Goal: Communication & Community: Answer question/provide support

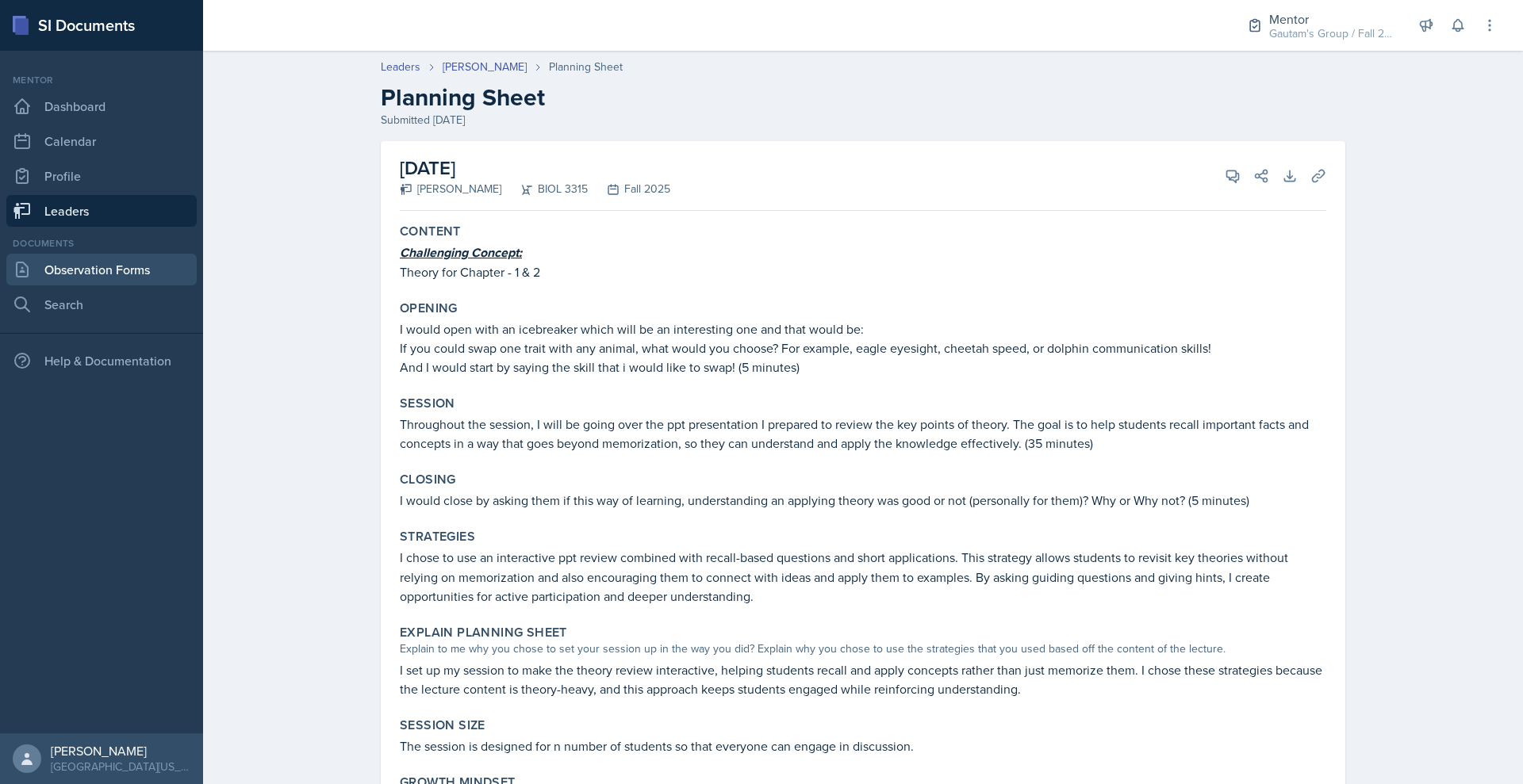
click at [113, 286] on link "Observation Forms" at bounding box center [102, 269] width 191 height 32
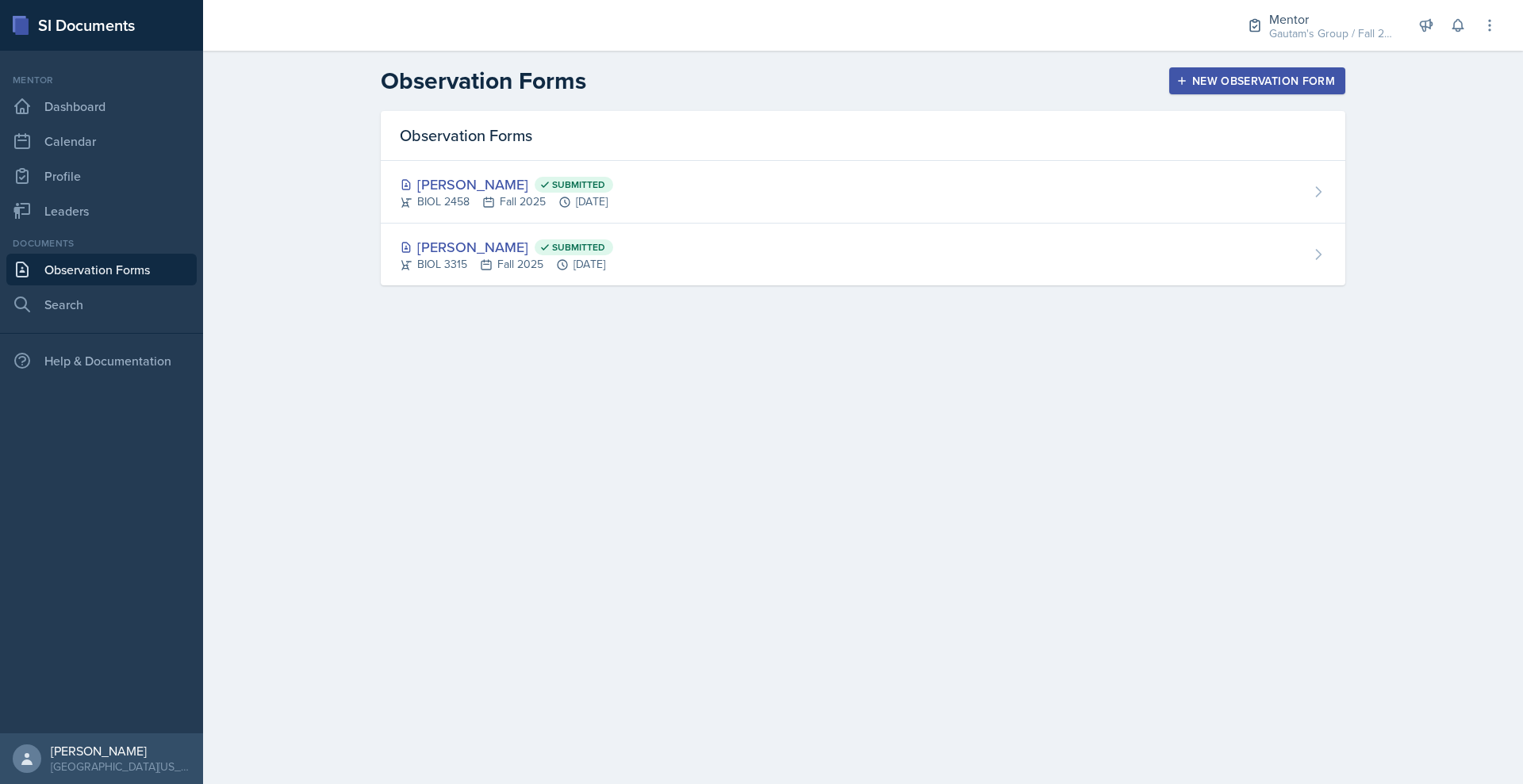
click at [1335, 87] on div "New Observation Form" at bounding box center [1257, 81] width 156 height 13
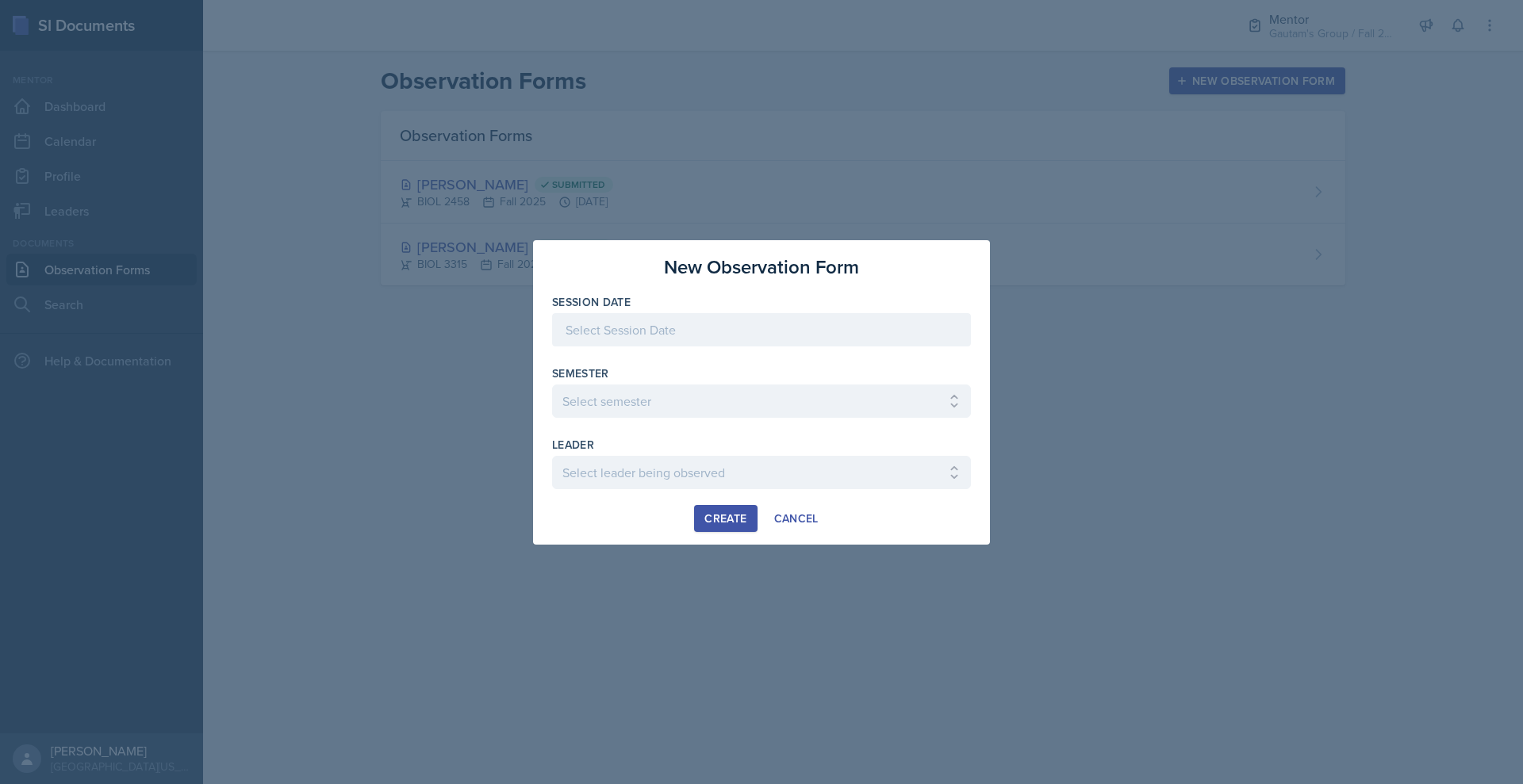
click at [751, 332] on div at bounding box center [761, 330] width 419 height 33
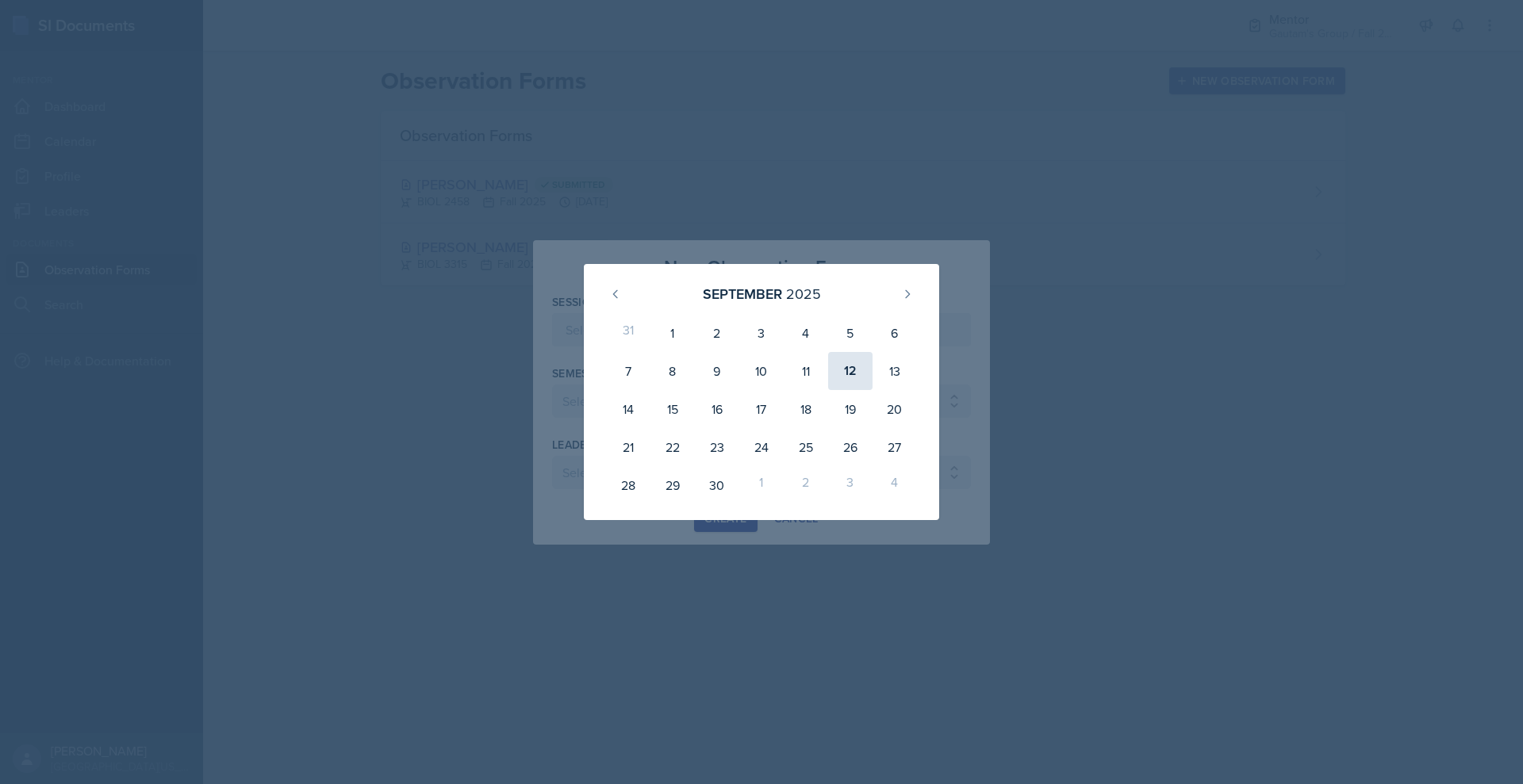
click at [860, 368] on div "12" at bounding box center [850, 371] width 44 height 38
type input "[DATE]"
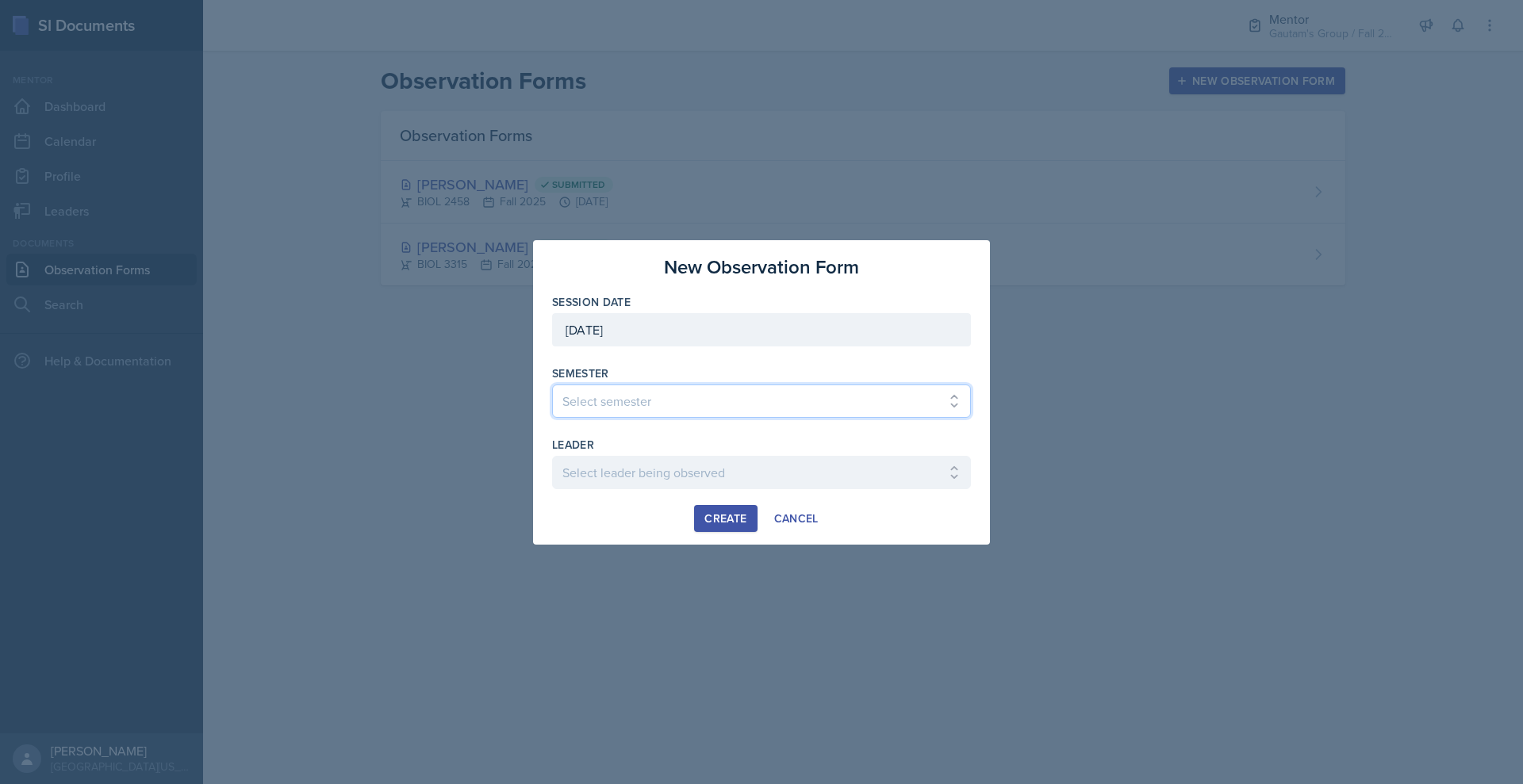
click at [581, 404] on select "Select semester All Fall 2024 Spring 2025 Fall 2025 Spring 2024 Fall 2023" at bounding box center [761, 401] width 419 height 33
select select "a8c40de0-d7eb-4f82-90ee-ac0c6ce45f71"
click at [552, 385] on select "Select semester All Fall 2024 Spring 2025 Fall 2025 Spring 2024 Fall 2023" at bounding box center [761, 401] width 419 height 33
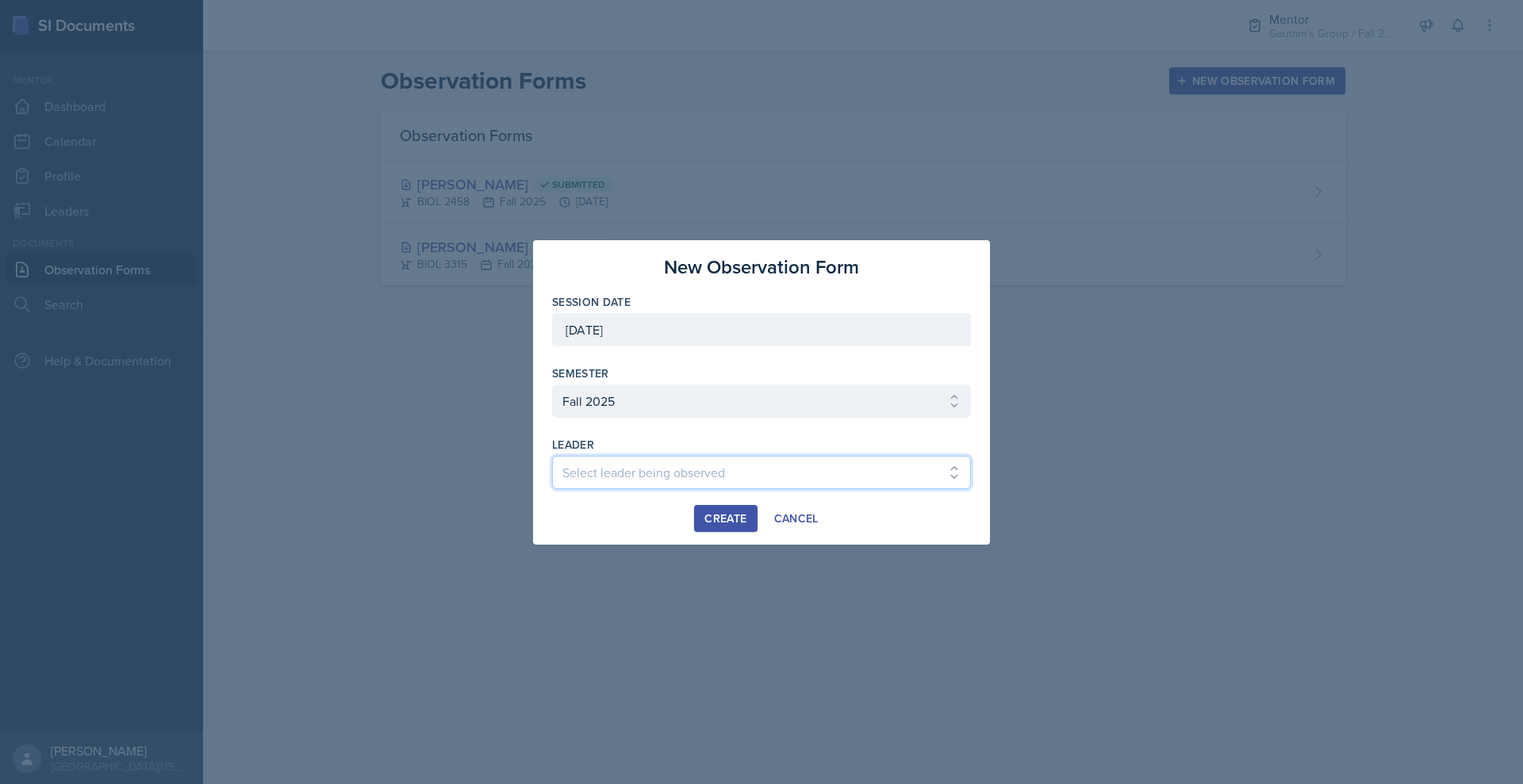
click at [644, 489] on select "Select leader being observed Andrew Luisi / NURS 3366 - PATHOPHYSIOLOGIC PROCES…" at bounding box center [761, 473] width 419 height 33
select select "46231274-948a-4cf0-961c-7c1285d612e1"
click at [552, 471] on select "Select leader being observed Andrew Luisi / NURS 3366 - PATHOPHYSIOLOGIC PROCES…" at bounding box center [761, 473] width 419 height 33
click at [715, 525] on div "Create" at bounding box center [726, 518] width 42 height 13
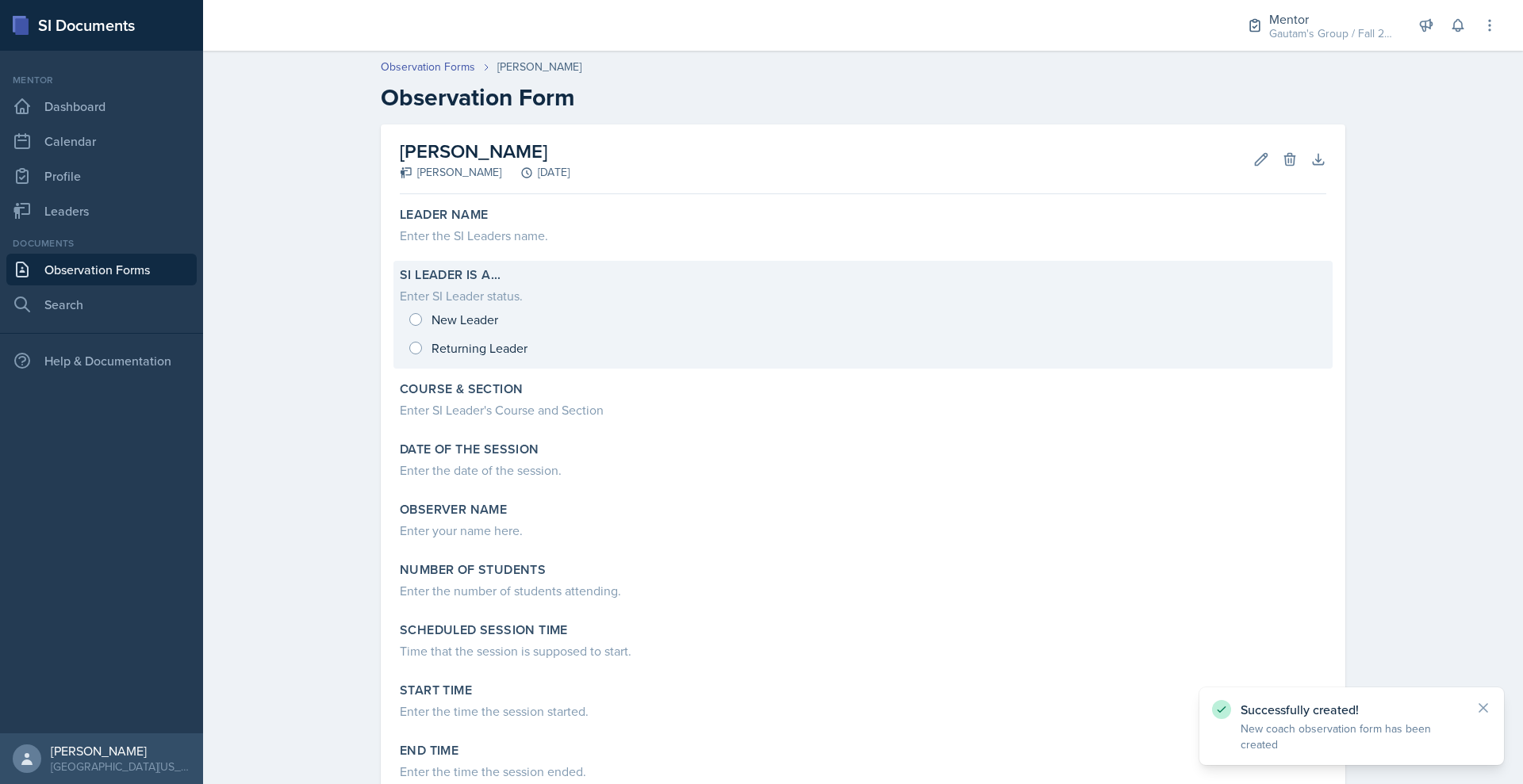
scroll to position [36, 0]
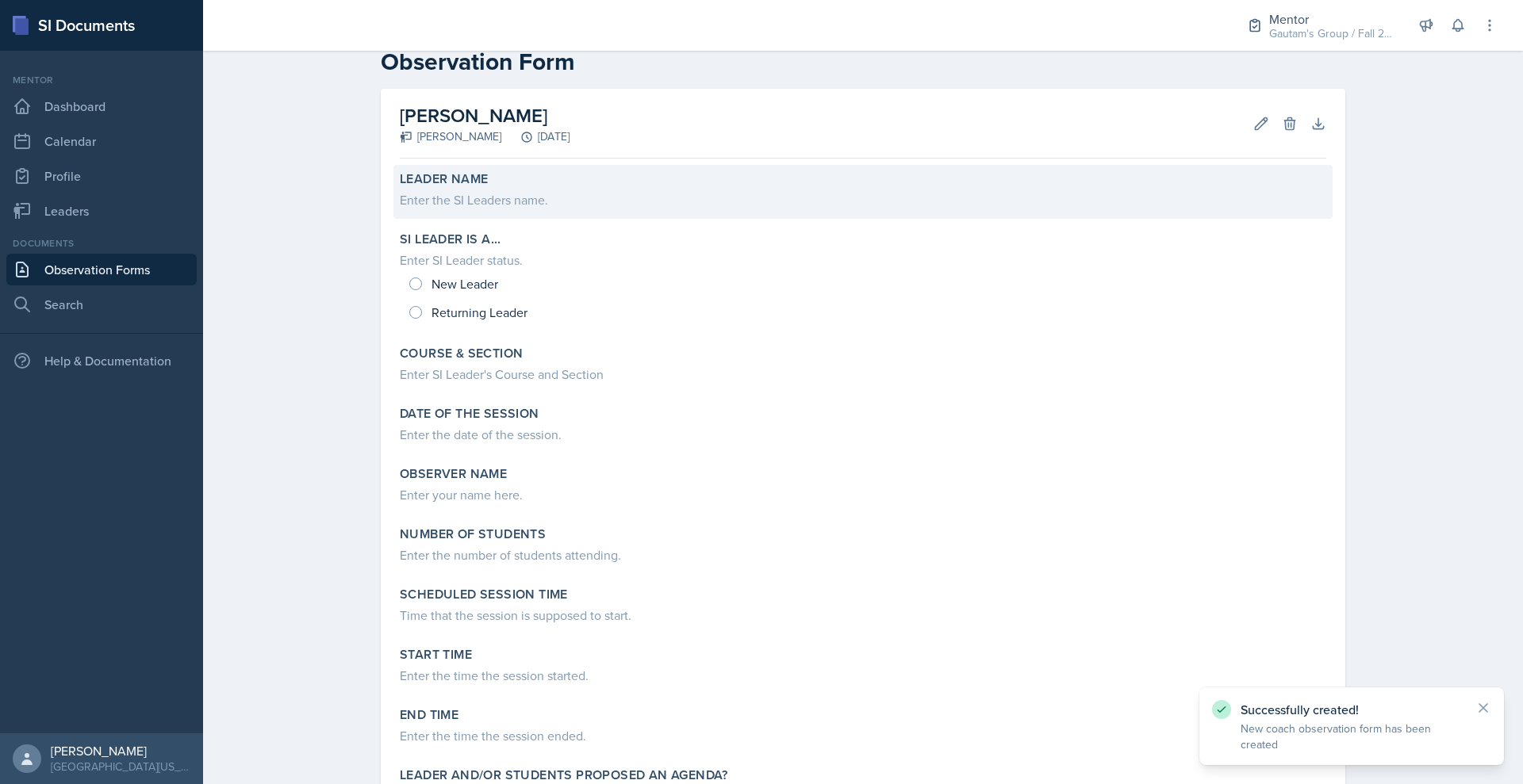
click at [414, 210] on div "Enter the SI Leaders name." at bounding box center [862, 200] width 926 height 19
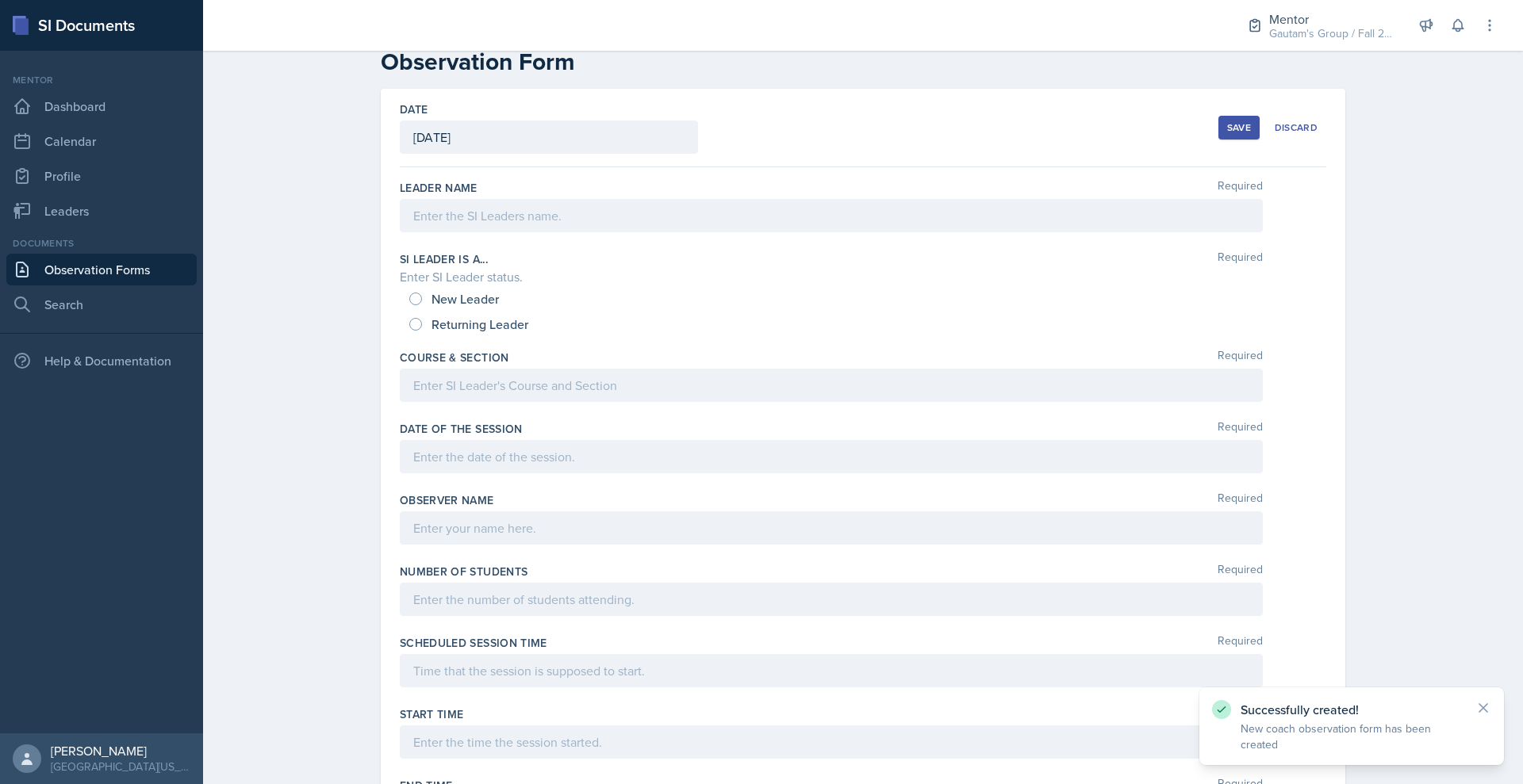
click at [413, 233] on div at bounding box center [831, 215] width 863 height 33
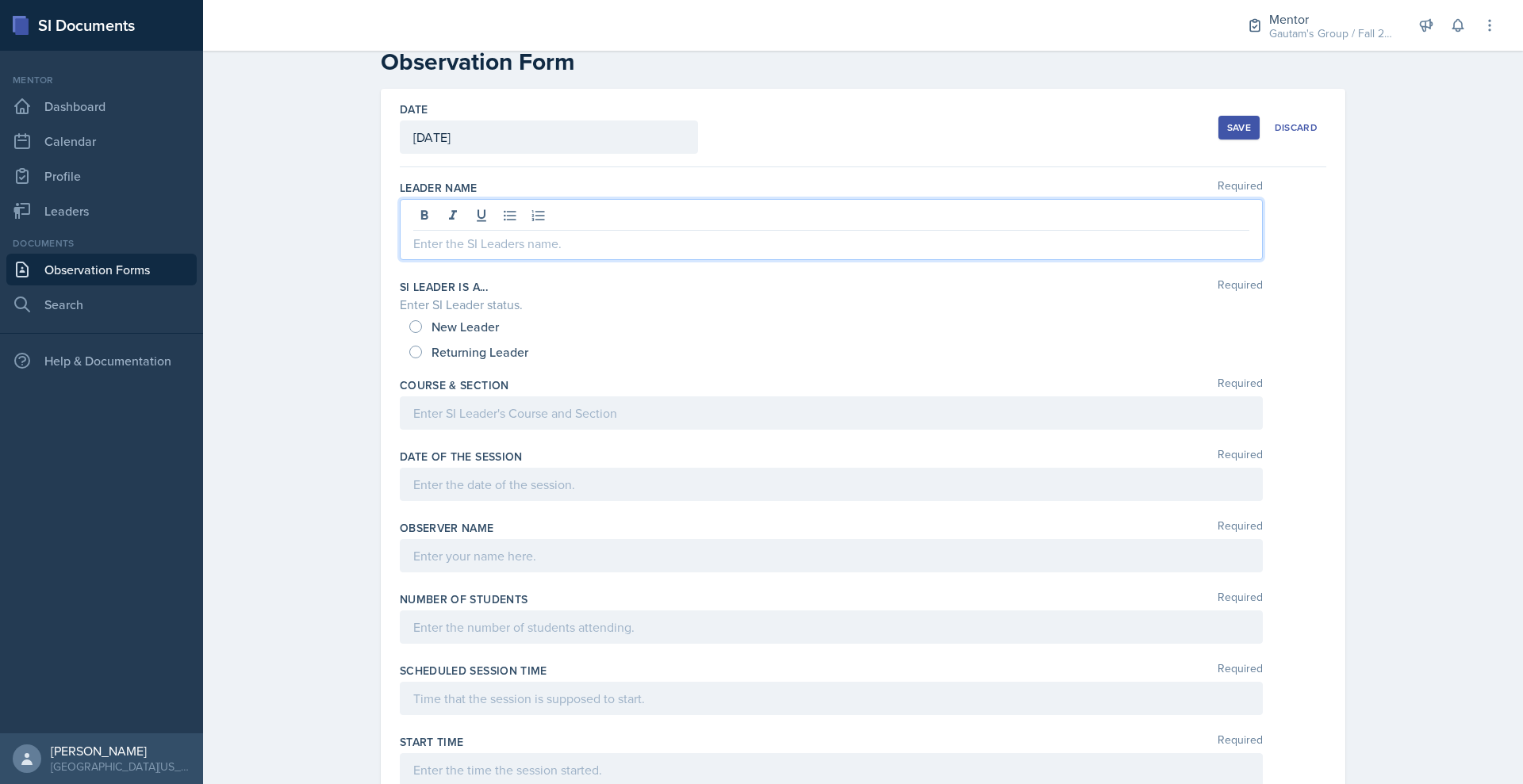
scroll to position [71, 0]
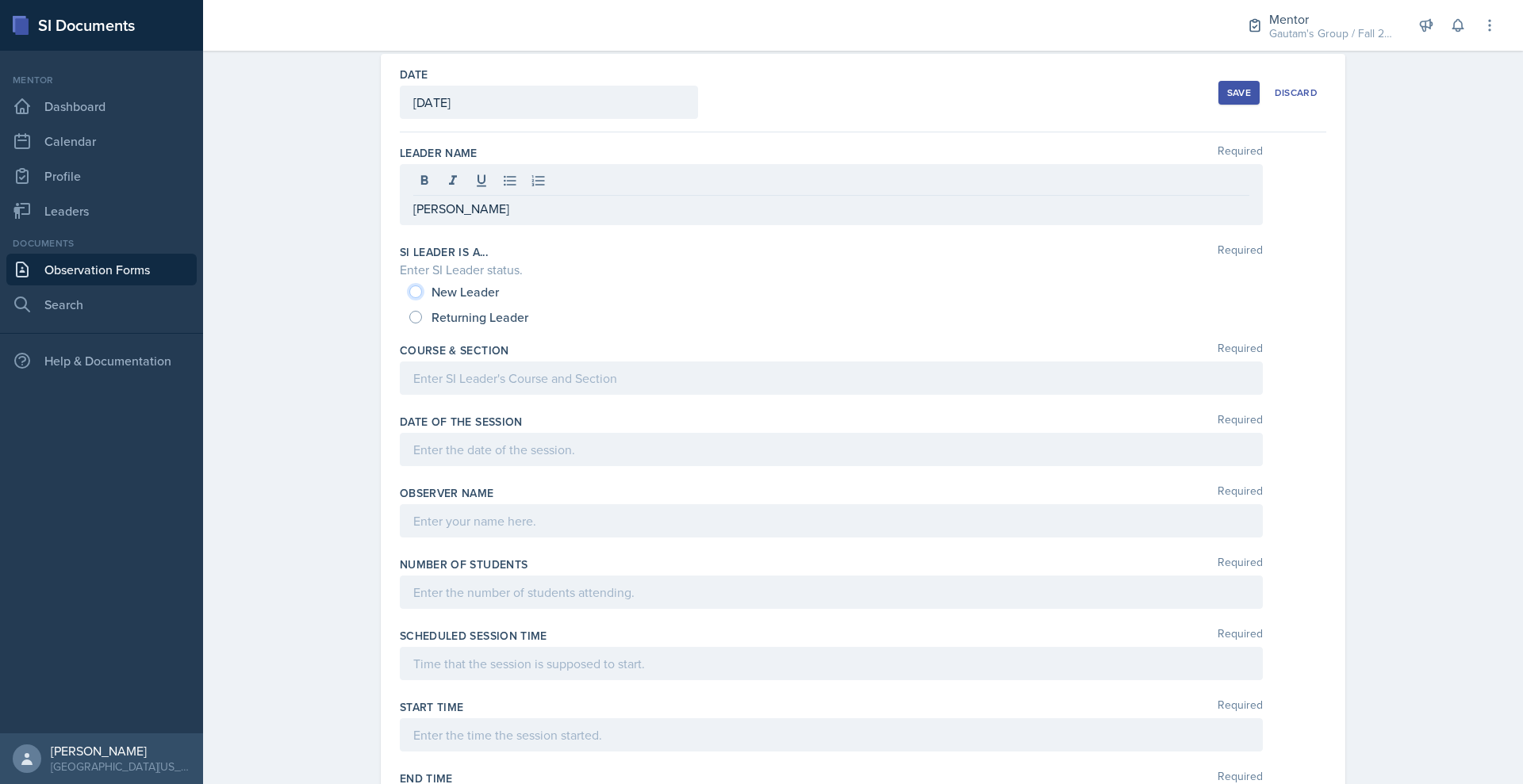
click at [410, 298] on input "New Leader" at bounding box center [416, 292] width 13 height 13
radio input "true"
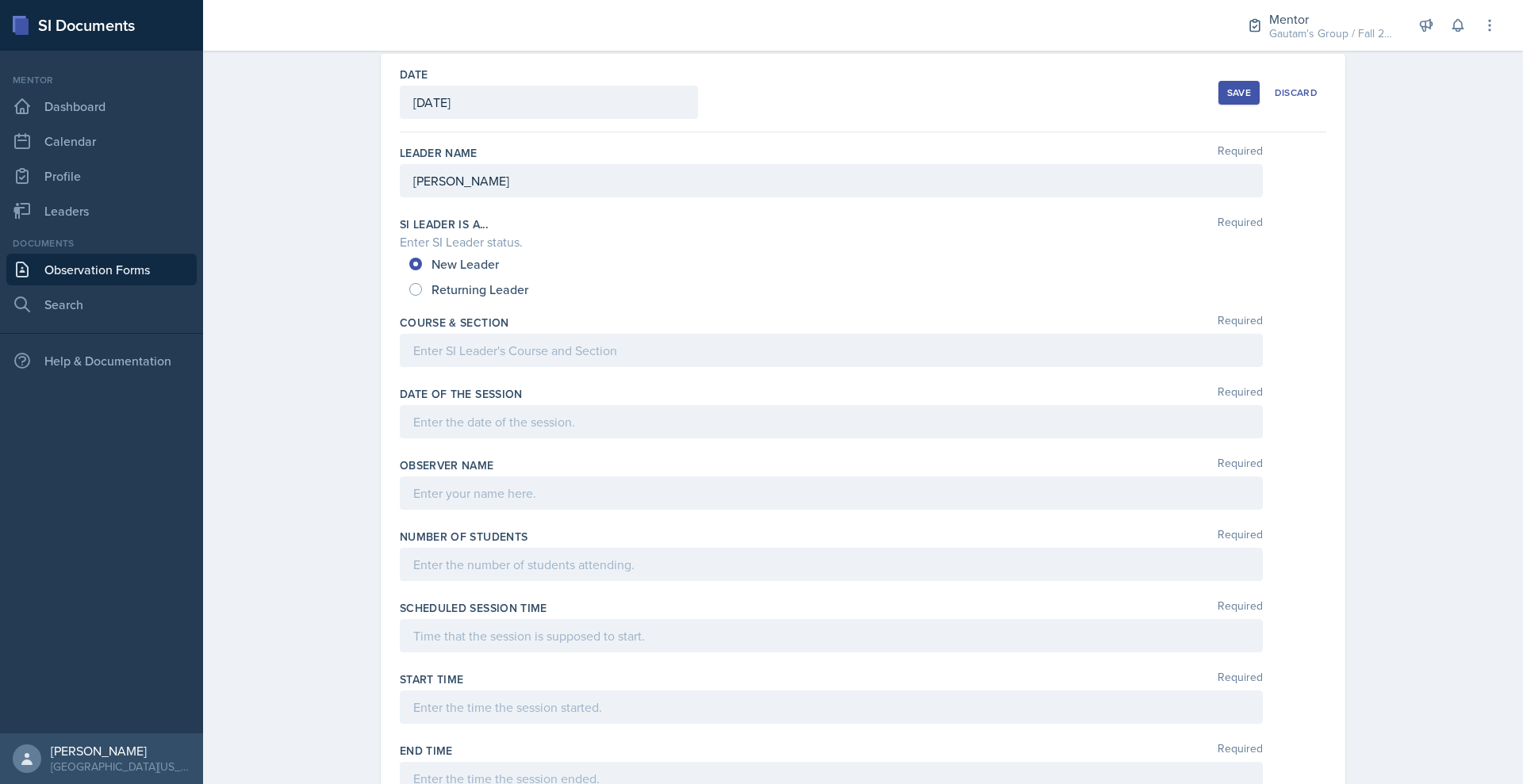
click at [400, 367] on div at bounding box center [831, 350] width 863 height 33
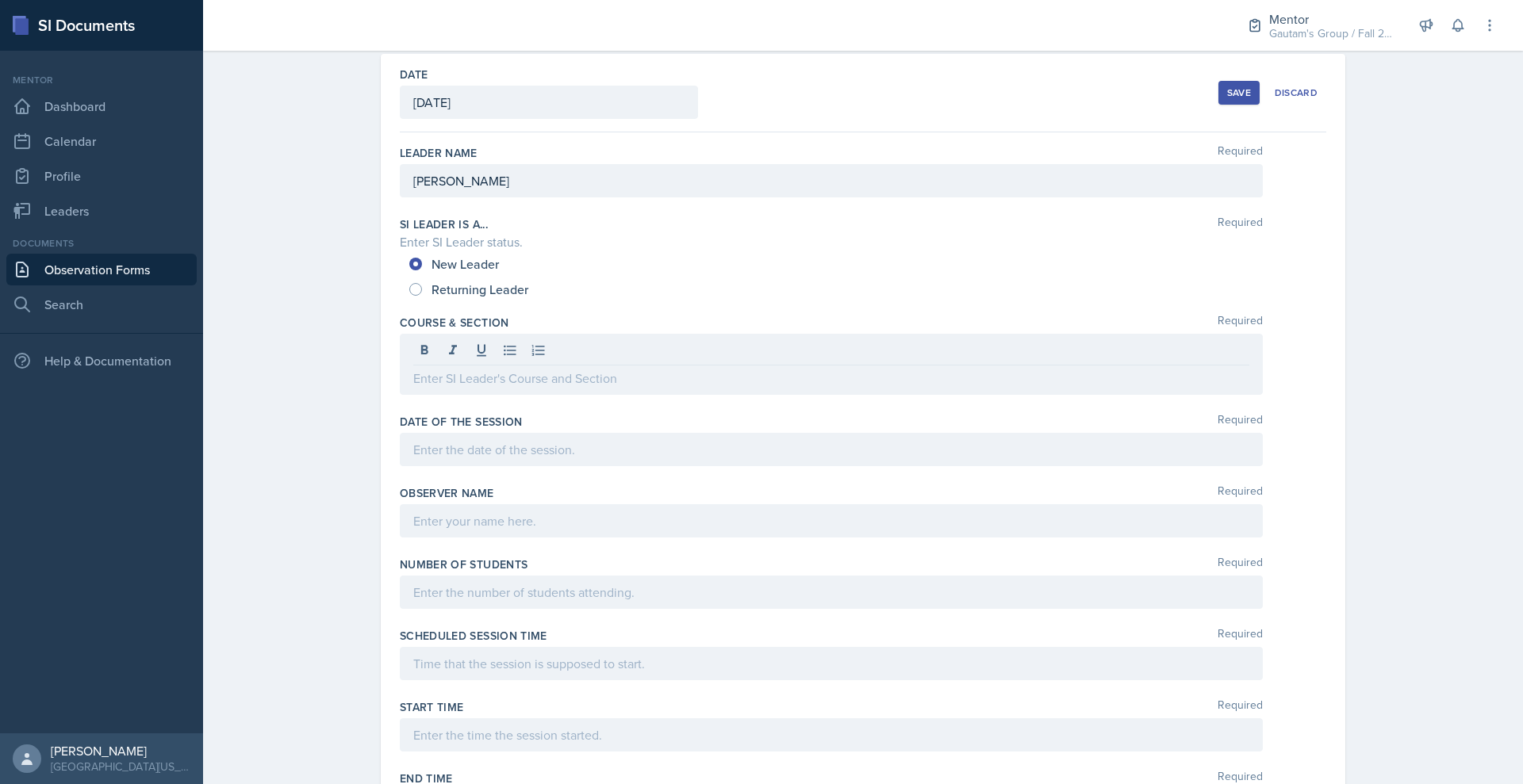
click at [400, 408] on div "Course & Section Required" at bounding box center [862, 358] width 926 height 99
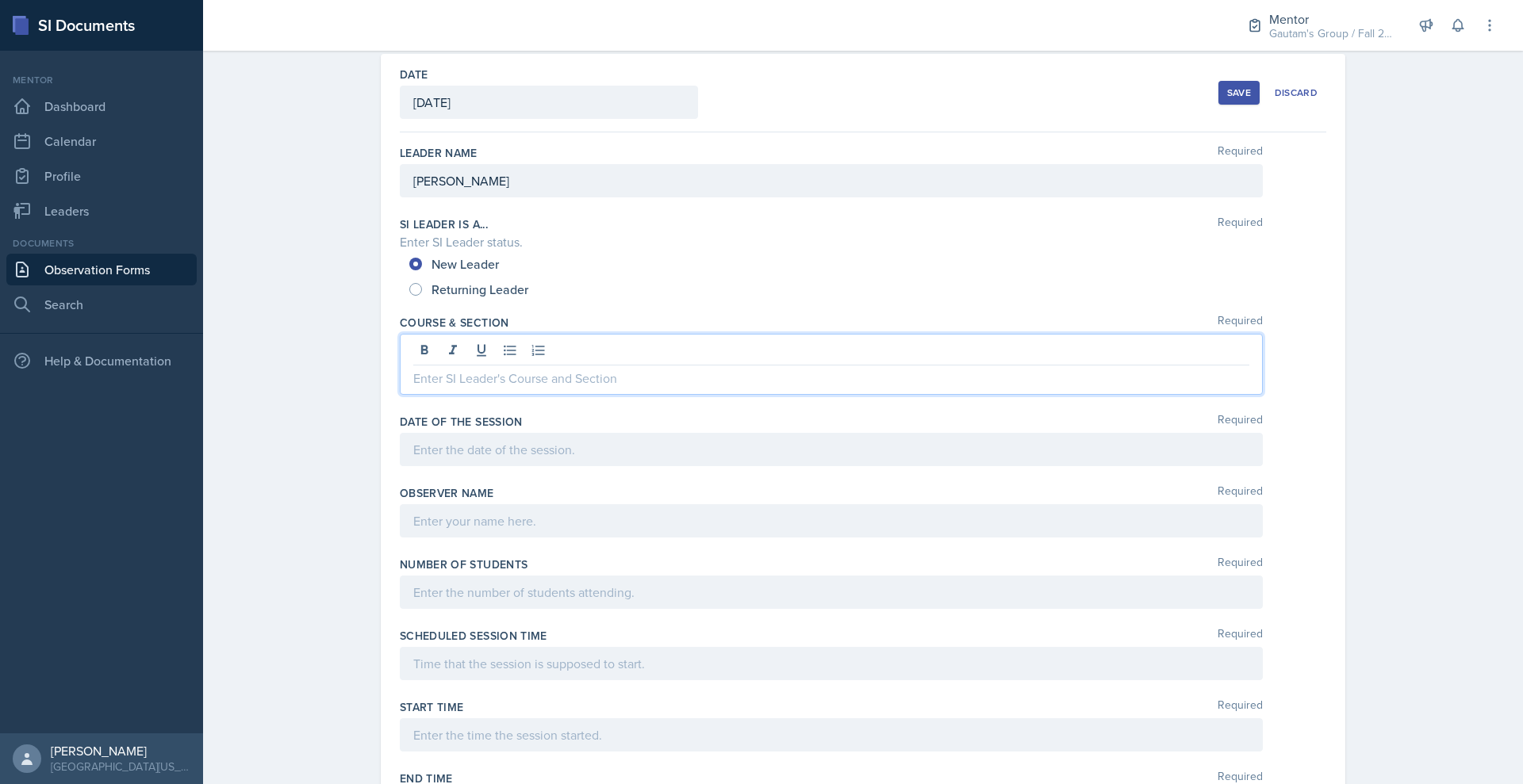
click at [400, 395] on div at bounding box center [831, 364] width 863 height 61
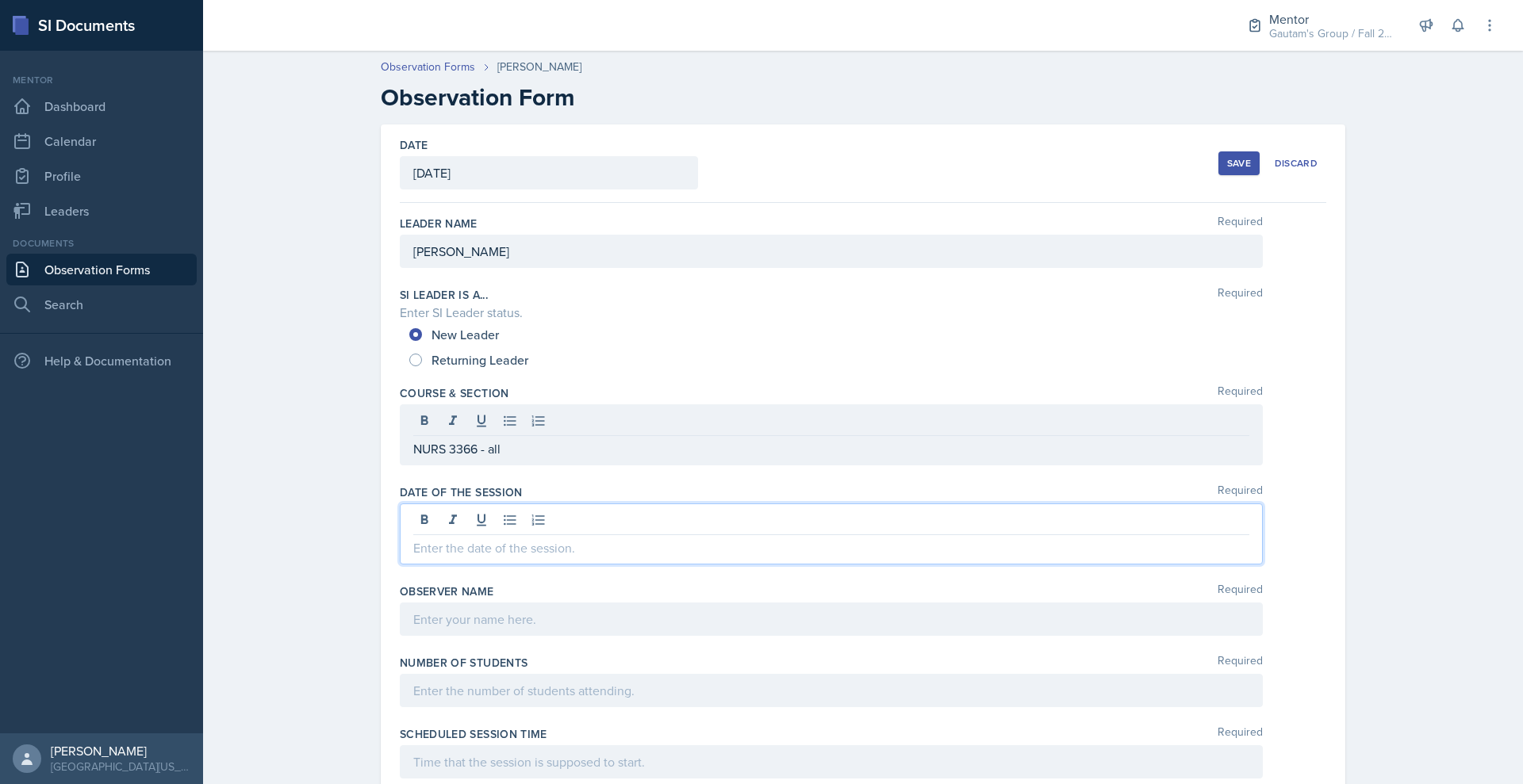
click at [400, 564] on div at bounding box center [831, 534] width 863 height 61
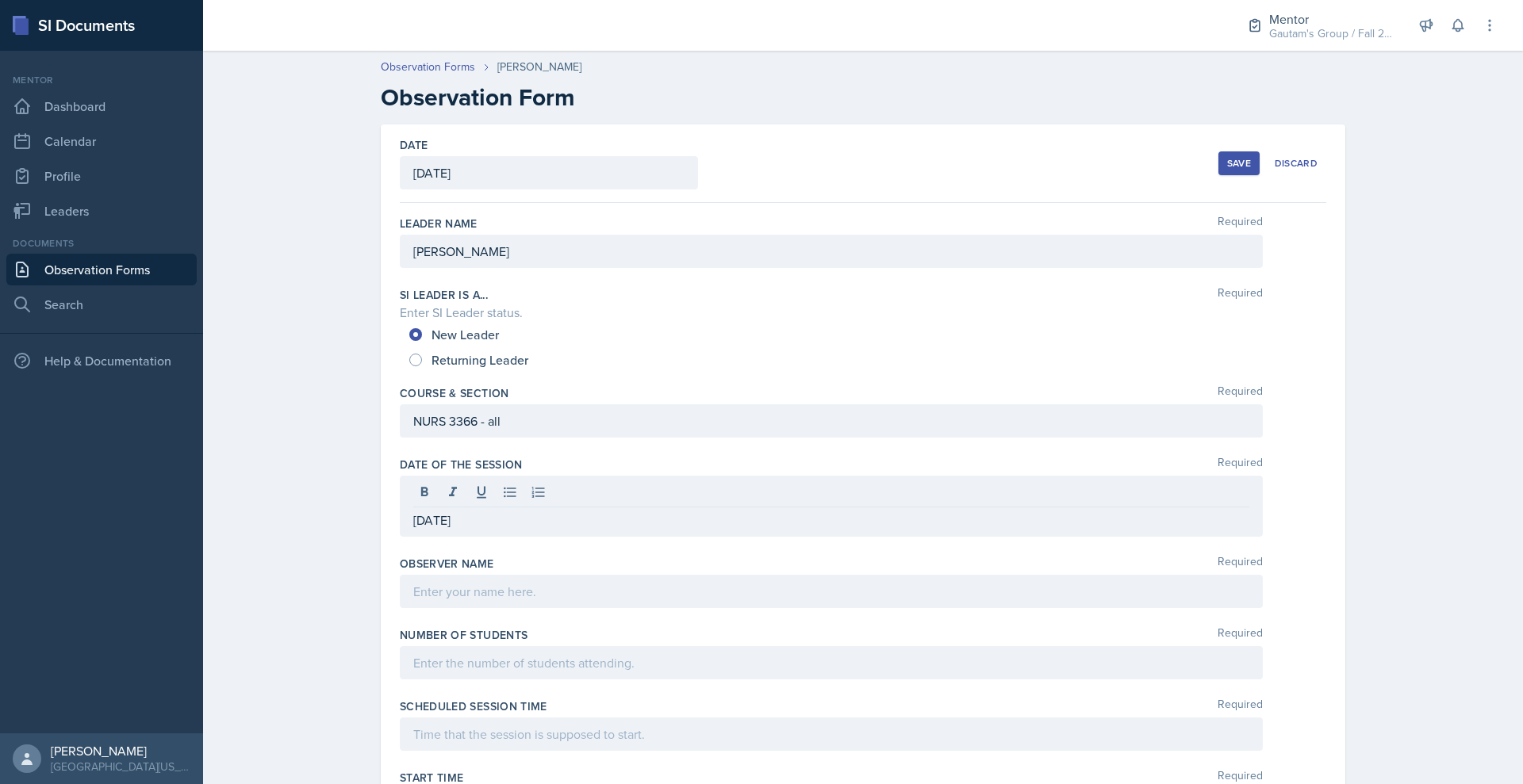
click at [400, 608] on div at bounding box center [831, 592] width 863 height 33
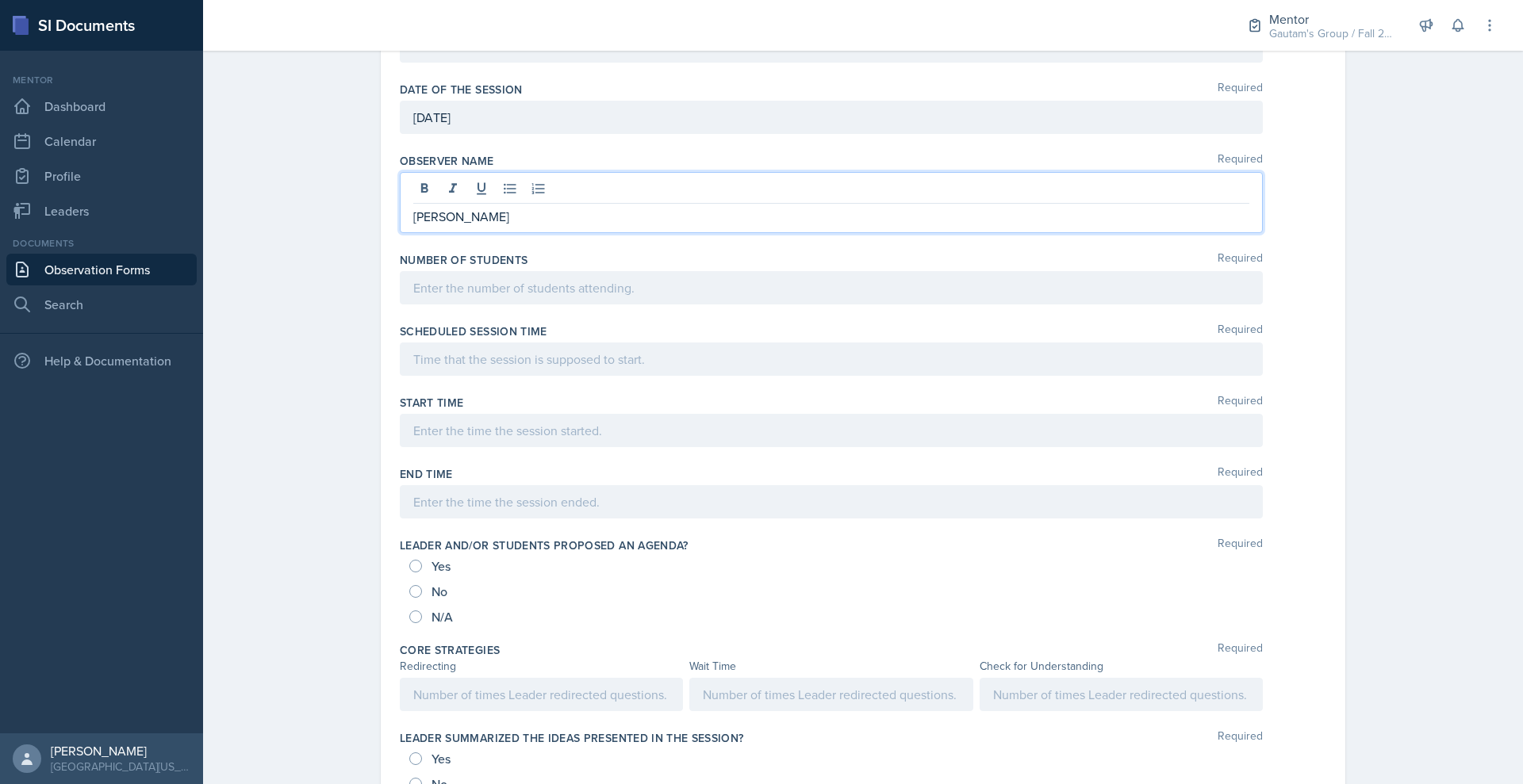
click at [455, 298] on p at bounding box center [831, 288] width 836 height 19
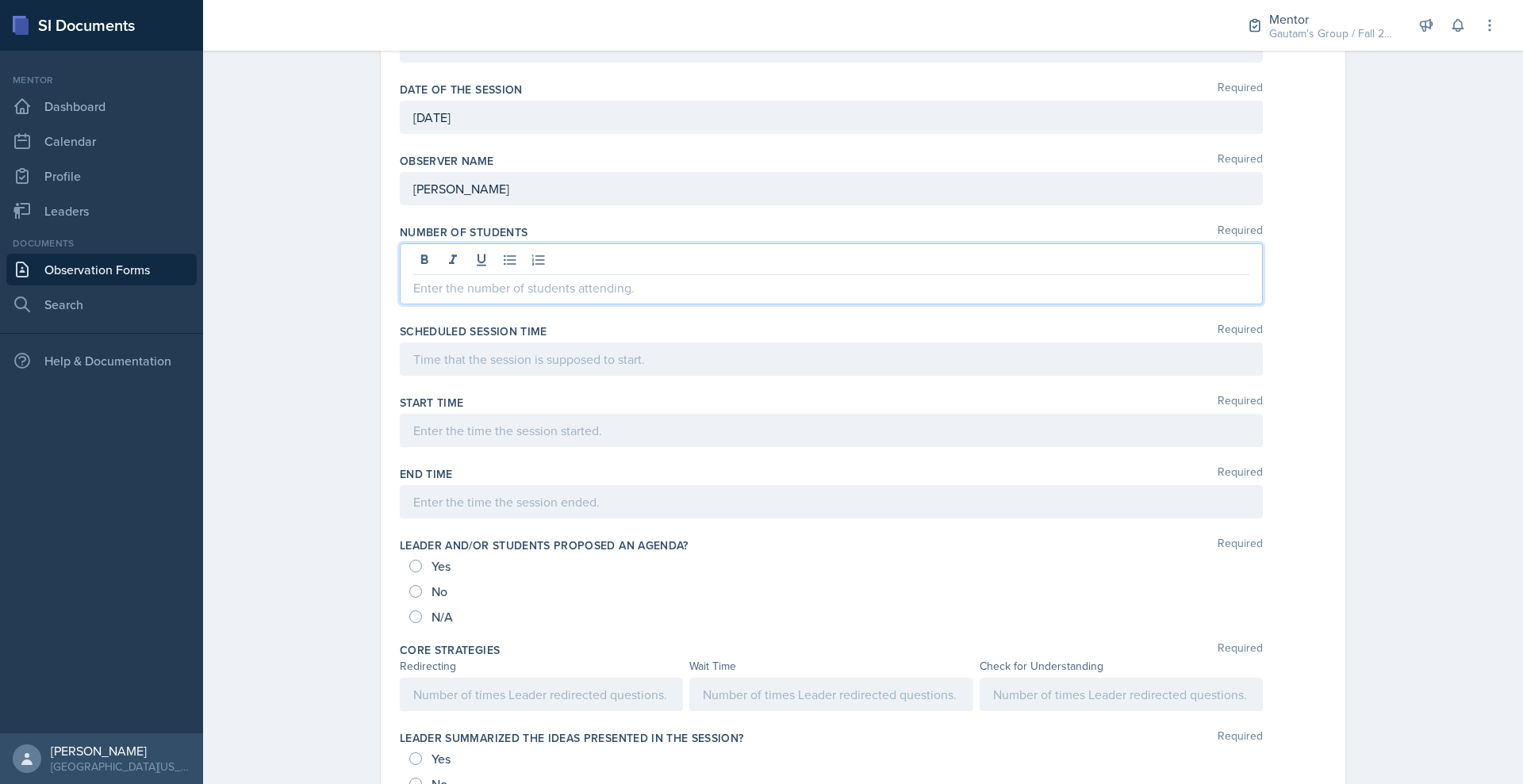
scroll to position [341, 0]
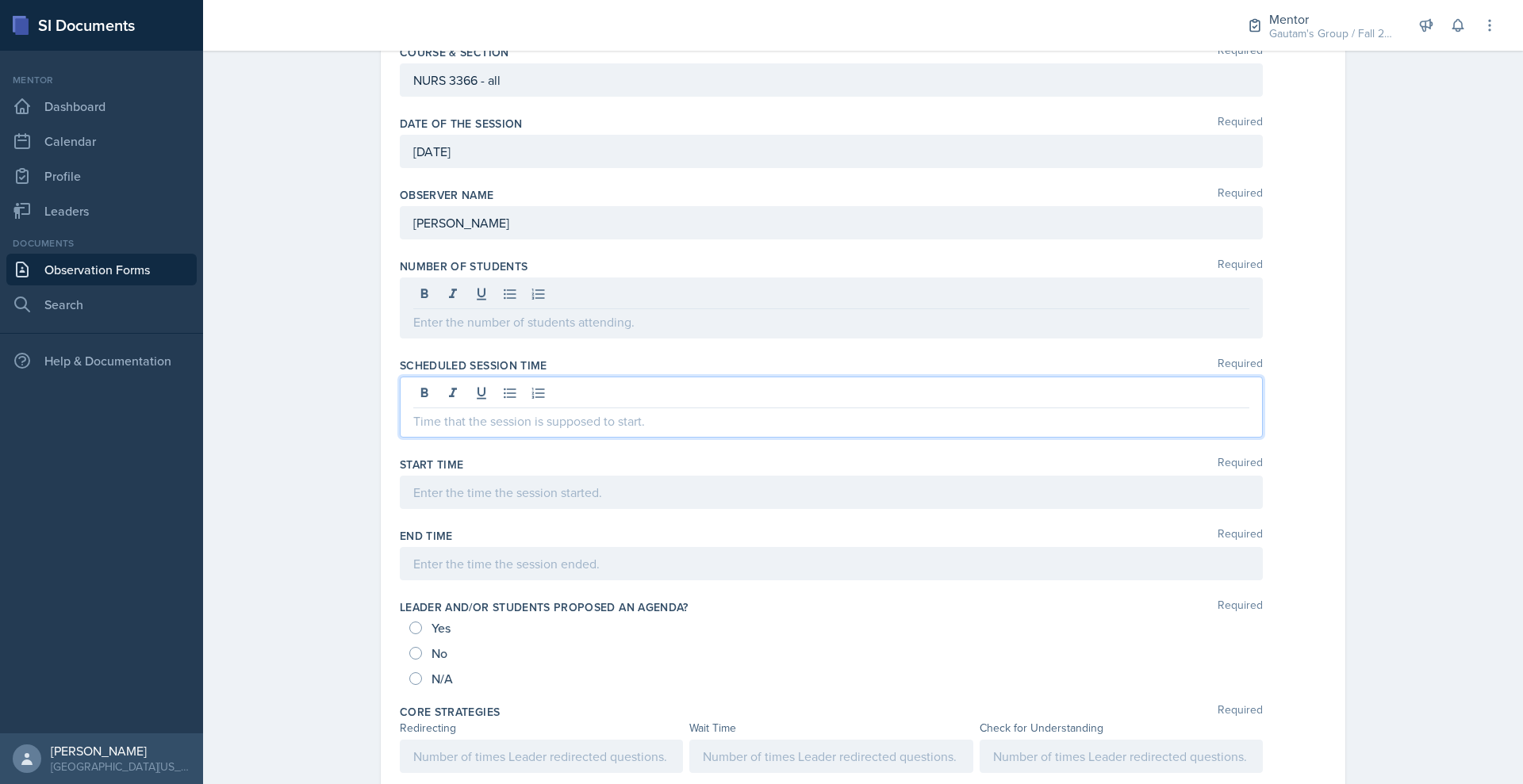
click at [428, 438] on div at bounding box center [831, 407] width 863 height 61
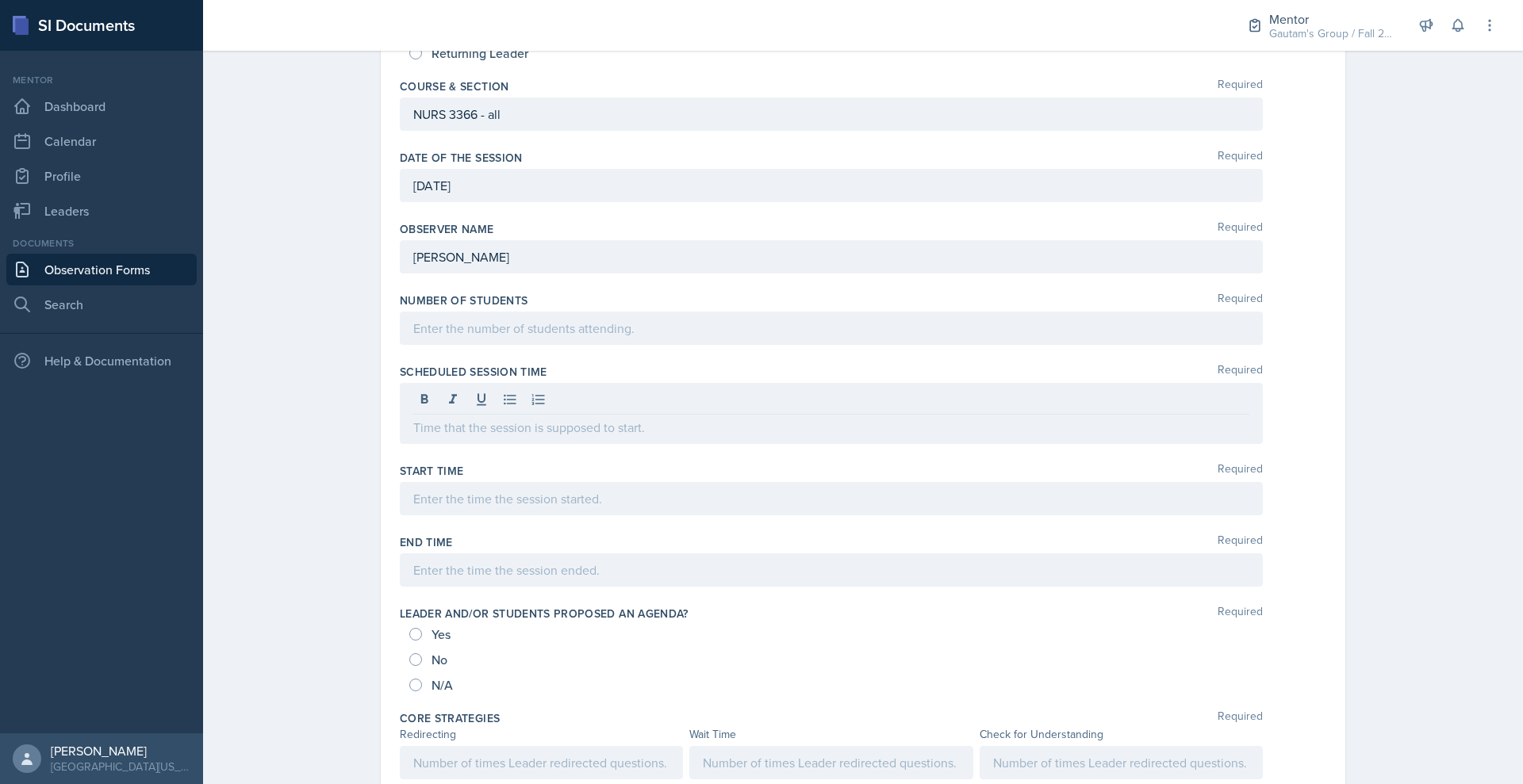
click at [492, 345] on div at bounding box center [831, 328] width 863 height 33
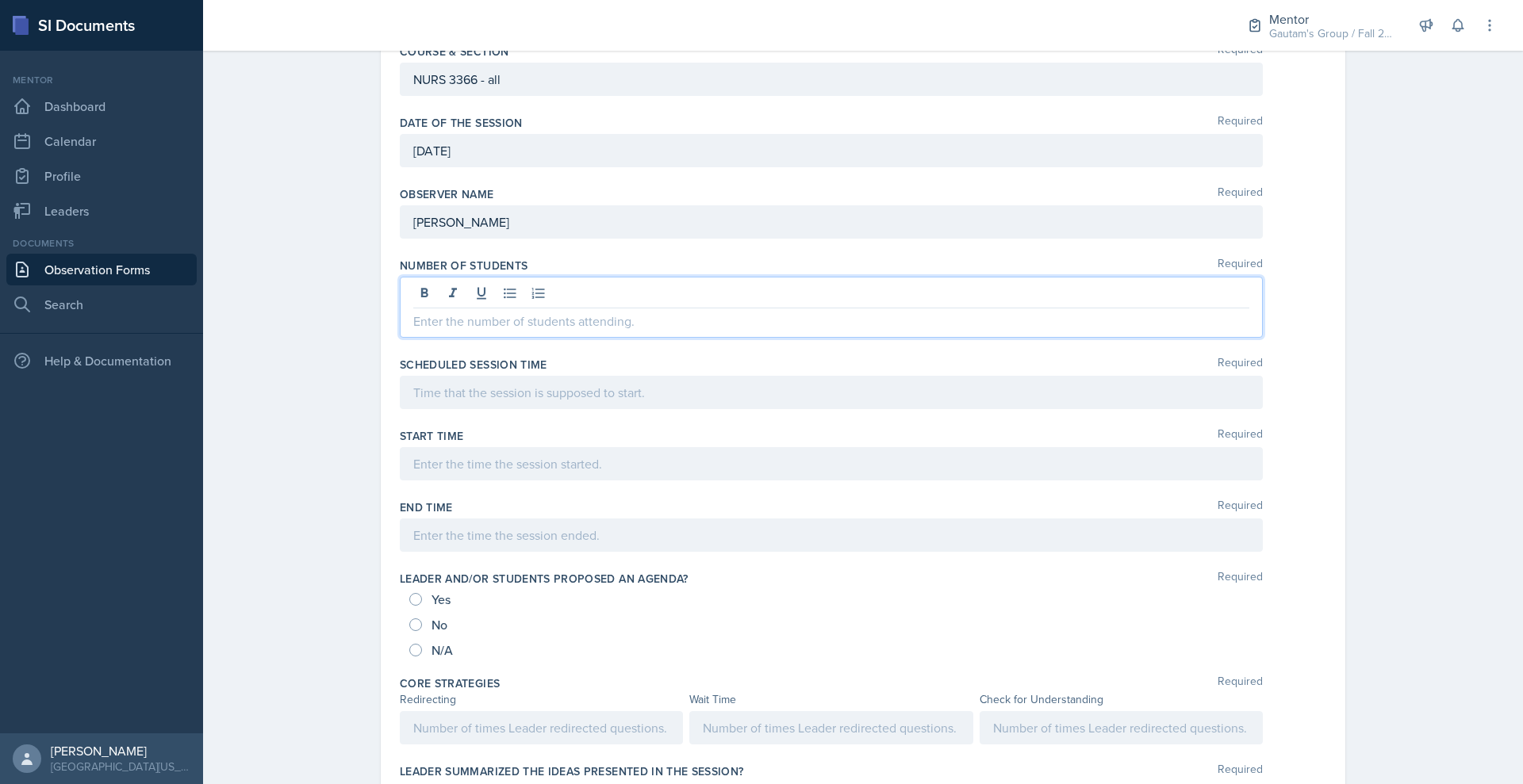
click at [443, 331] on p at bounding box center [831, 321] width 836 height 19
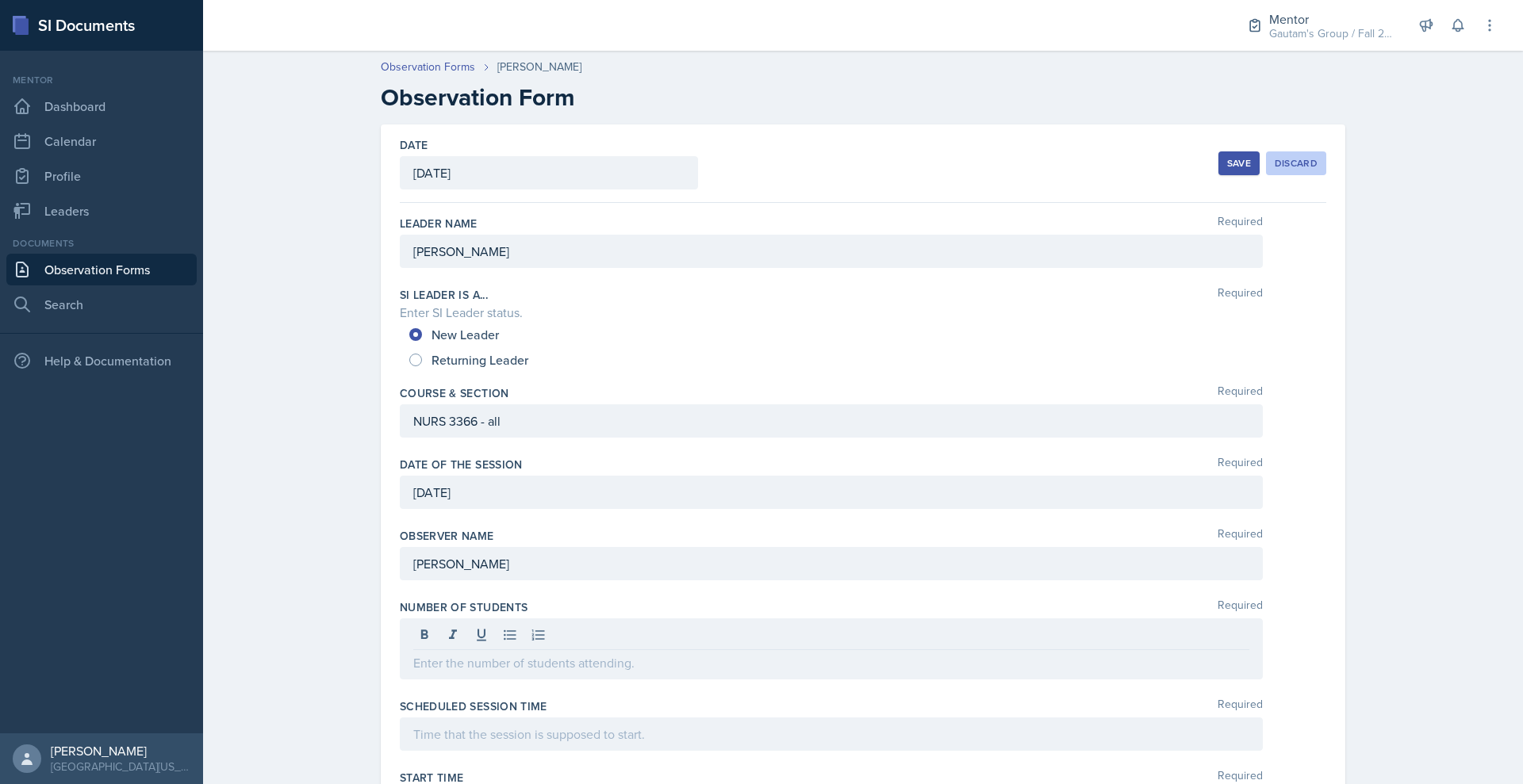
click at [1318, 169] on div "Discard" at bounding box center [1296, 163] width 43 height 13
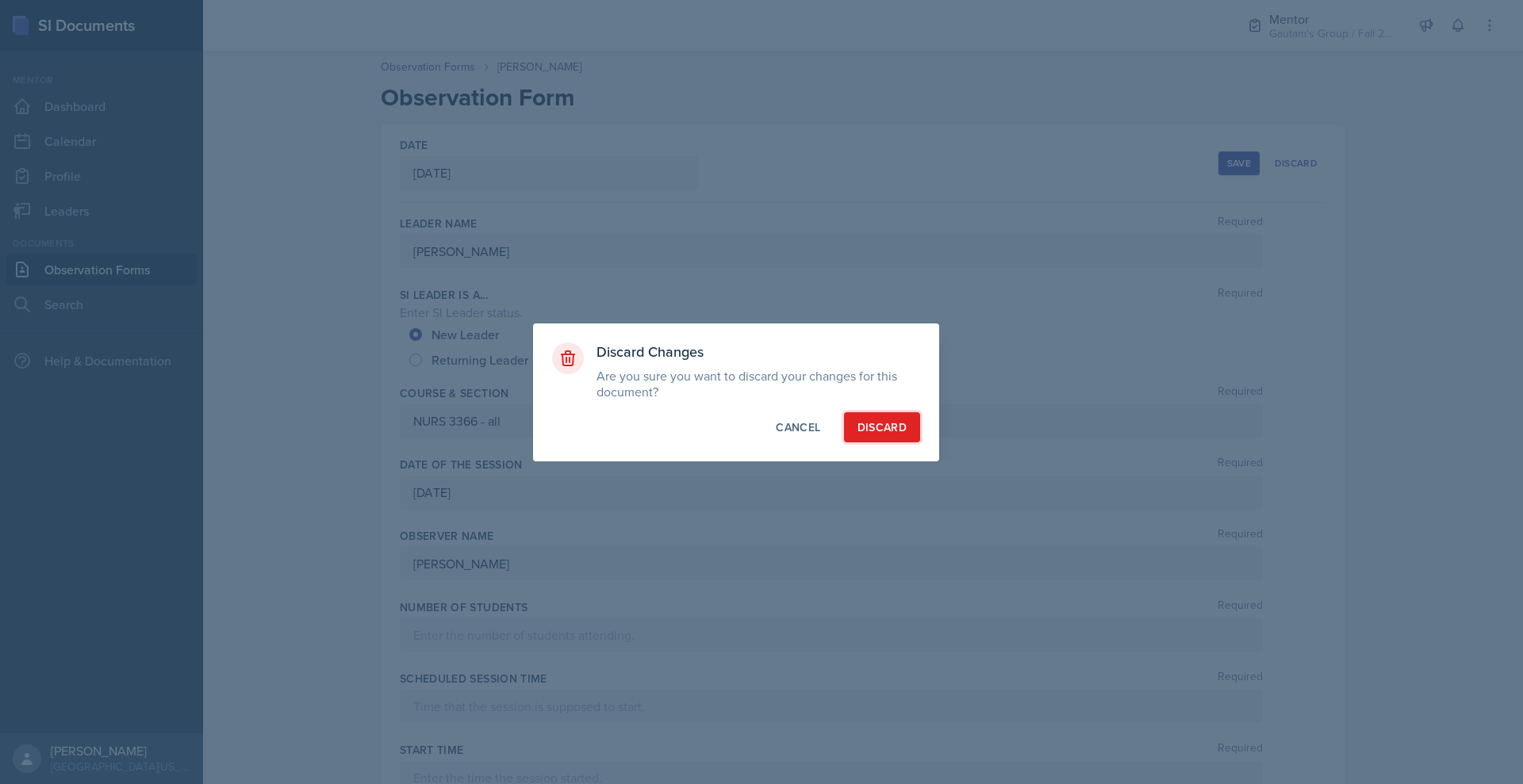
click at [900, 435] on div "Discard" at bounding box center [882, 427] width 49 height 16
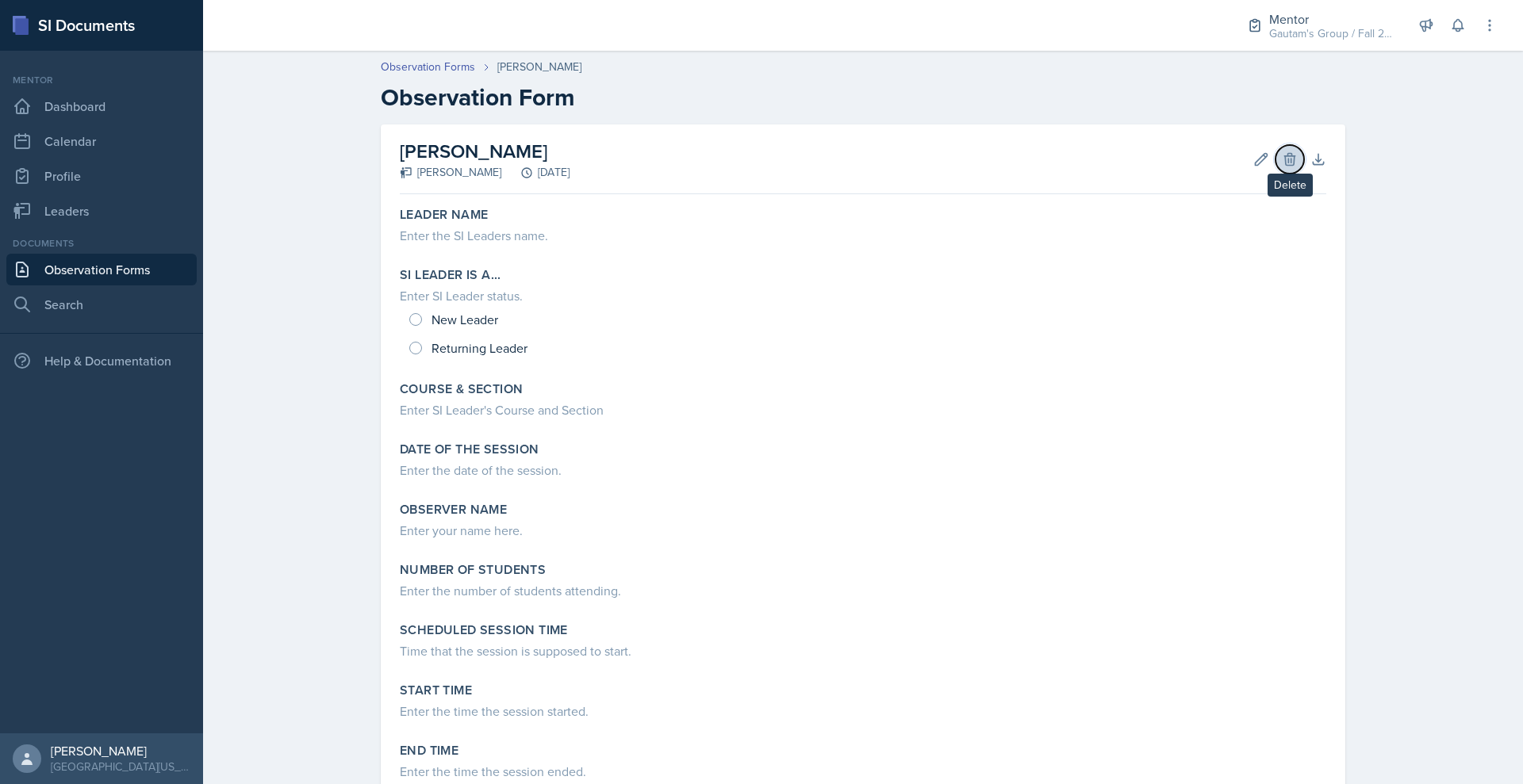
click at [1295, 165] on icon at bounding box center [1288, 158] width 10 height 12
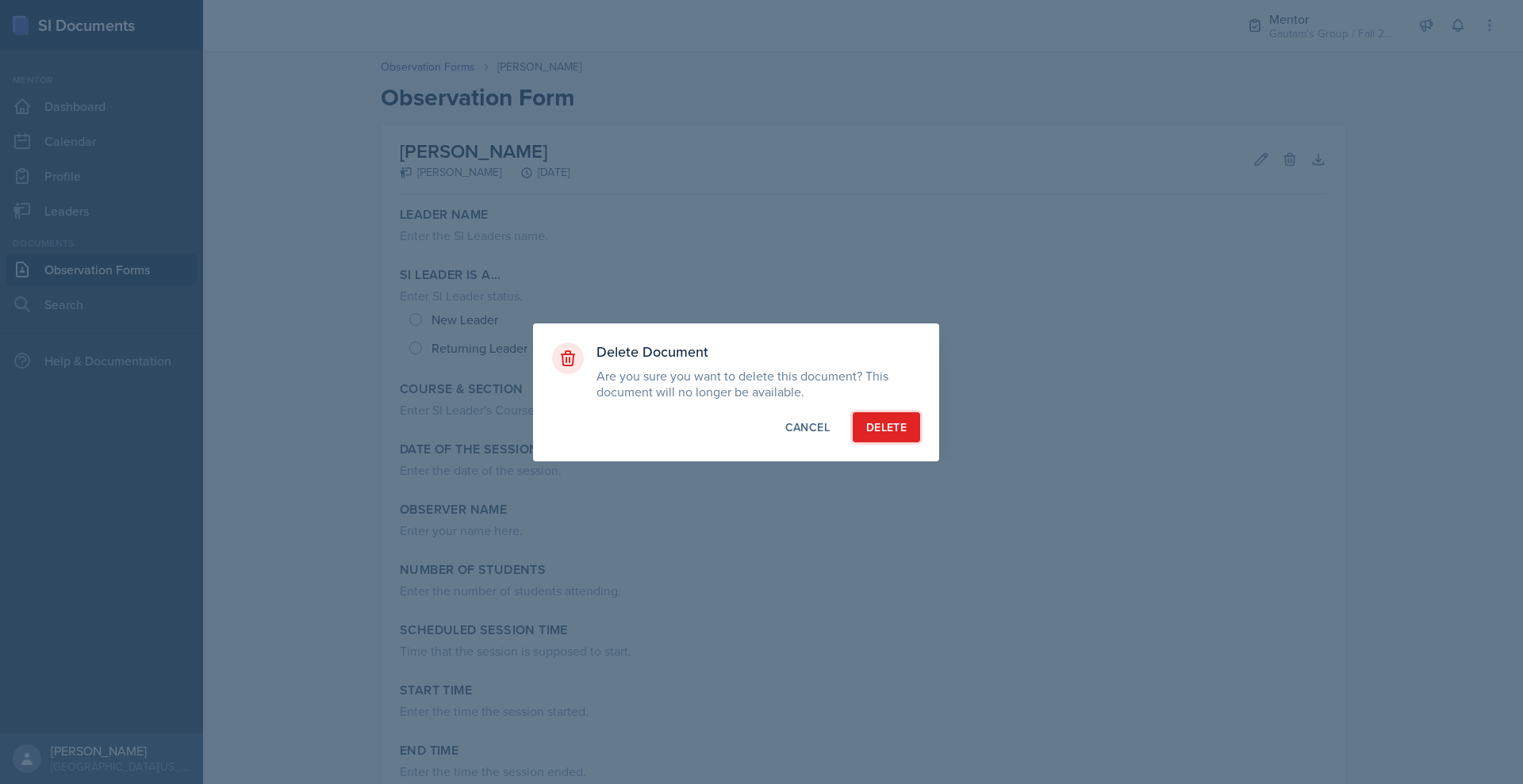
click at [920, 442] on button "Delete" at bounding box center [886, 427] width 68 height 30
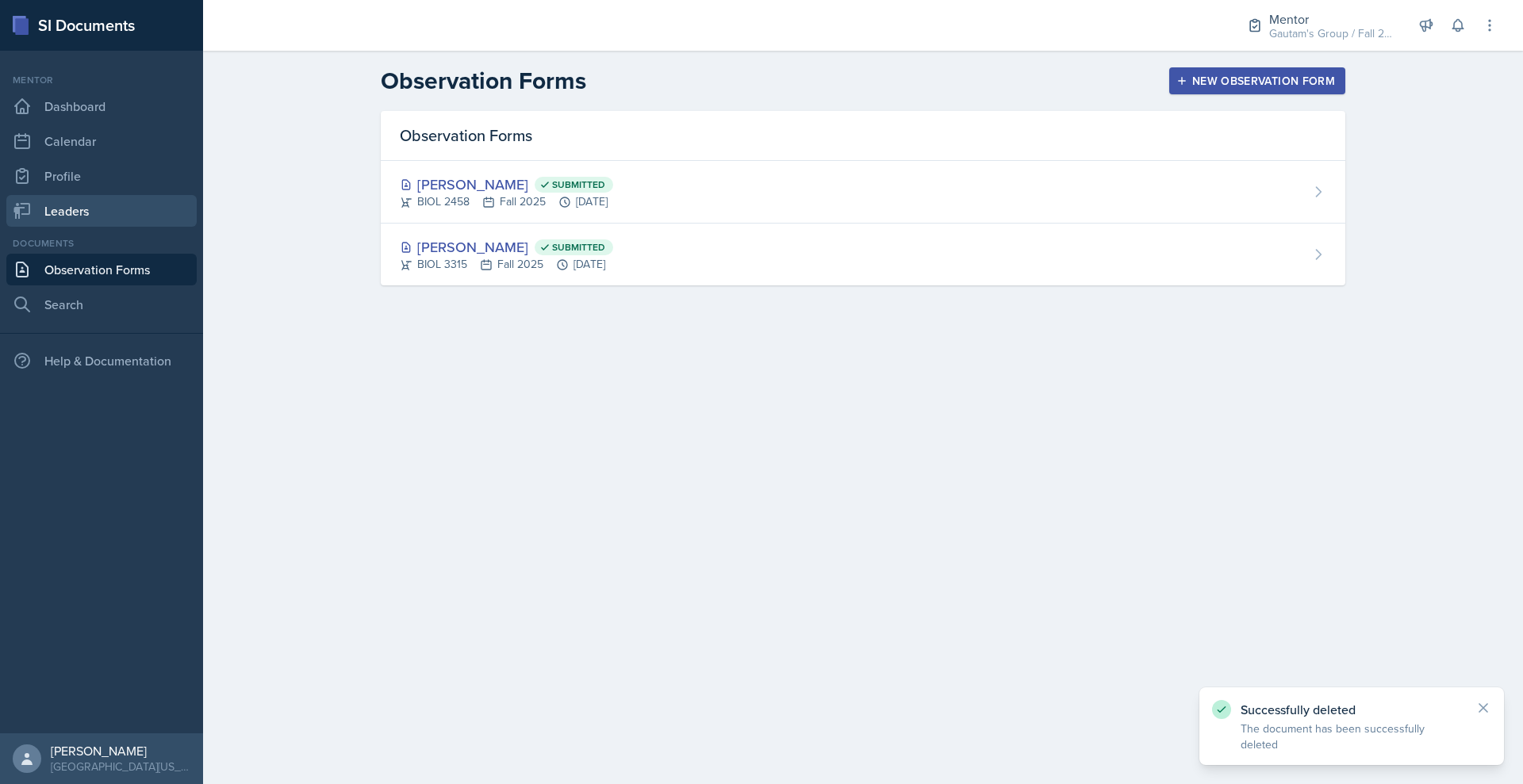
click at [104, 227] on link "Leaders" at bounding box center [102, 211] width 191 height 32
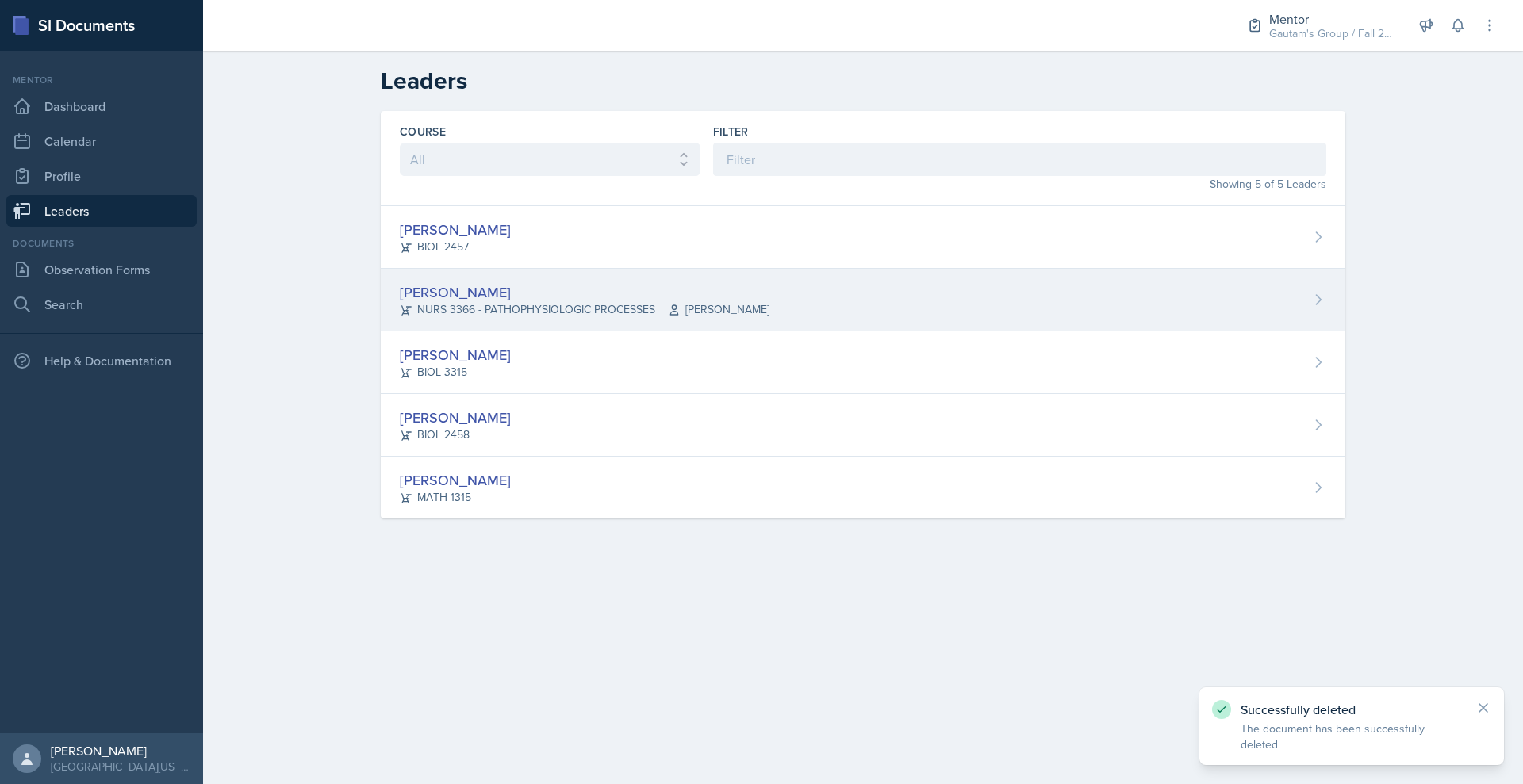
click at [400, 303] on div "Riley Bond" at bounding box center [584, 291] width 369 height 21
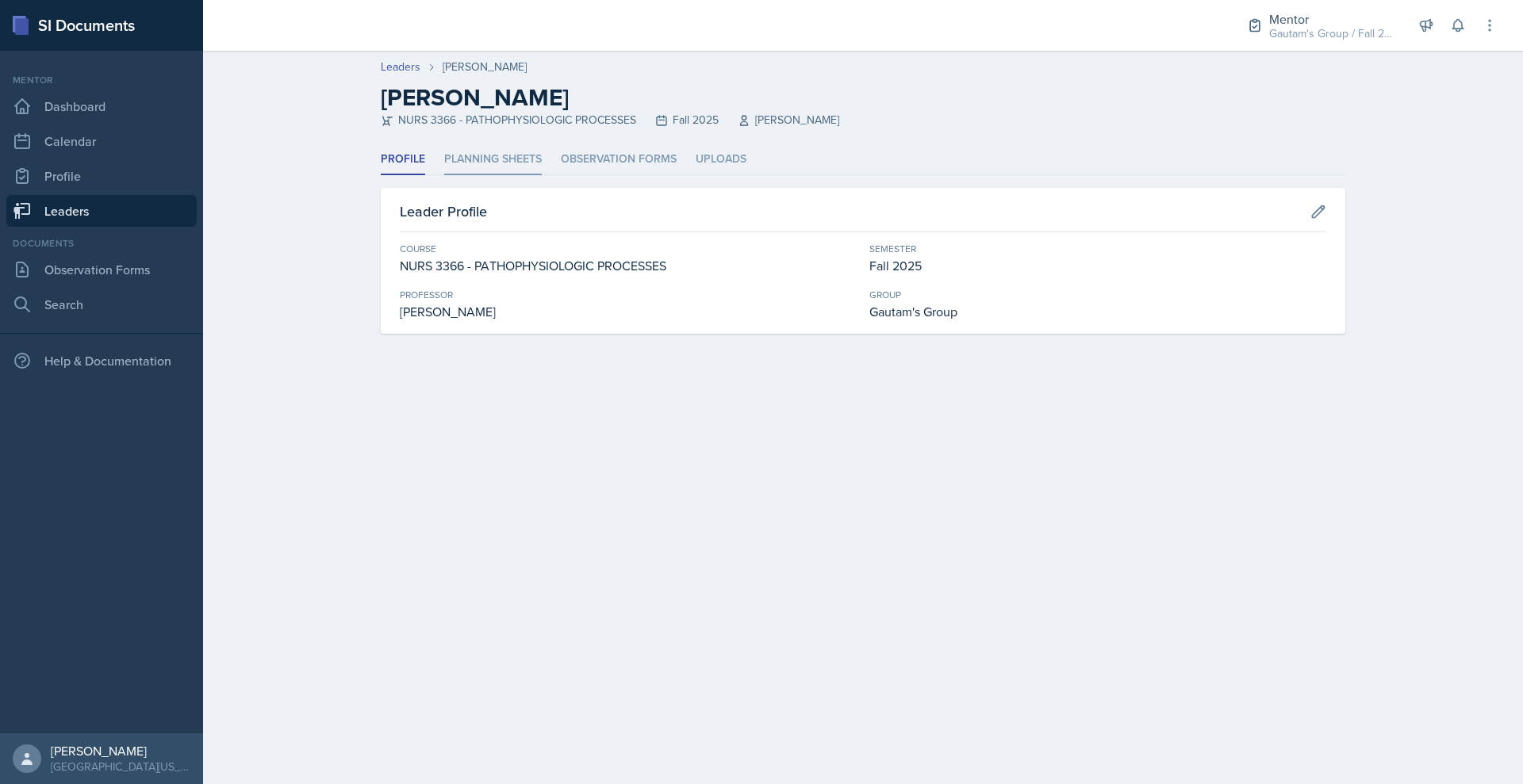
click at [444, 175] on li "Planning Sheets" at bounding box center [493, 160] width 97 height 31
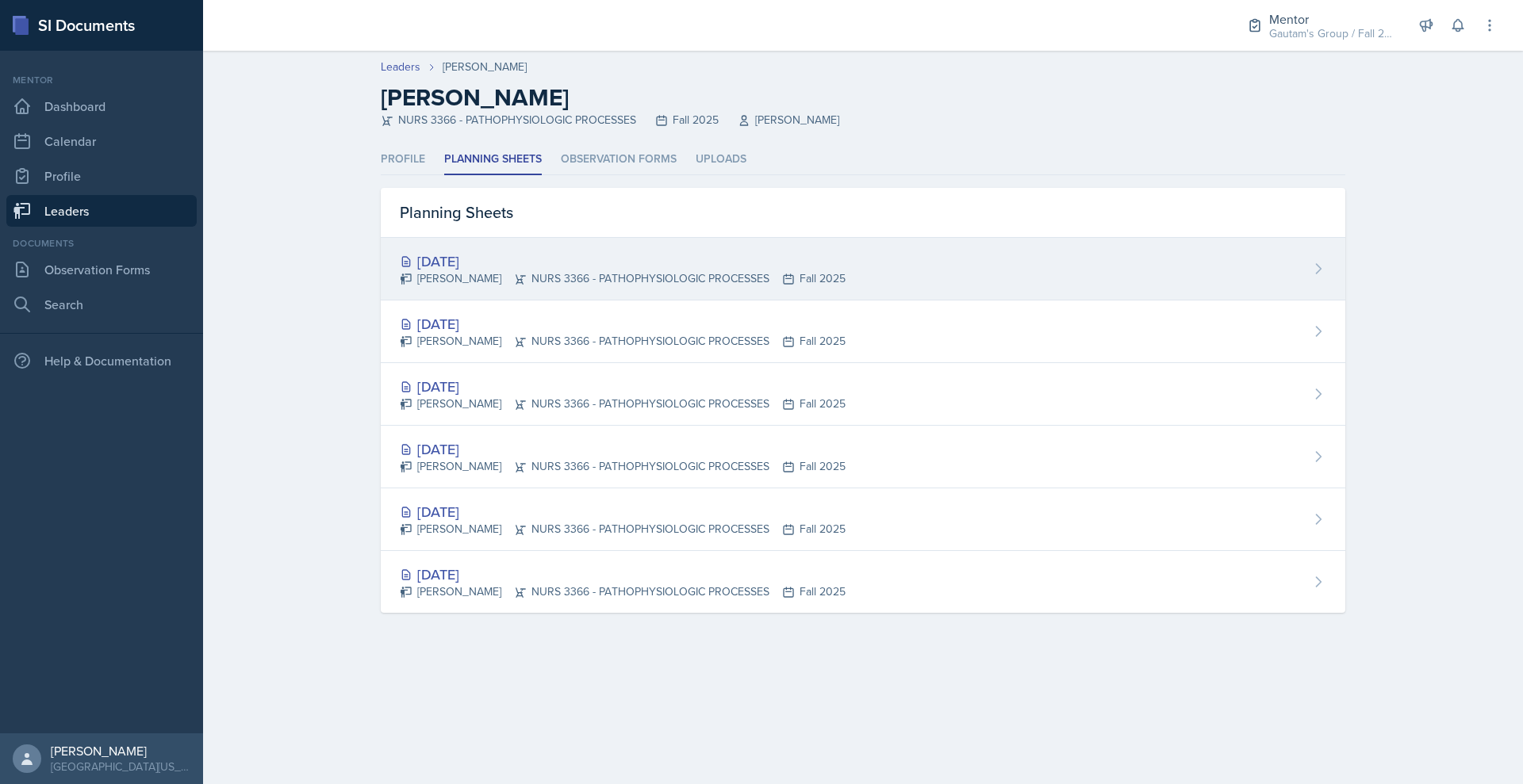
click at [410, 272] on div "Sep 12th, 2025" at bounding box center [622, 261] width 445 height 21
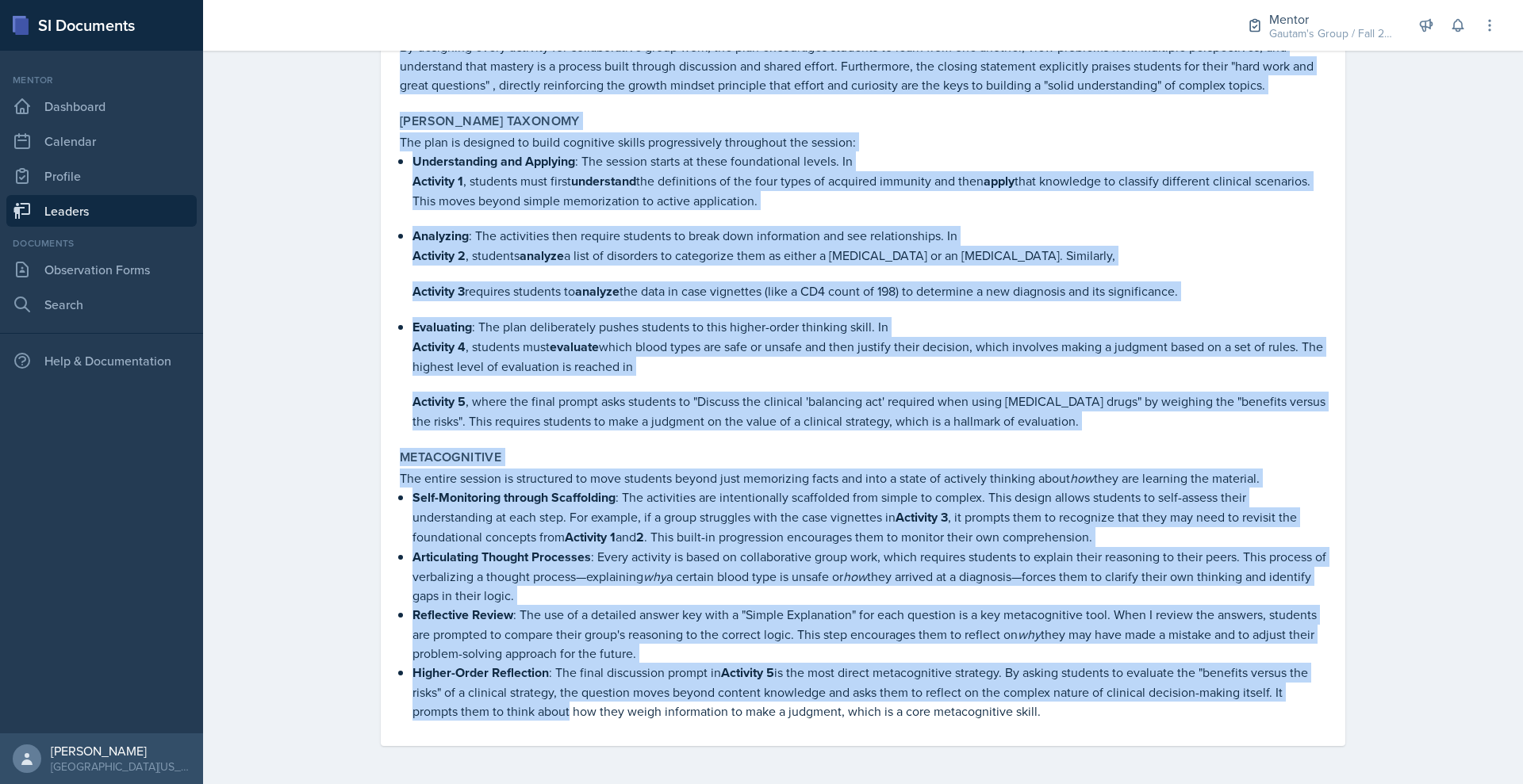
scroll to position [2957, 0]
drag, startPoint x: 298, startPoint y: 274, endPoint x: 517, endPoint y: 828, distance: 595.7
click at [517, 783] on html "SI Documents Mentor Dashboard Calendar Profile Leaders Documents Observation Fo…" at bounding box center [762, 392] width 1523 height 784
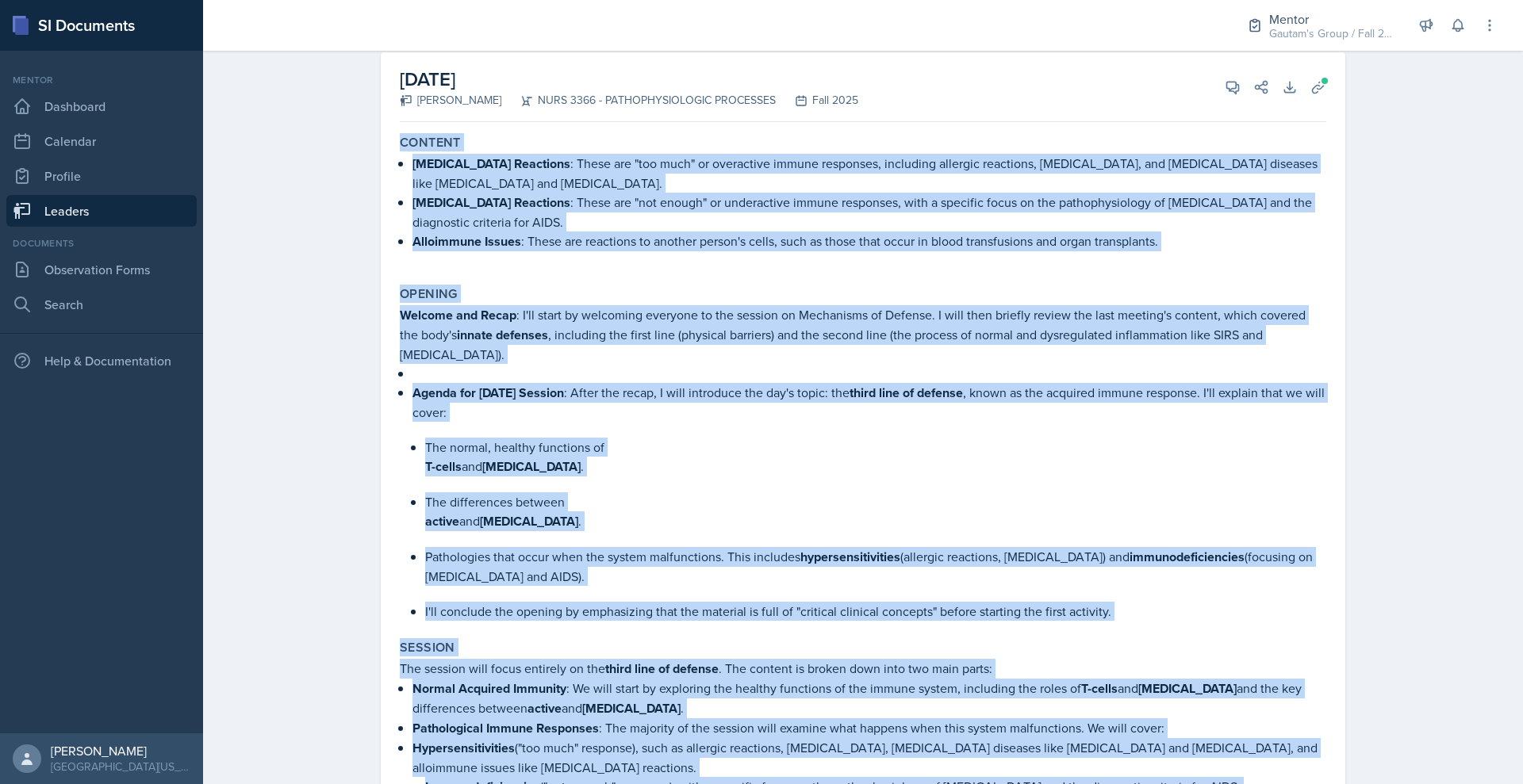
scroll to position [0, 0]
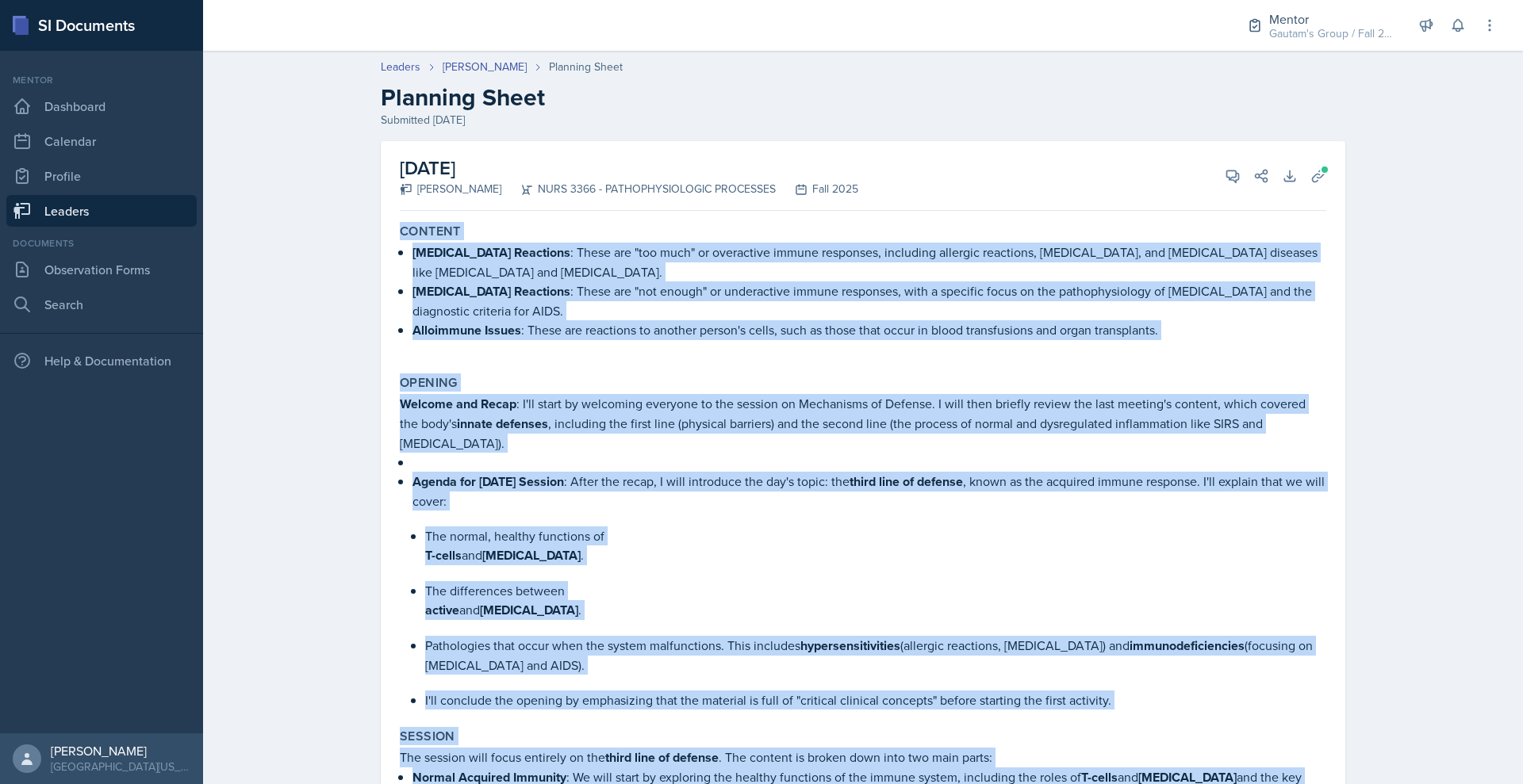
drag, startPoint x: 1126, startPoint y: 690, endPoint x: 319, endPoint y: 36, distance: 1038.7
click at [319, 36] on div "Mentor Gautam's Group / Fall 2025 Mentor Gautam's Group / Fall 2025 Leader MAE …" at bounding box center [863, 392] width 1320 height 784
copy div "Mentor Gautam's Group / Fall 2025 Mentor Gautam's Group / Fall 2025 Leader MAE …"
click at [1145, 210] on div "September 12th, 2025 Riley Bond NURS 3366 - PATHOPHYSIOLOGIC PROCESSES Fall 202…" at bounding box center [862, 176] width 926 height 70
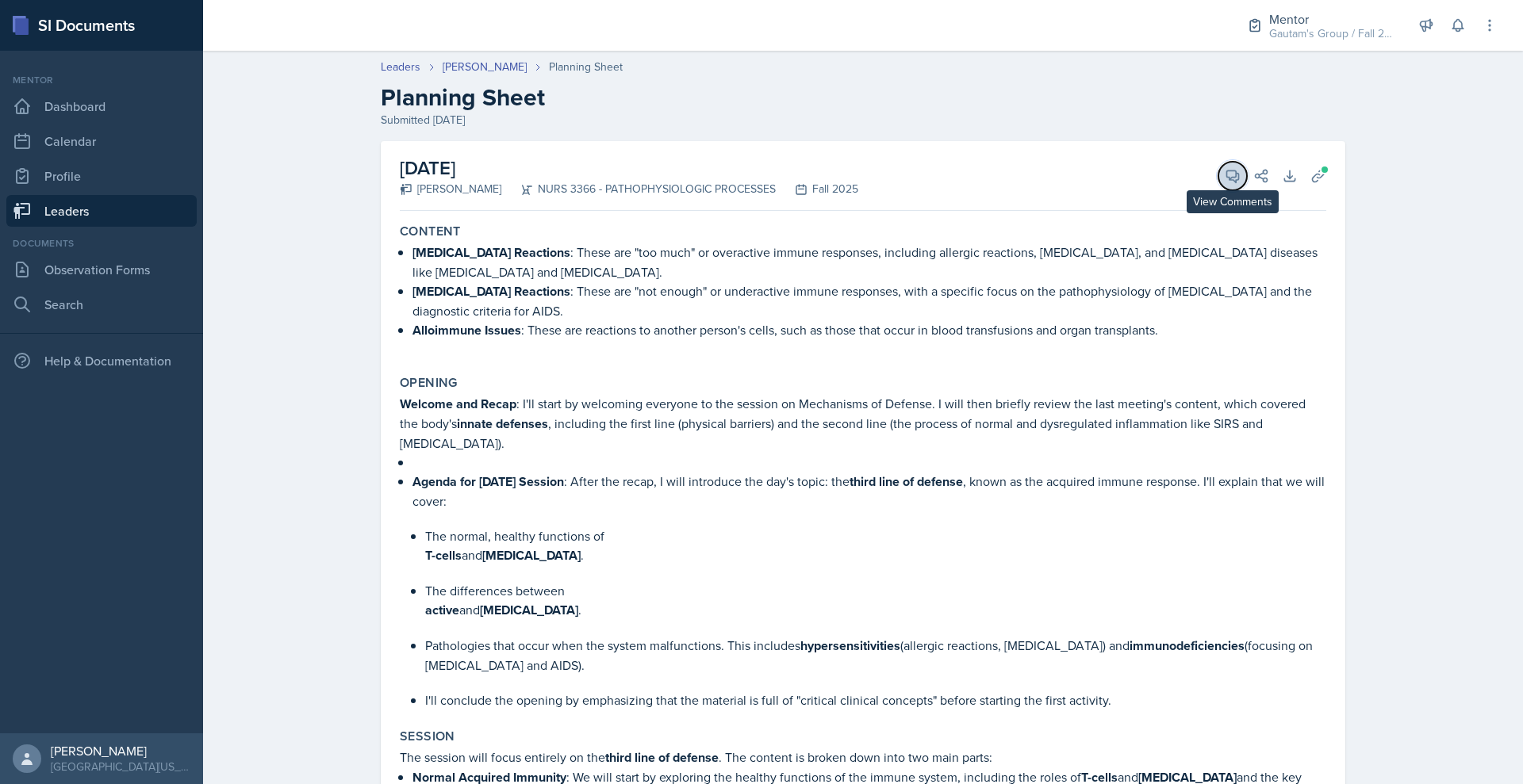
click at [1239, 182] on icon at bounding box center [1233, 176] width 12 height 12
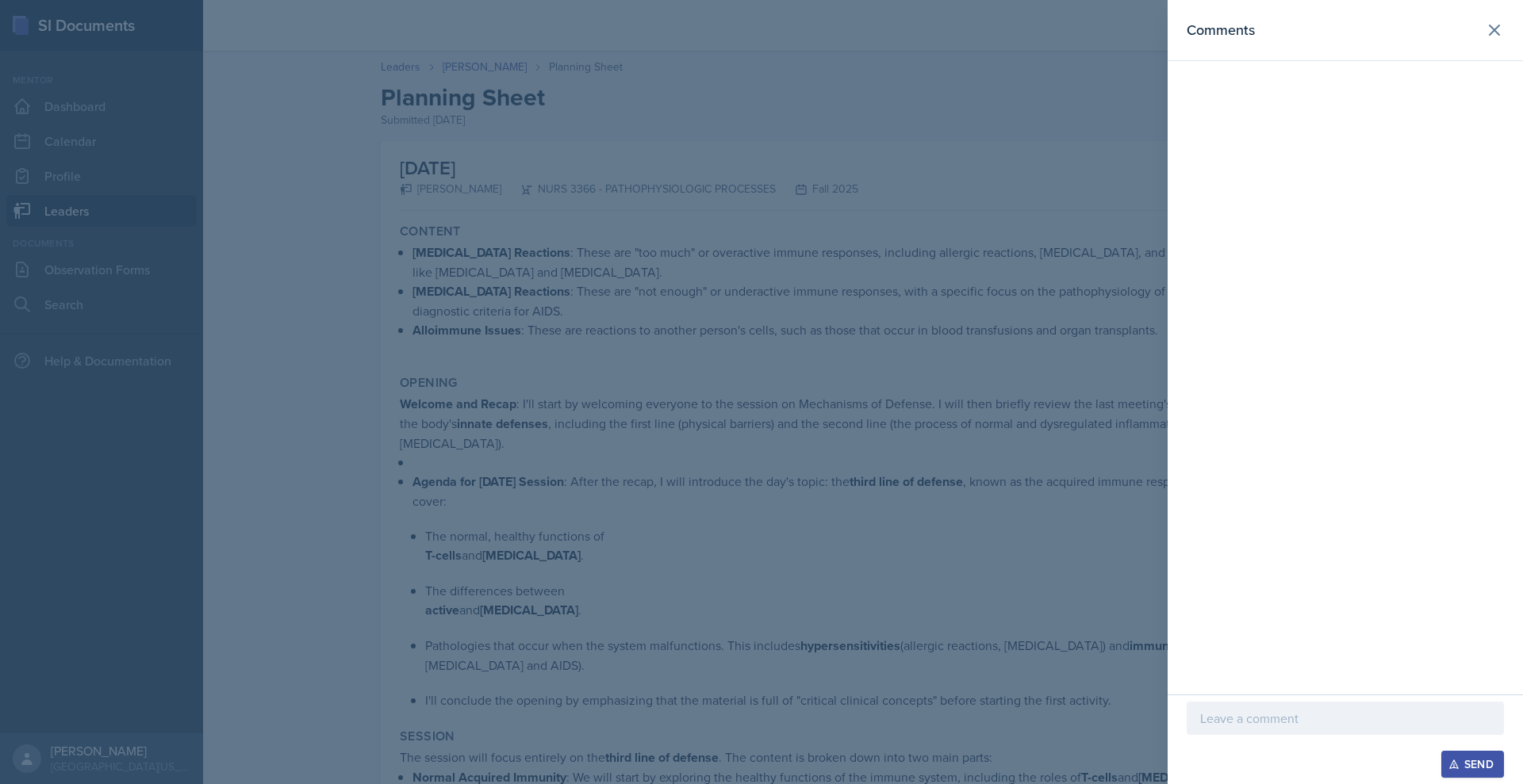
click at [1200, 709] on p at bounding box center [1345, 718] width 290 height 19
paste div
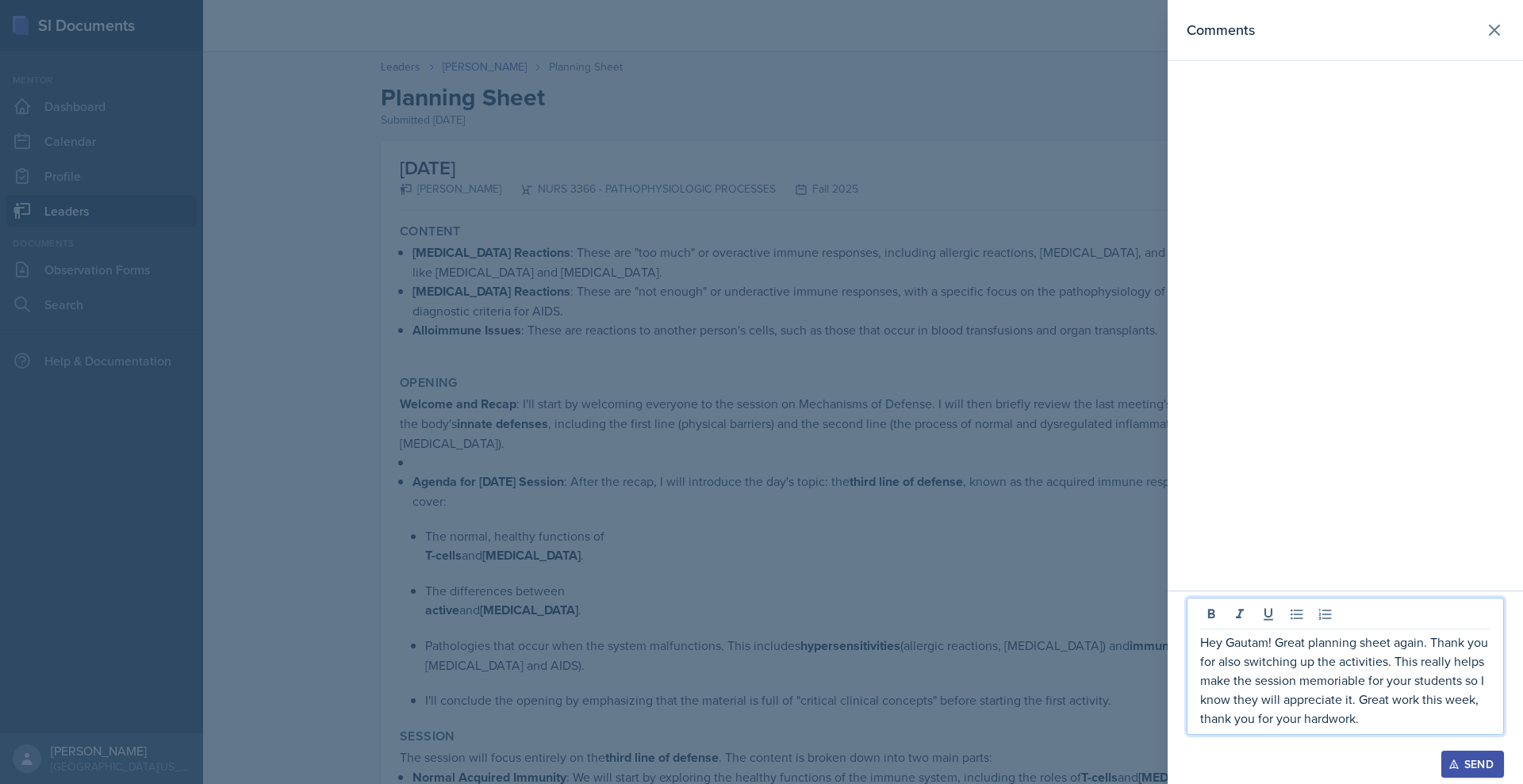
click at [1200, 633] on p "Hey Gautam! Great planning sheet again. Thank you for also switching up the act…" at bounding box center [1345, 681] width 290 height 95
click at [1306, 651] on p "Hey Riley! Great planning sheet again. Thank you for also switching up the acti…" at bounding box center [1345, 681] width 290 height 95
click at [1277, 696] on p "Hey Riley! Great planning sheet again. Thank you for also switching up the acti…" at bounding box center [1345, 681] width 290 height 95
click at [1361, 705] on p "Hey Riley! Great planning sheet again. Thank you for also switching up the acti…" at bounding box center [1345, 681] width 290 height 95
click at [1311, 681] on p "Hey Riley! Great planning sheet again. Thank you for also switching up the acti…" at bounding box center [1345, 681] width 290 height 95
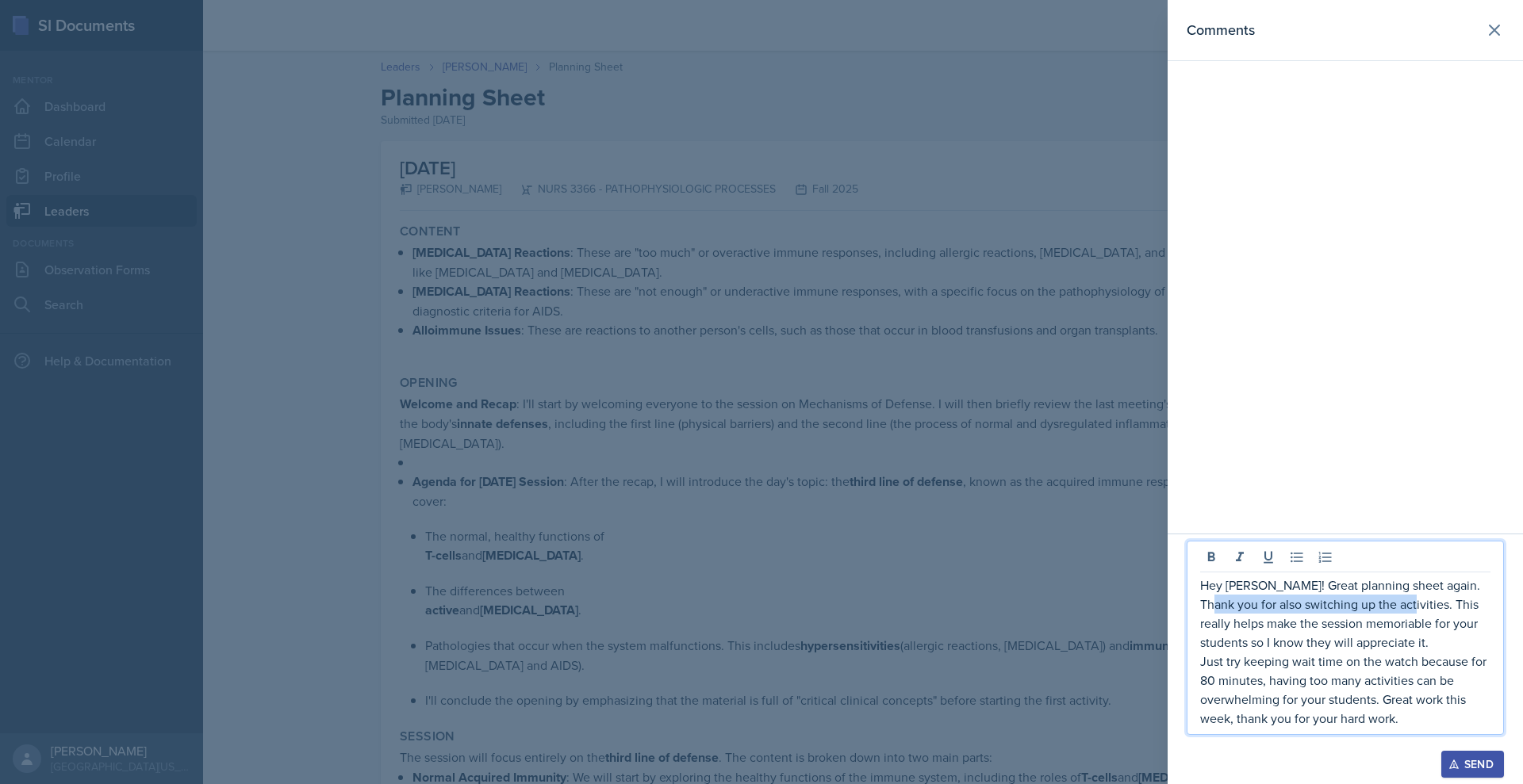
drag, startPoint x: 1356, startPoint y: 560, endPoint x: 1105, endPoint y: 550, distance: 251.2
click at [1187, 550] on div "Hey Riley! Great planning sheet again. Thank you for also switching up the acti…" at bounding box center [1345, 637] width 317 height 194
click at [1348, 676] on p "Just try keeping wait time on the watch because for 80 minutes, having too many…" at bounding box center [1345, 689] width 290 height 76
click at [1378, 706] on p "Just try keeping wait time on the watch because for 80 minutes, having too many…" at bounding box center [1345, 689] width 290 height 76
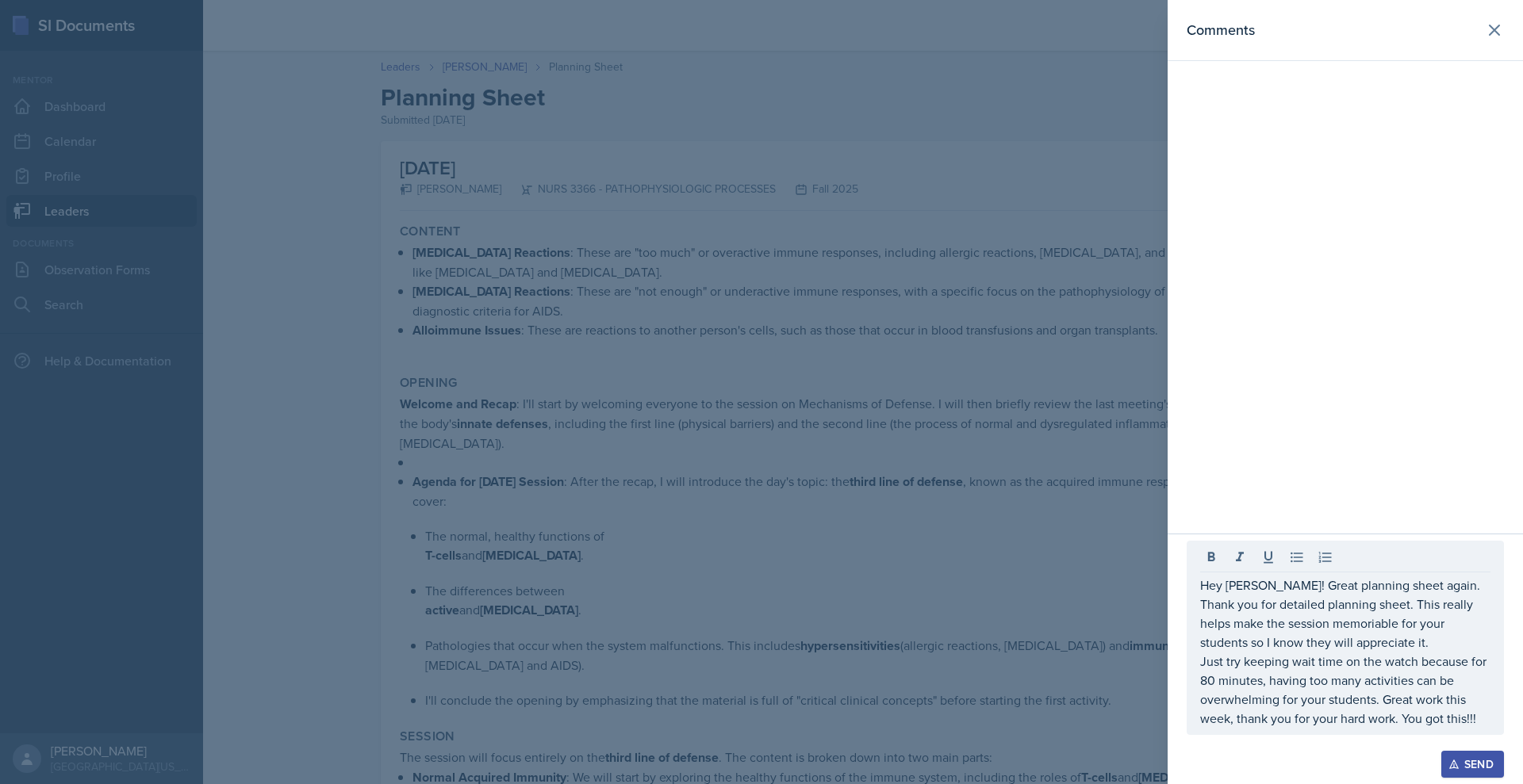
click at [1449, 761] on icon "button" at bounding box center [1453, 765] width 9 height 9
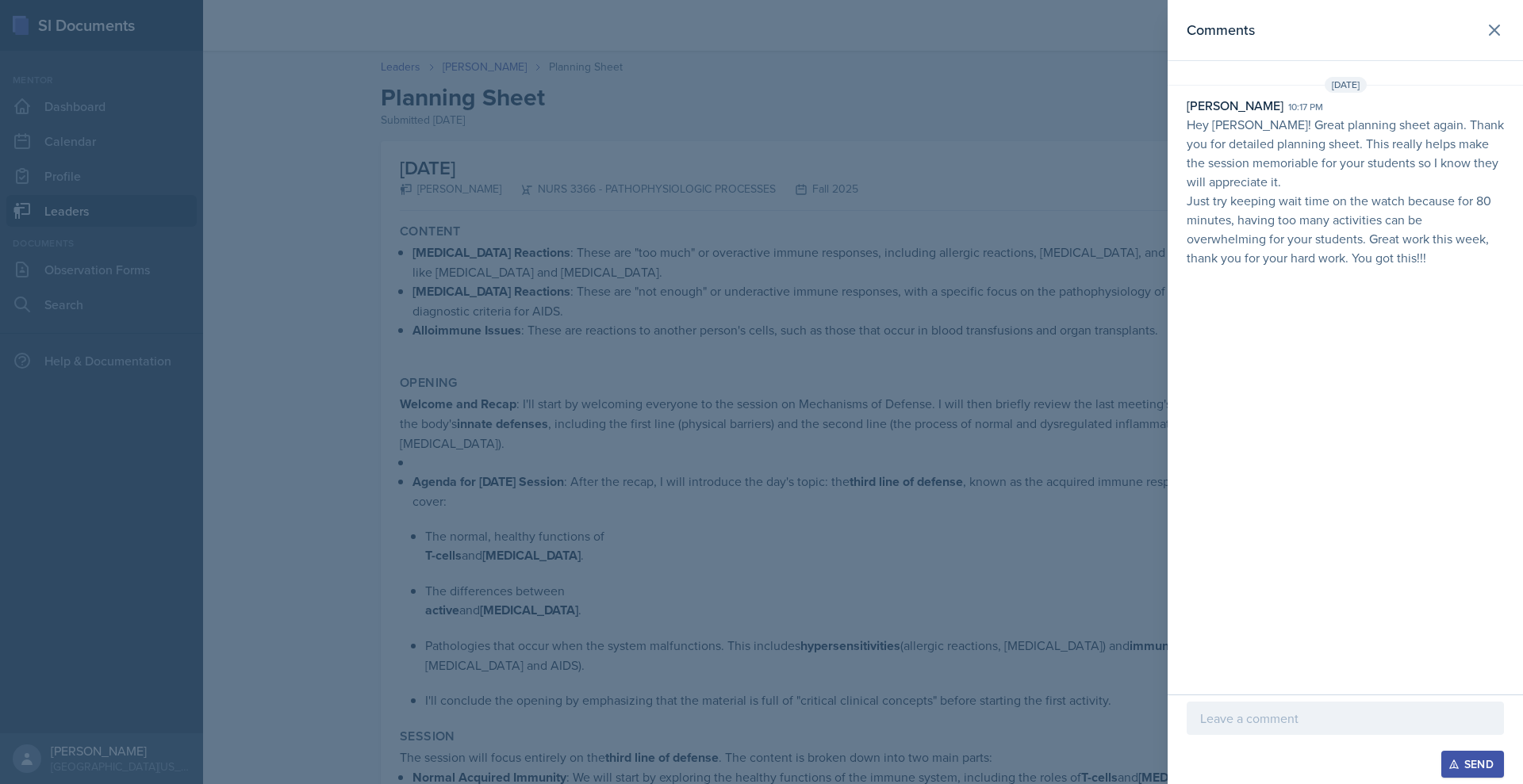
click at [173, 189] on div at bounding box center [762, 392] width 1523 height 784
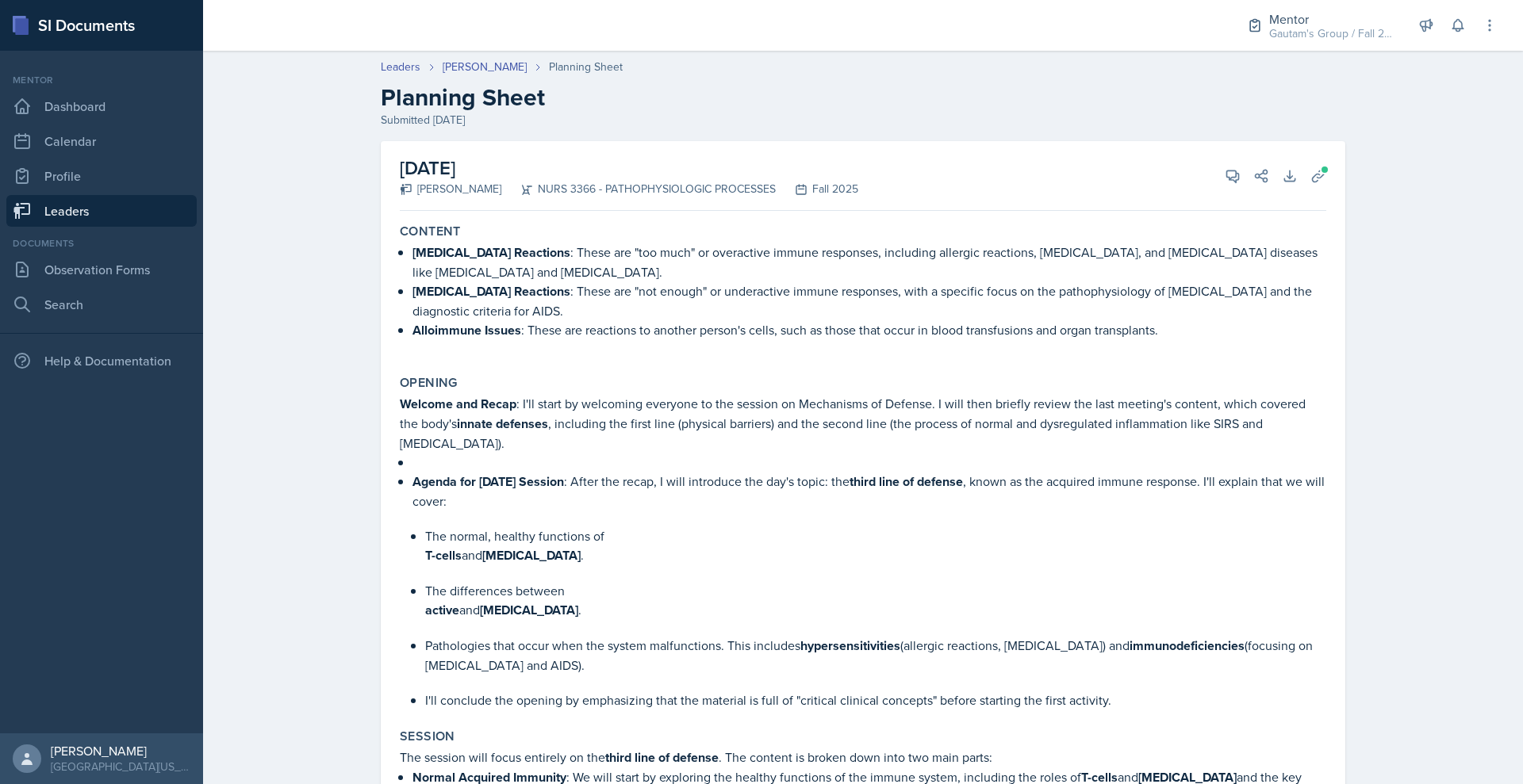
click at [89, 227] on link "Leaders" at bounding box center [102, 211] width 191 height 32
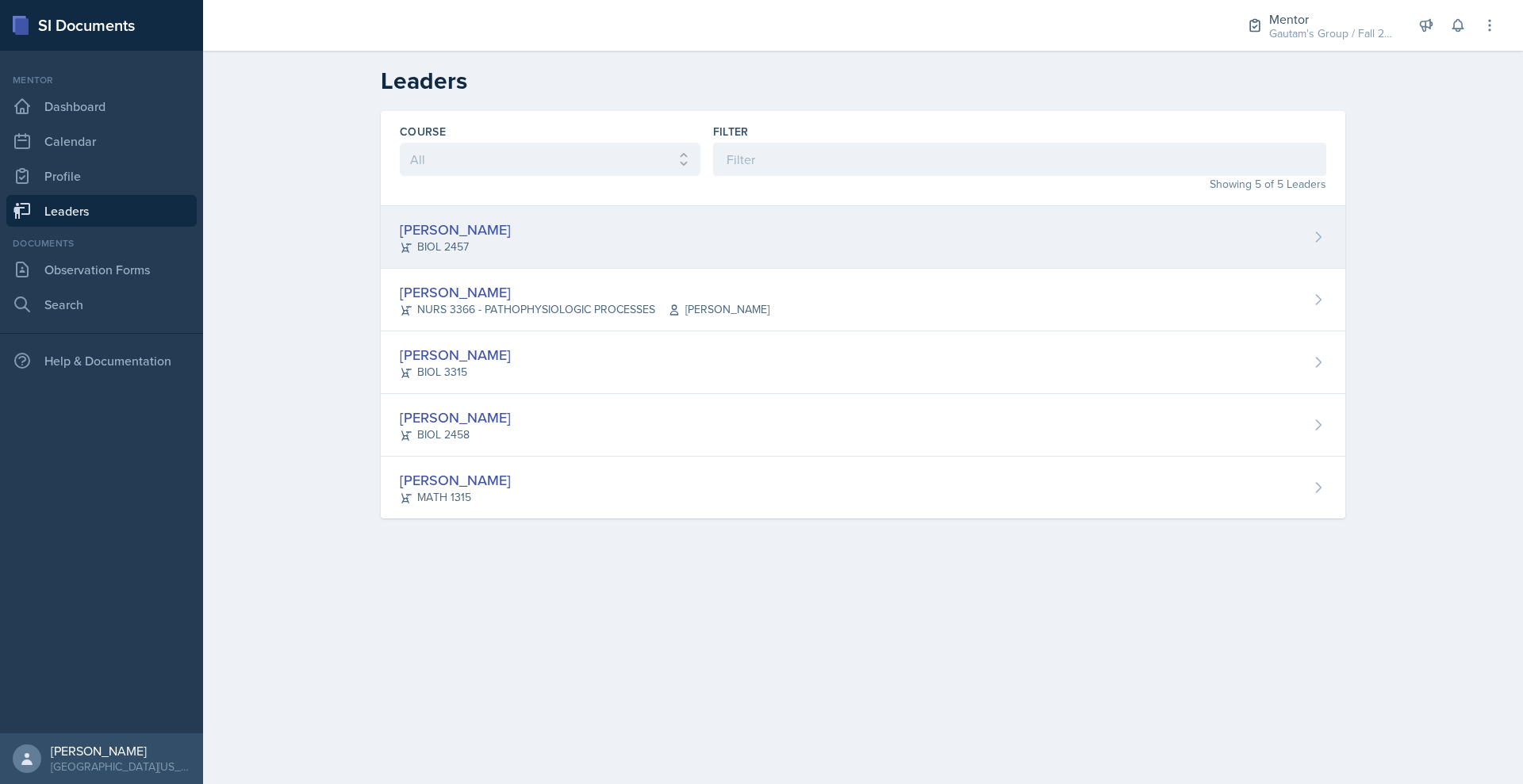
click at [408, 240] on div "Stephanie Abraham" at bounding box center [455, 229] width 111 height 21
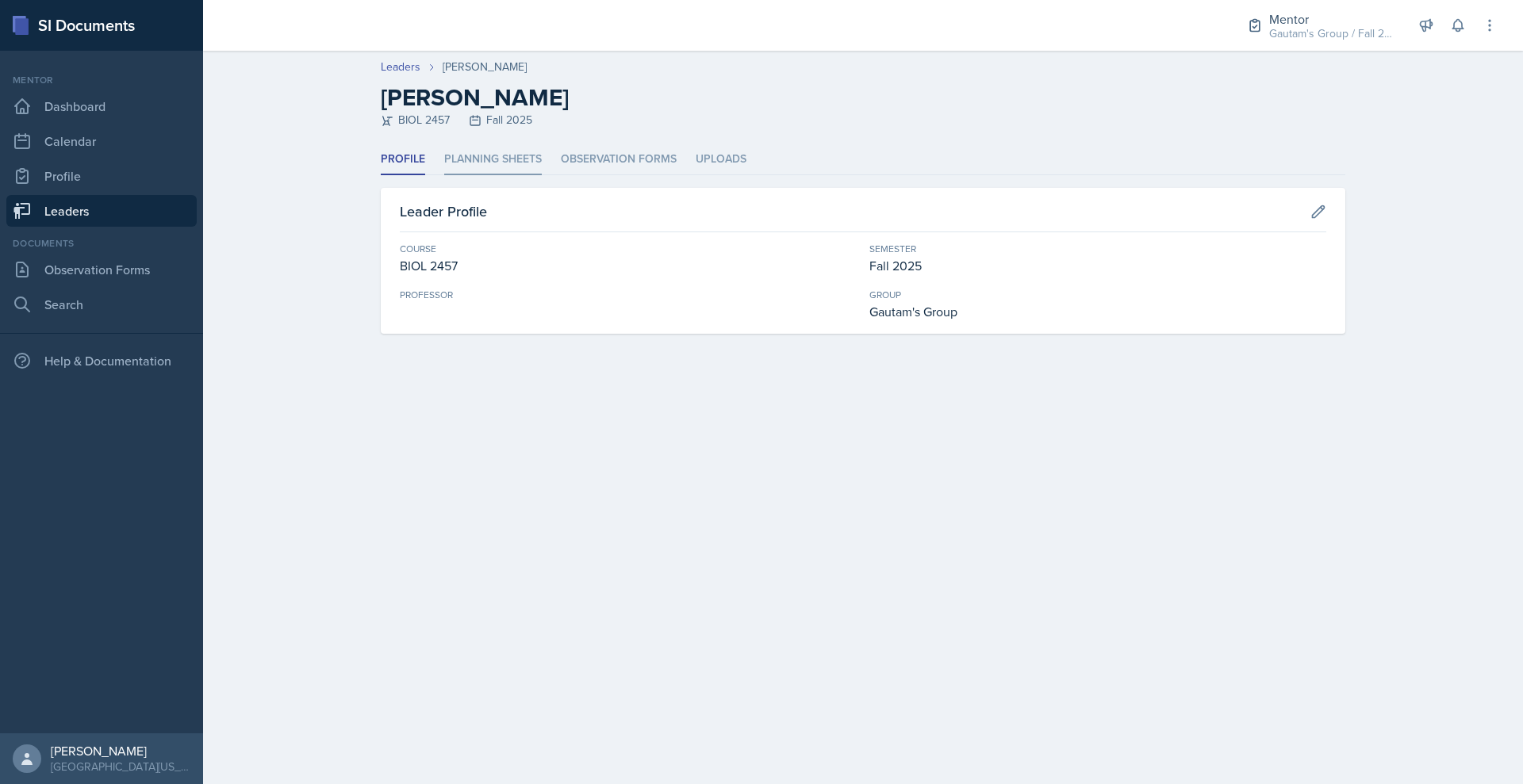
click at [444, 175] on li "Planning Sheets" at bounding box center [493, 160] width 97 height 31
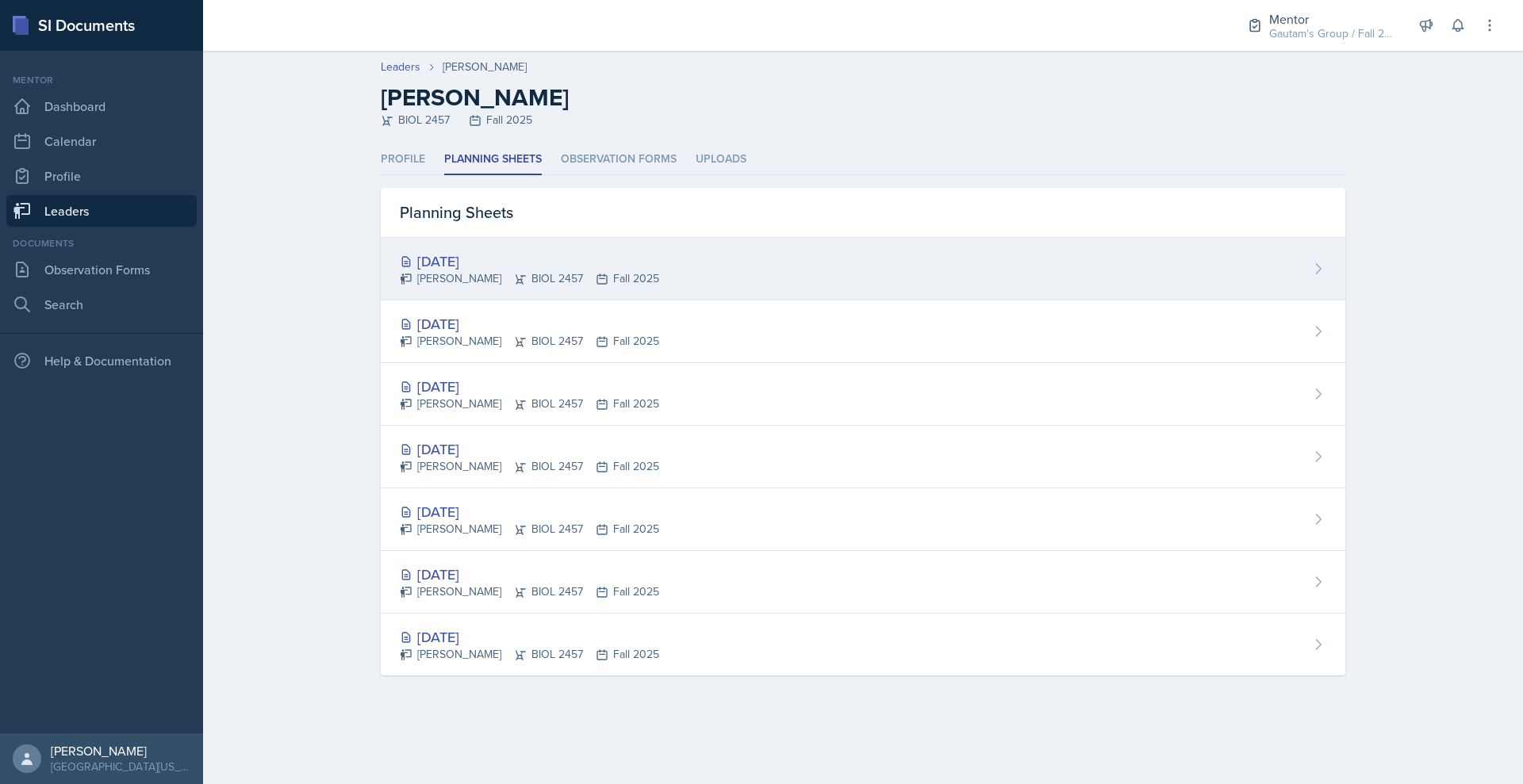
click at [400, 272] on div "Sep 11th, 2025" at bounding box center [529, 261] width 259 height 21
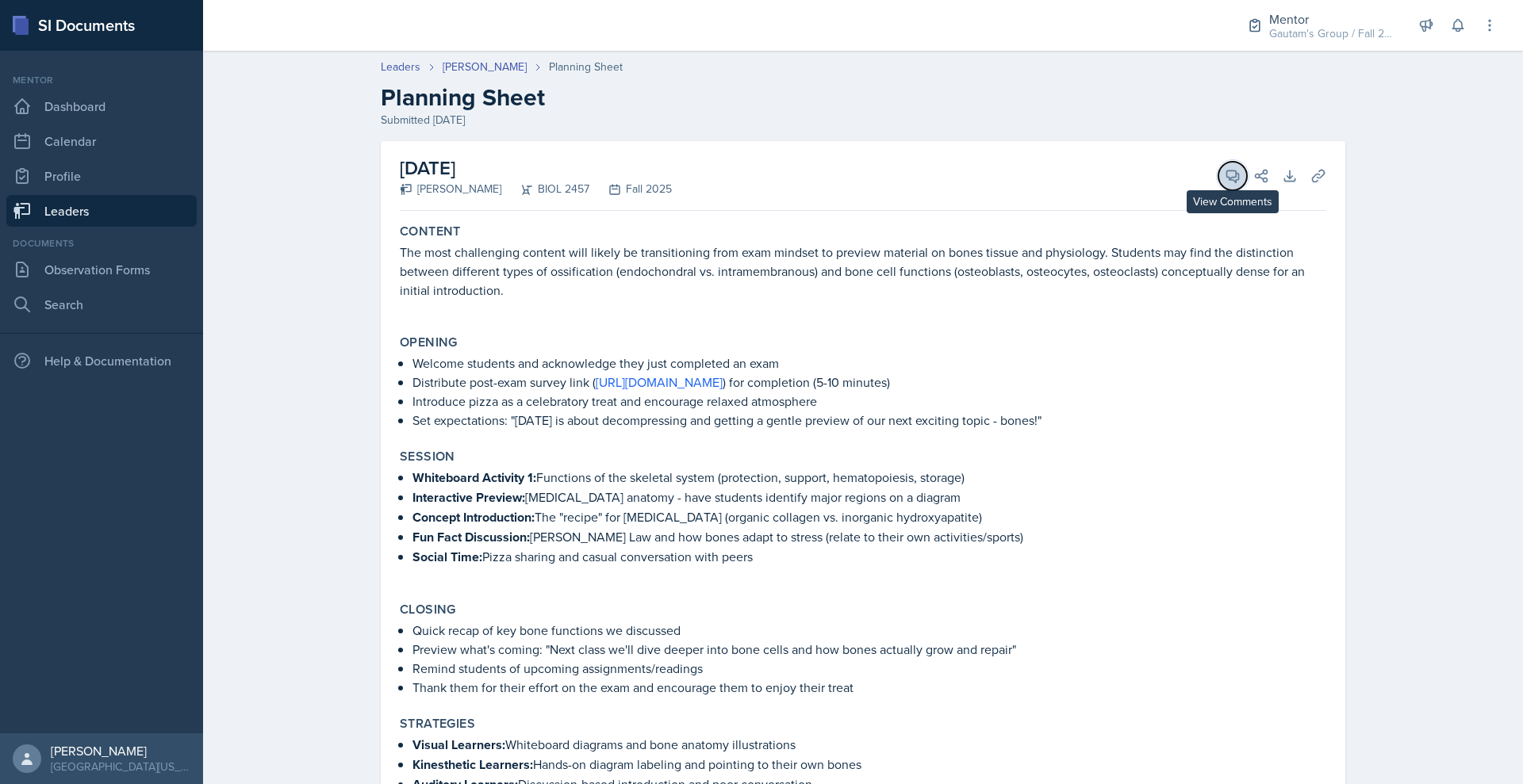
click at [1241, 184] on icon at bounding box center [1232, 175] width 16 height 16
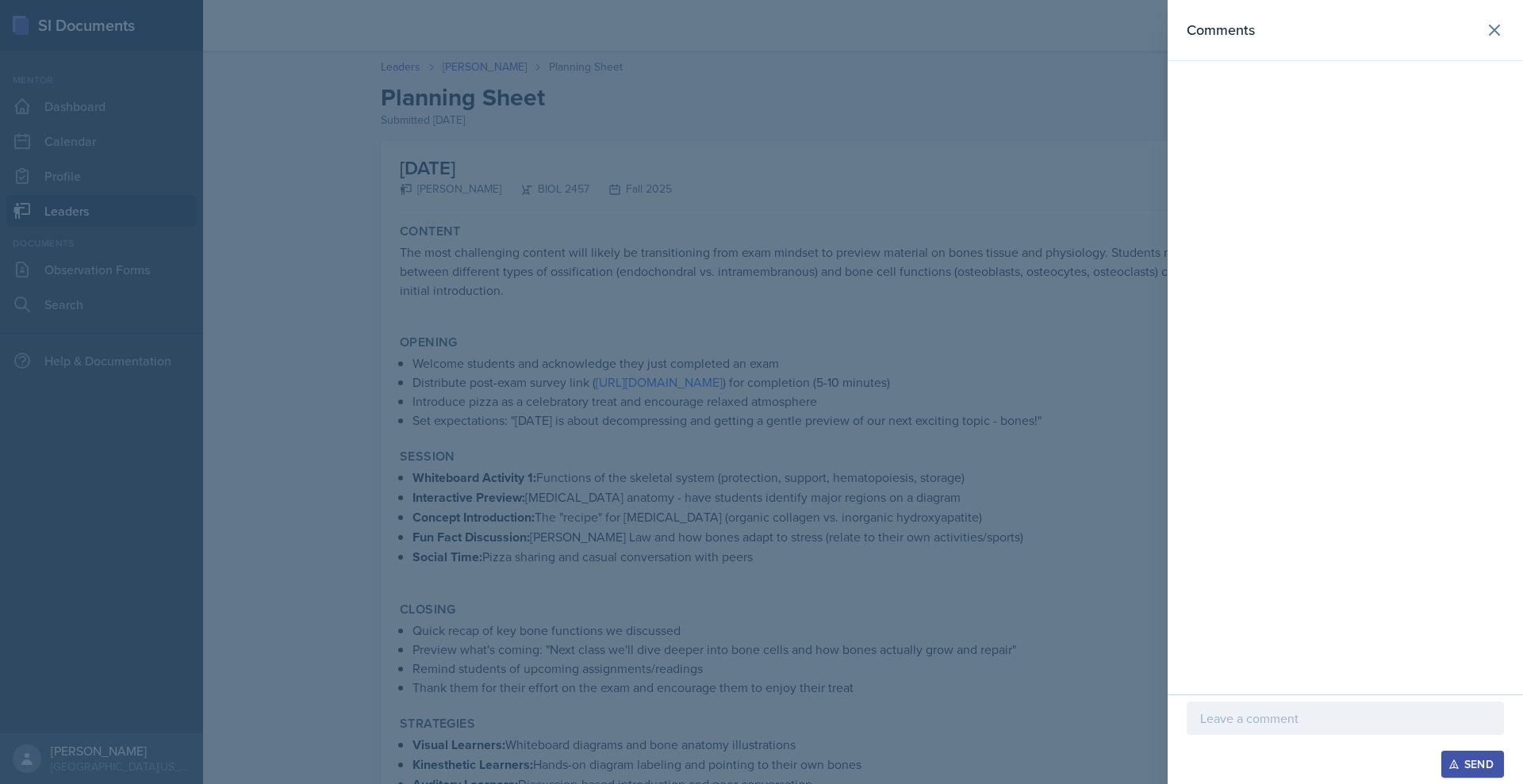
click at [1187, 715] on div at bounding box center [1345, 718] width 317 height 33
click at [615, 512] on div at bounding box center [762, 392] width 1523 height 784
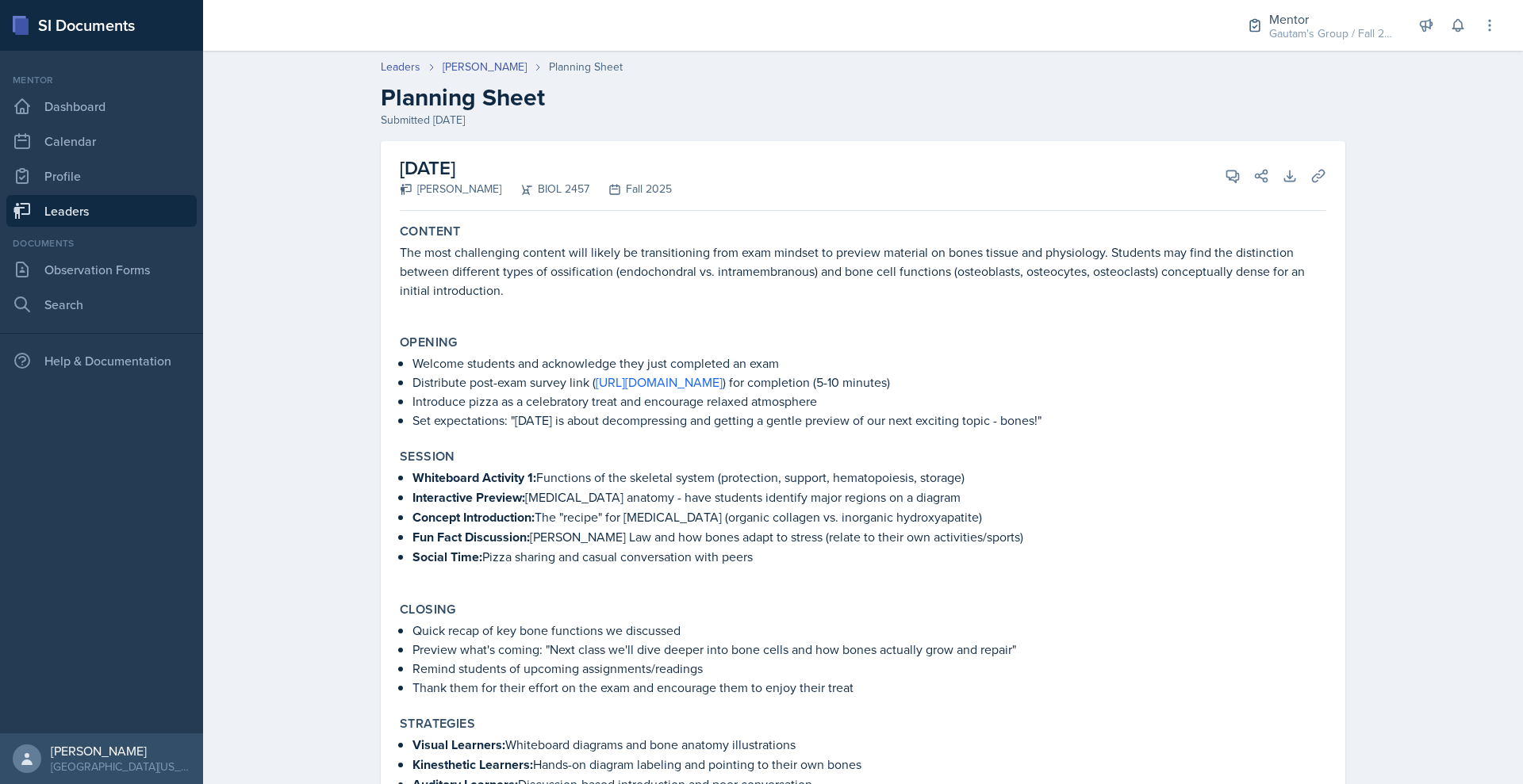
click at [72, 227] on link "Leaders" at bounding box center [102, 211] width 191 height 32
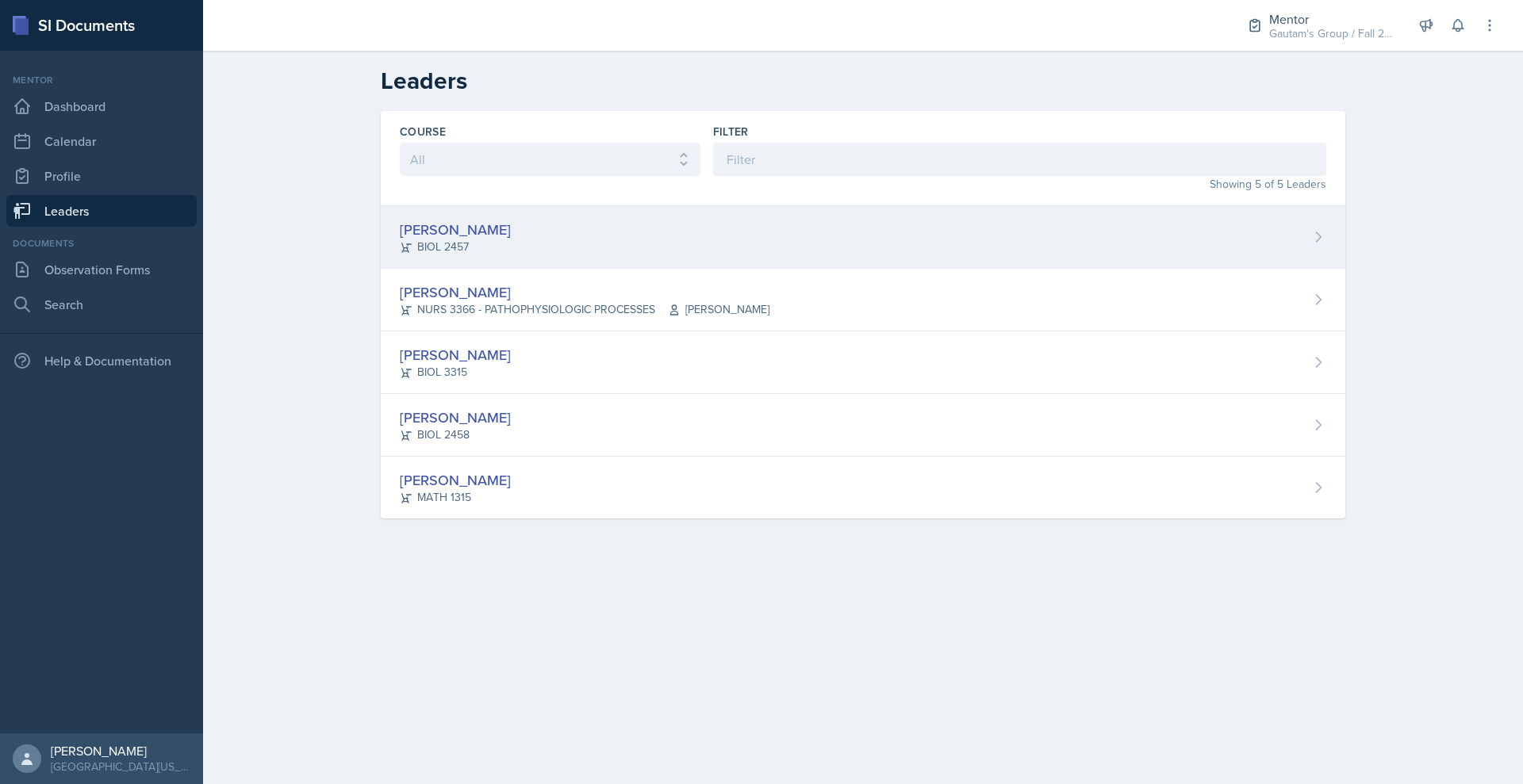
click at [400, 240] on div "Stephanie Abraham" at bounding box center [455, 229] width 111 height 21
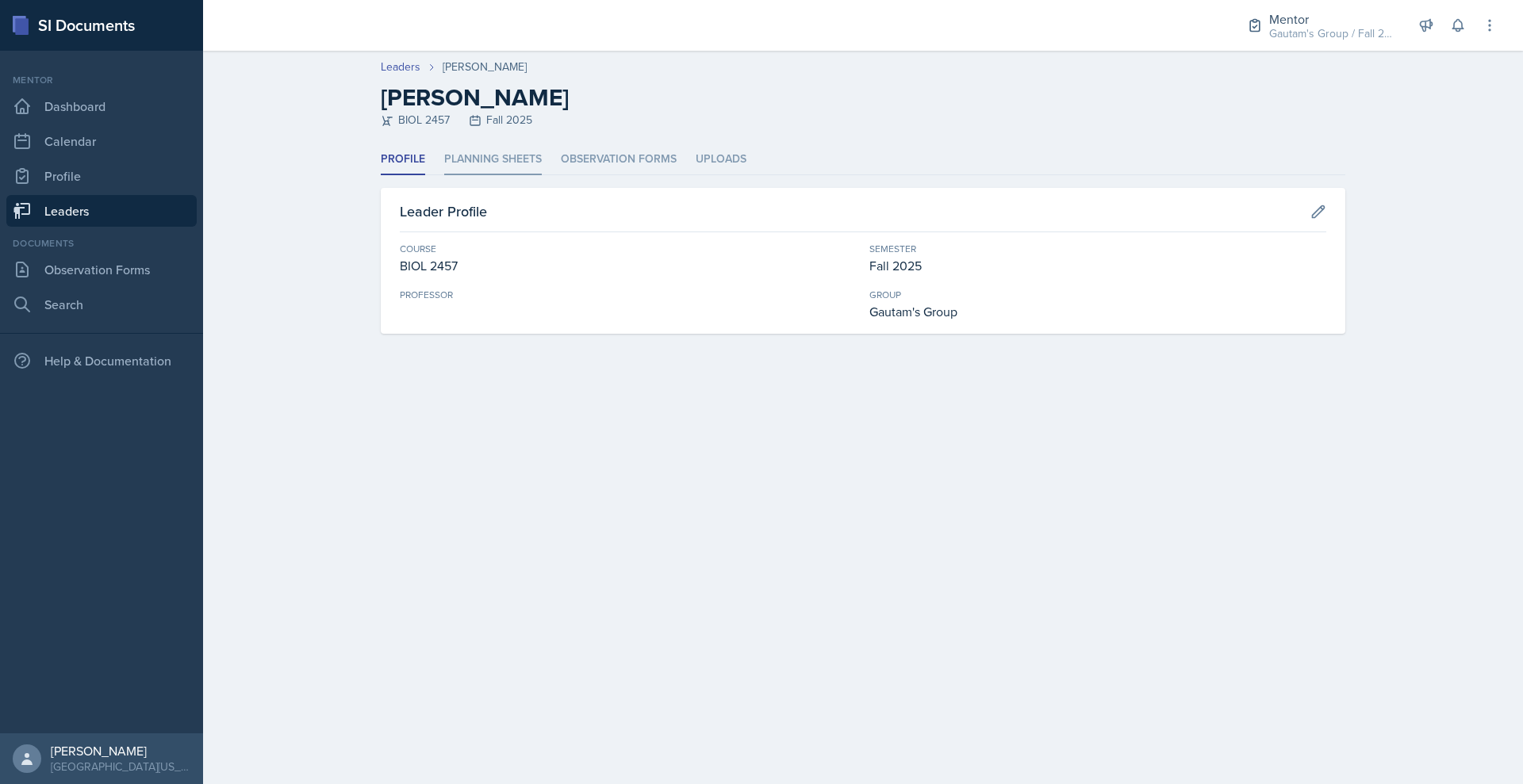
click at [444, 175] on li "Planning Sheets" at bounding box center [493, 160] width 97 height 31
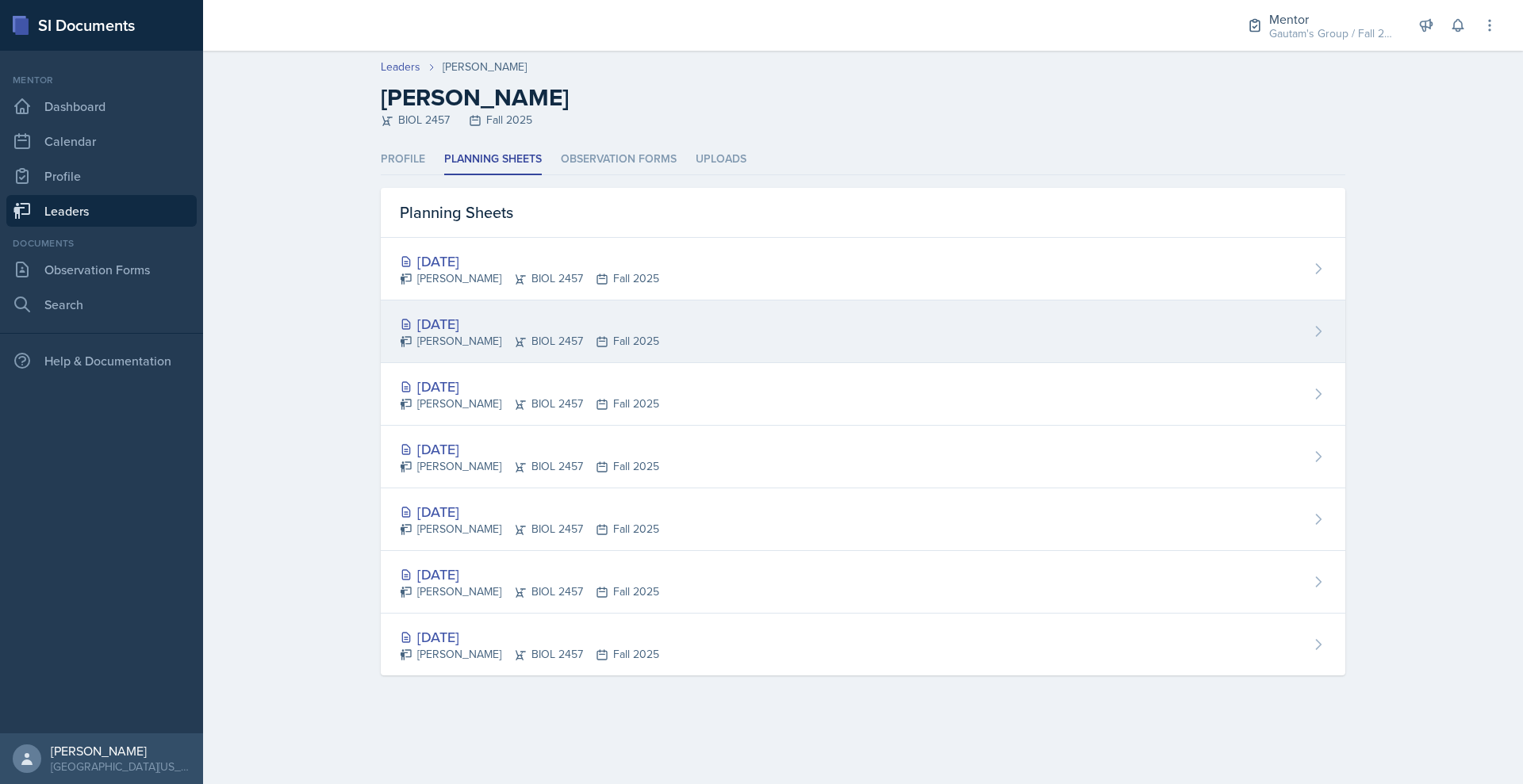
click at [400, 334] on div "Sep 9th, 2025" at bounding box center [529, 323] width 259 height 21
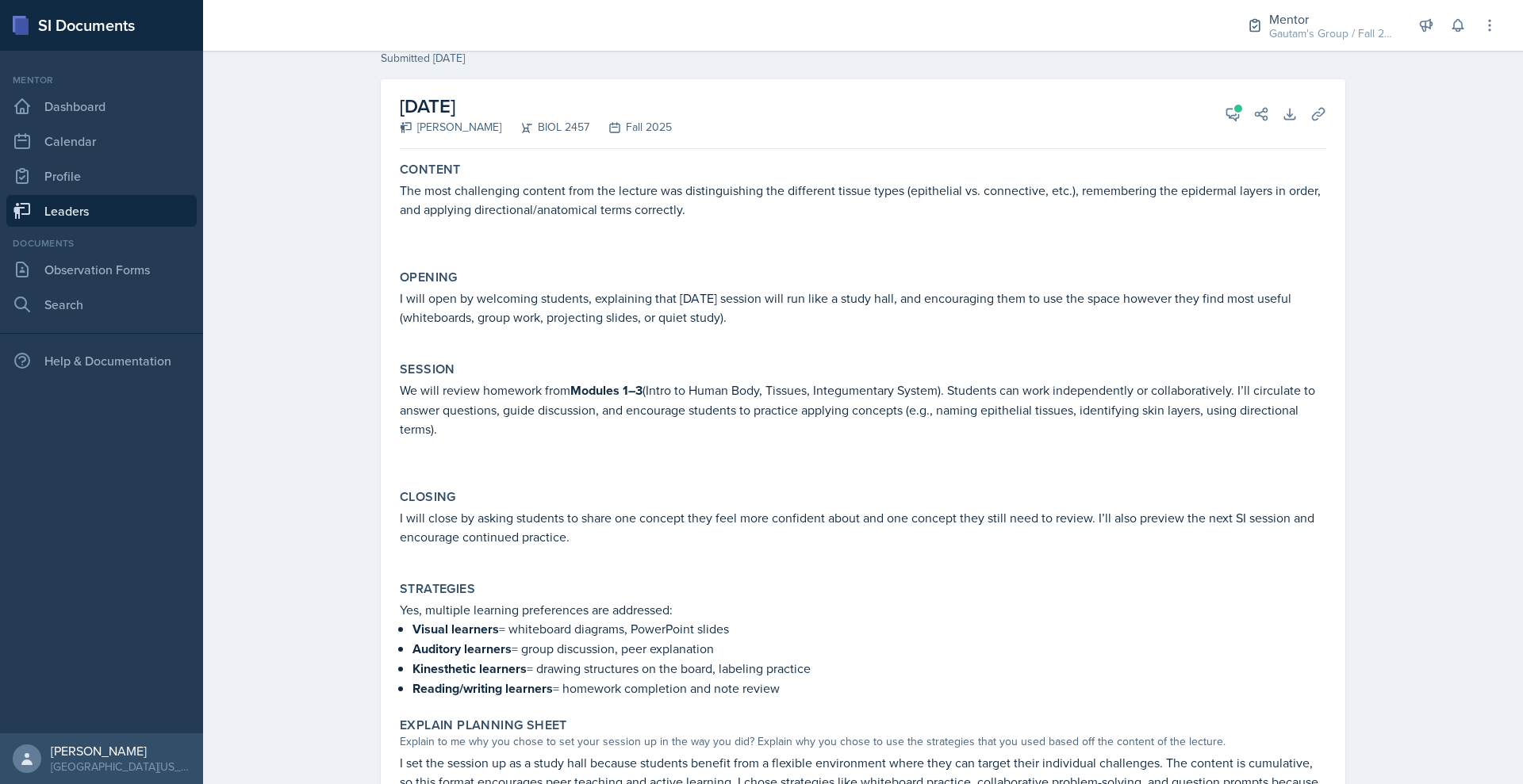
scroll to position [50, 0]
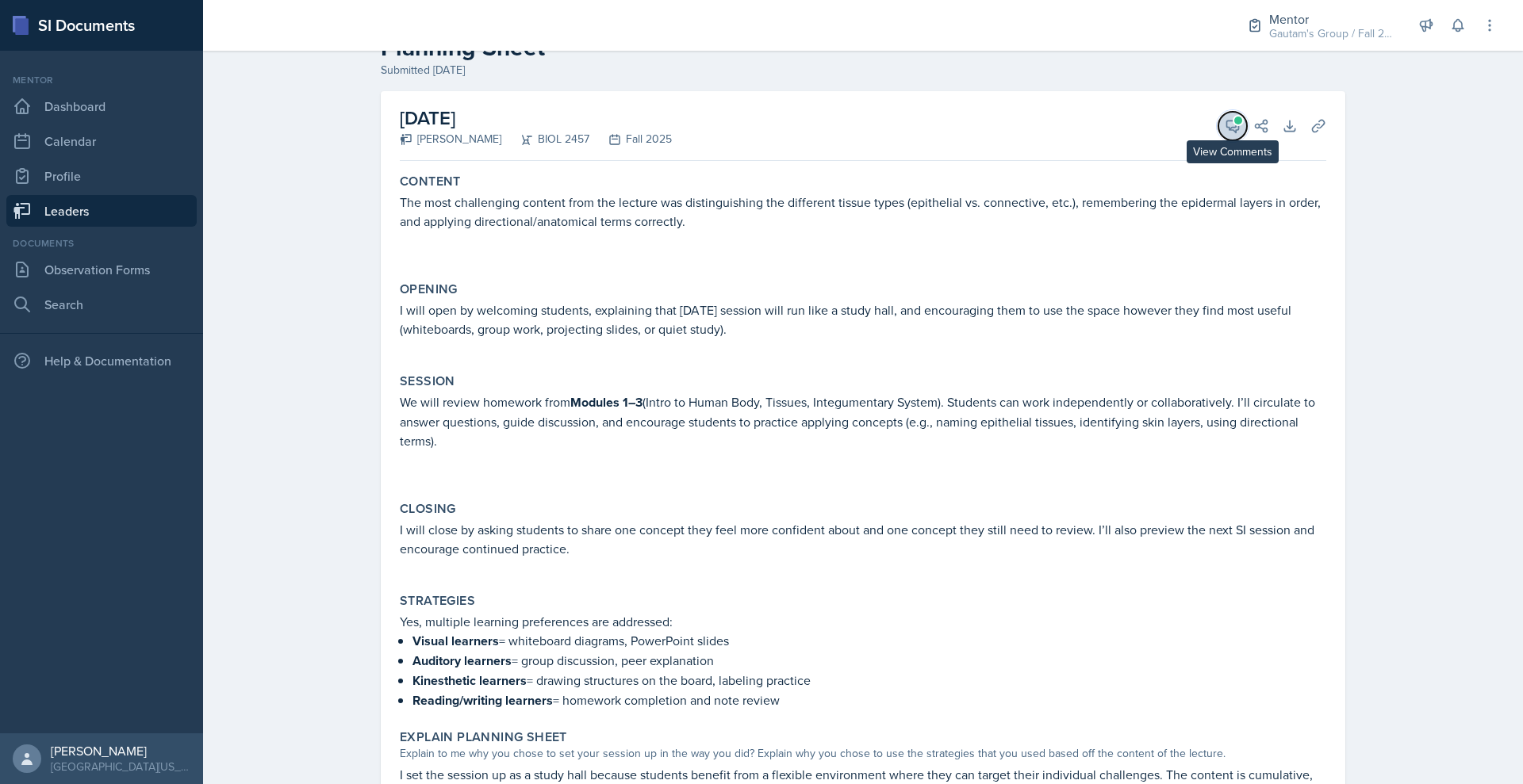
click at [1241, 134] on icon at bounding box center [1232, 125] width 16 height 16
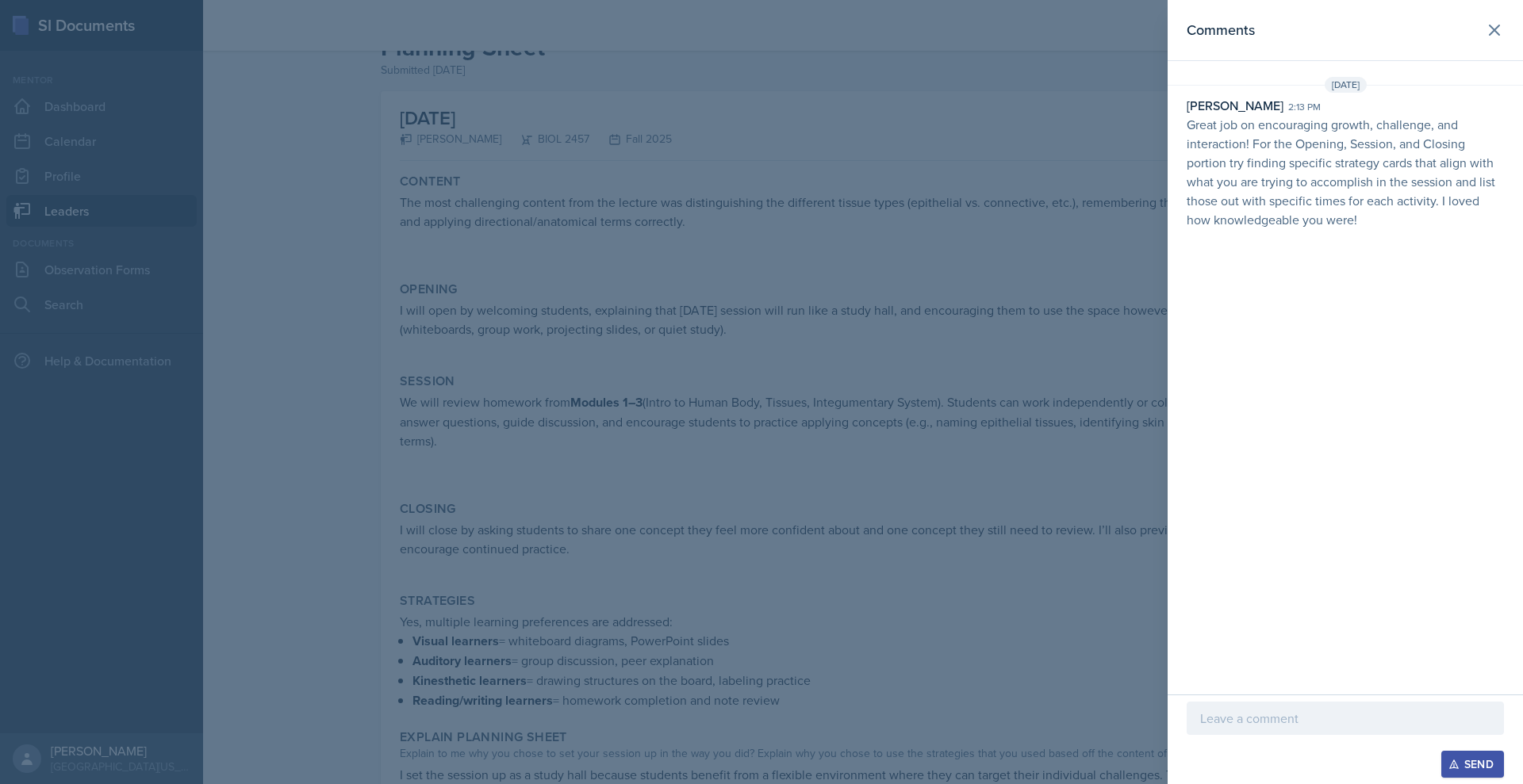
click at [1187, 722] on div at bounding box center [1345, 718] width 317 height 33
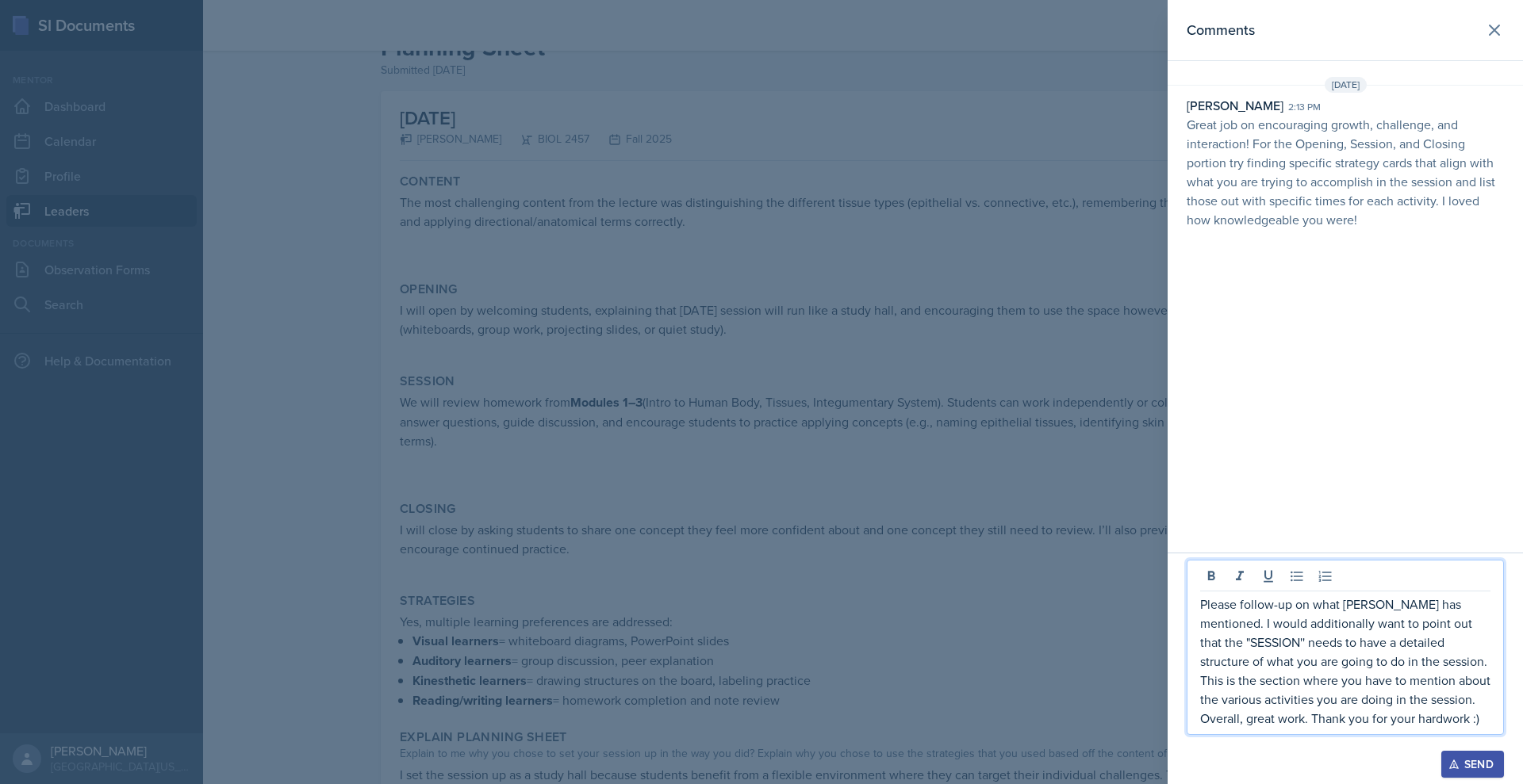
click at [1452, 758] on div "Send" at bounding box center [1473, 764] width 42 height 13
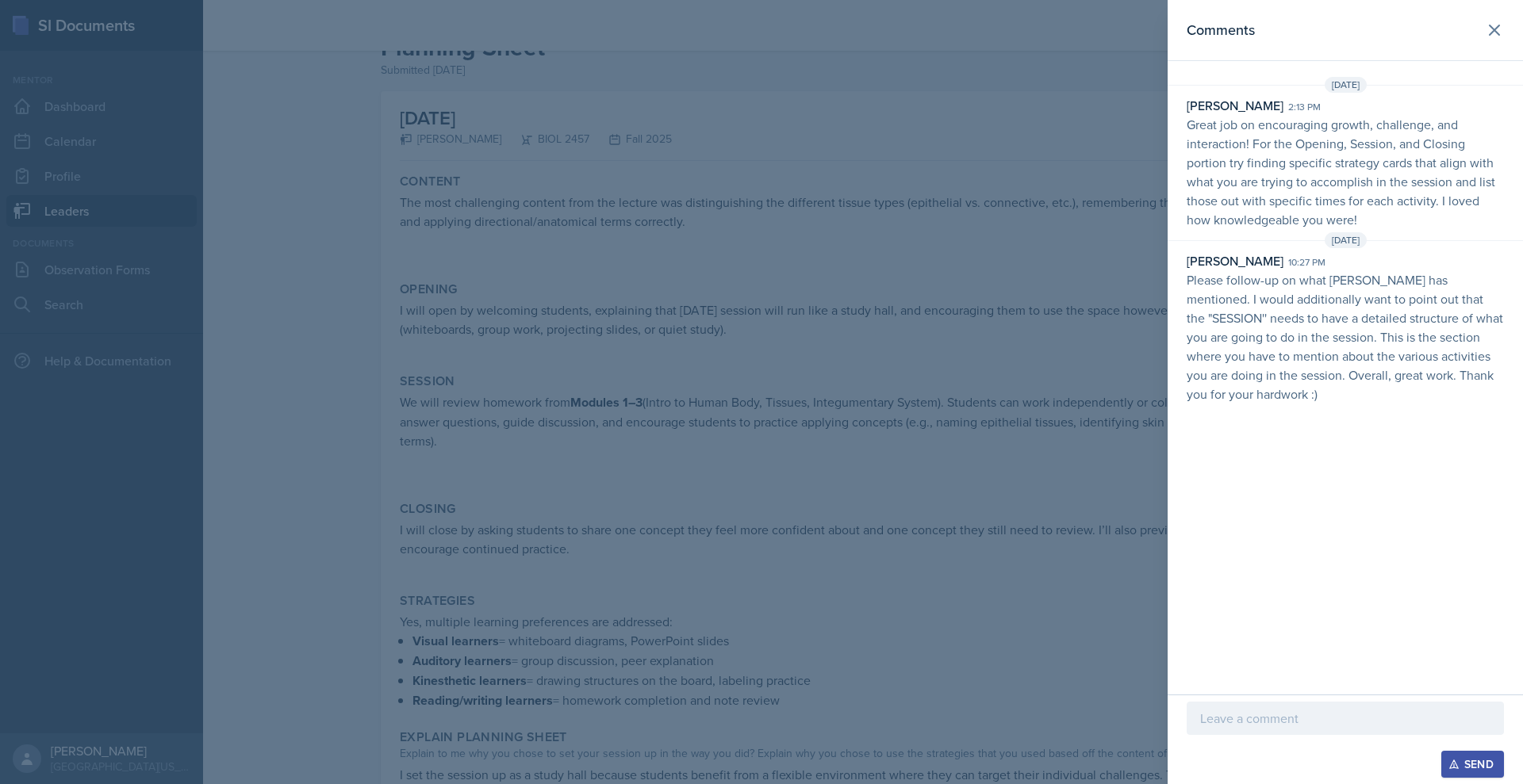
click at [1030, 393] on div at bounding box center [762, 392] width 1523 height 784
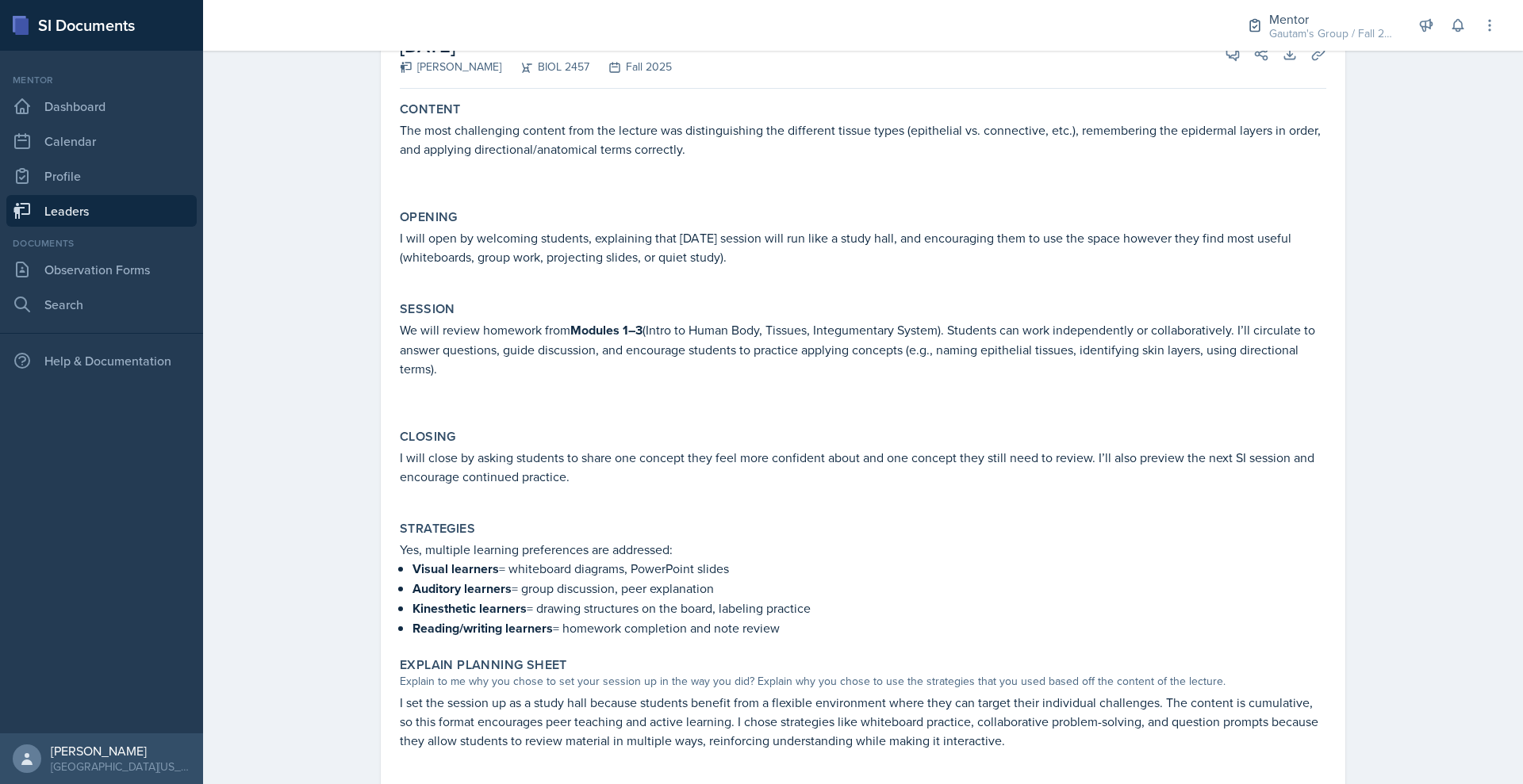
scroll to position [0, 0]
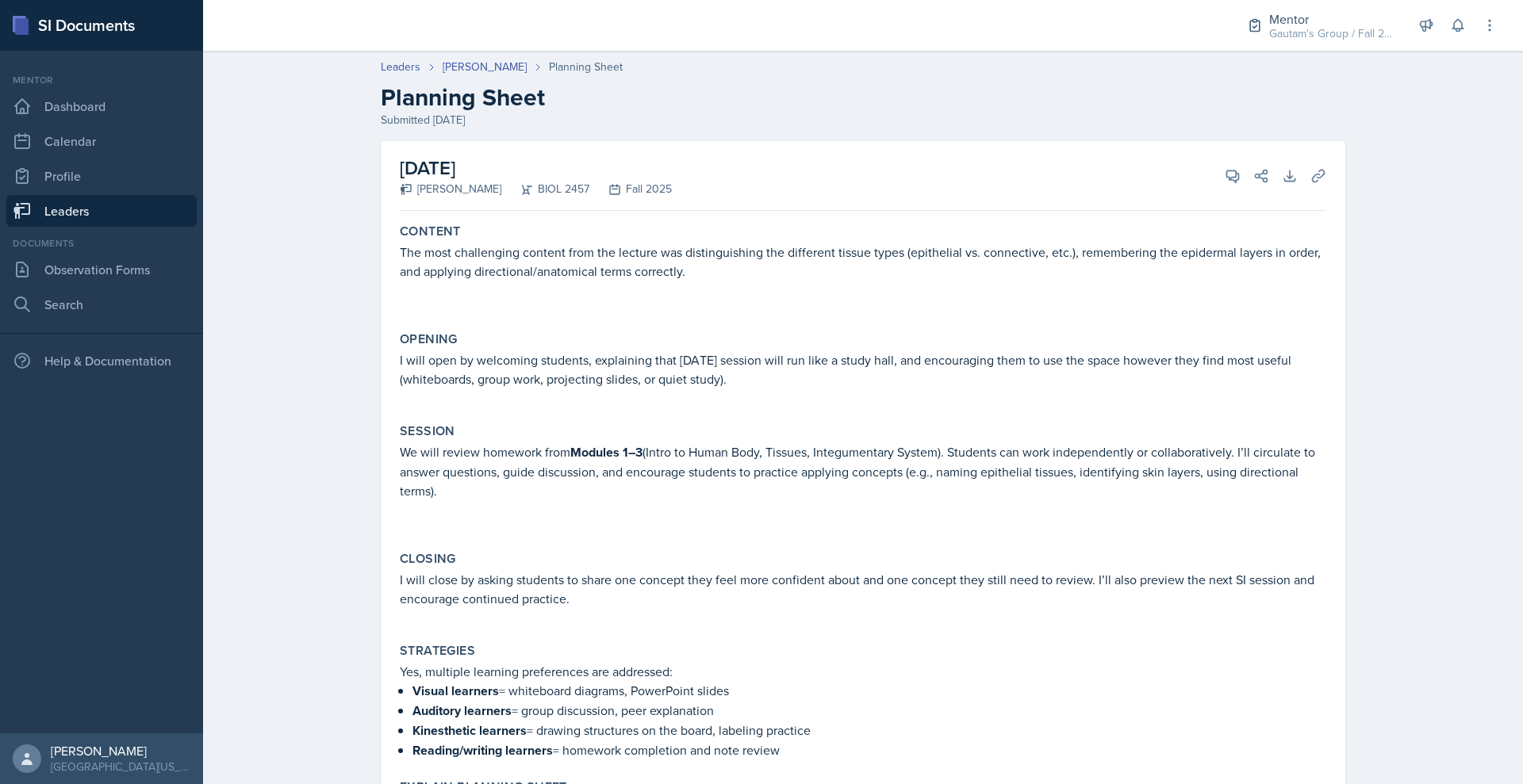
click at [69, 227] on link "Leaders" at bounding box center [102, 211] width 191 height 32
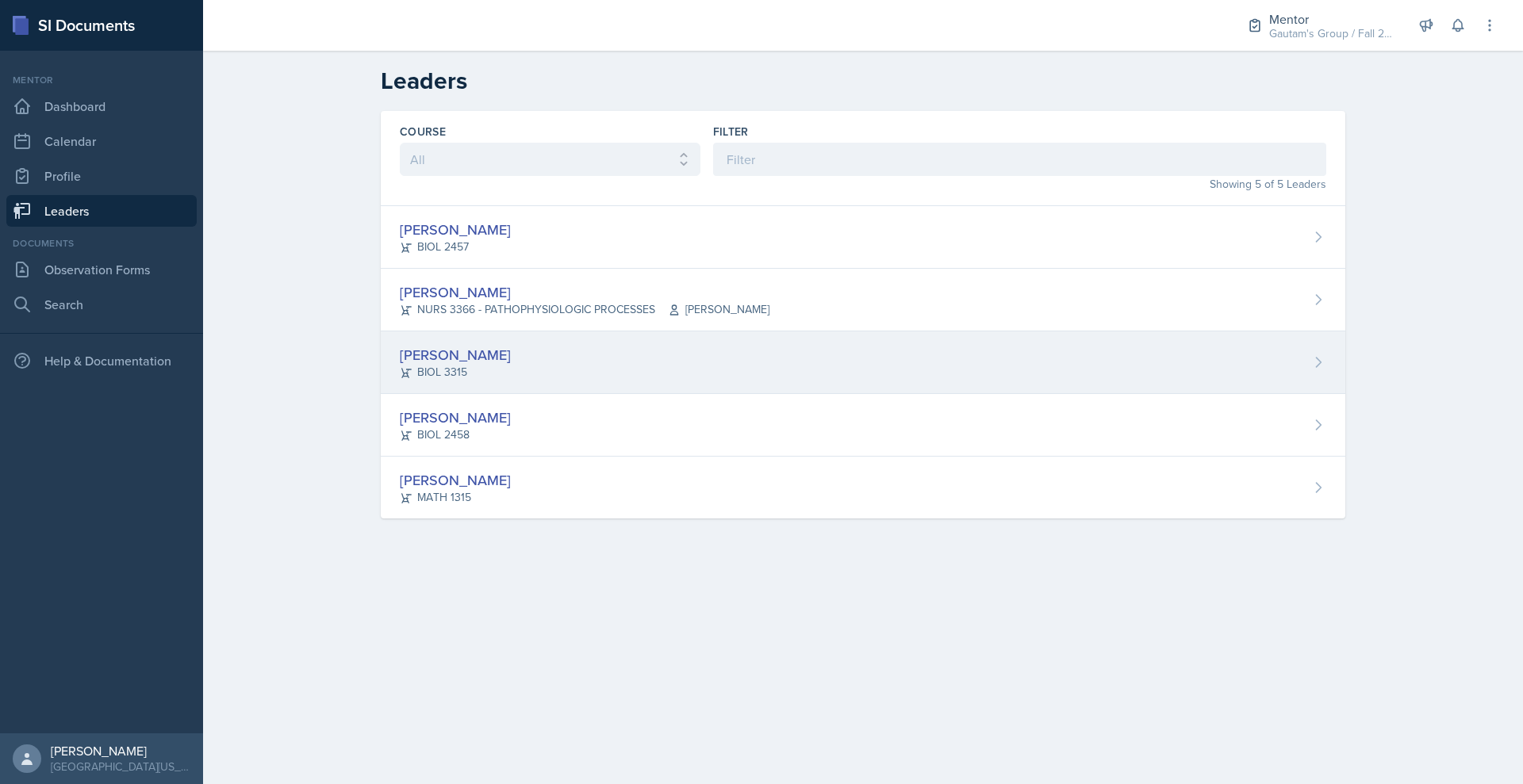
click at [400, 365] on div "[PERSON_NAME]" at bounding box center [455, 354] width 111 height 21
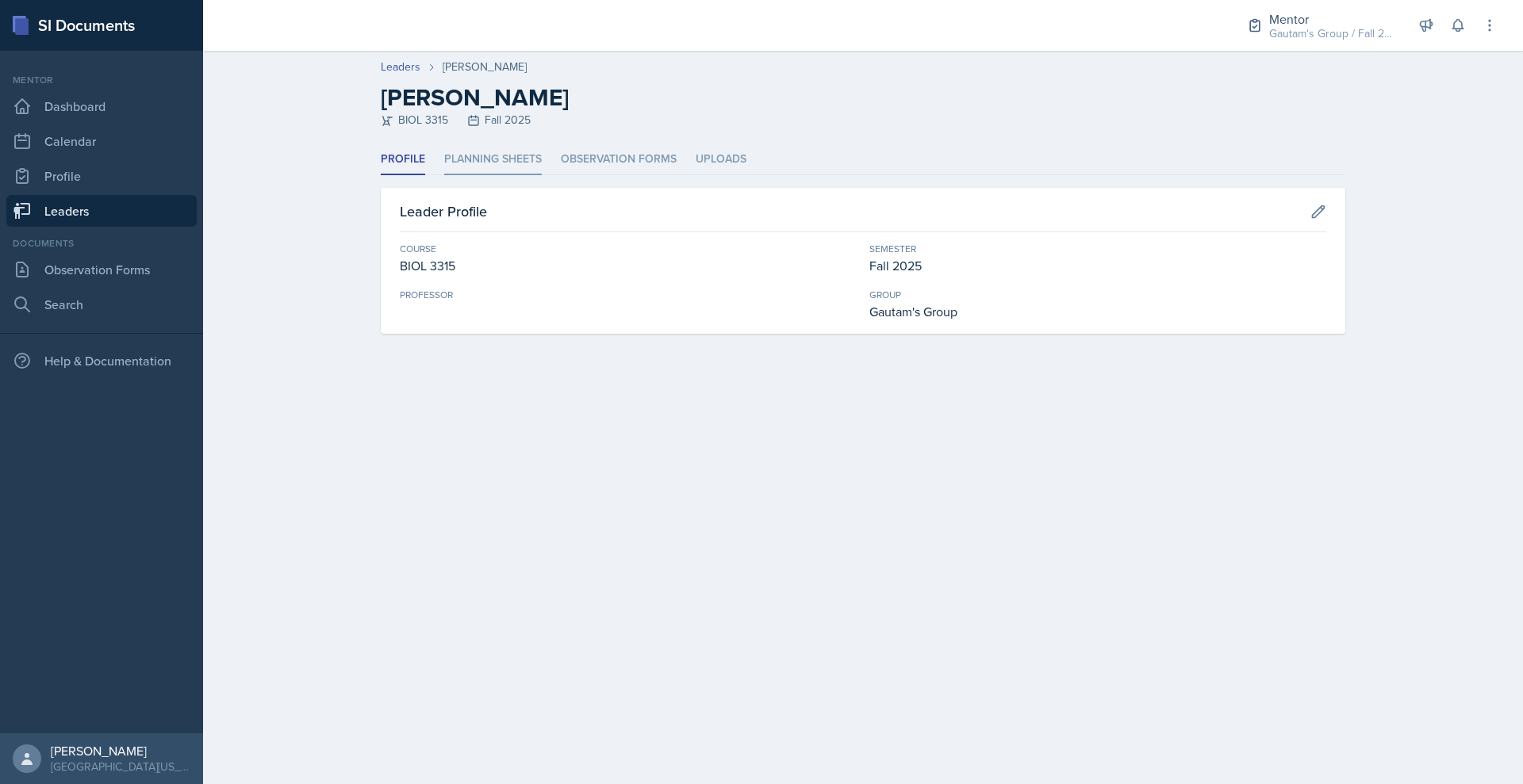
click at [444, 175] on li "Planning Sheets" at bounding box center [493, 160] width 97 height 31
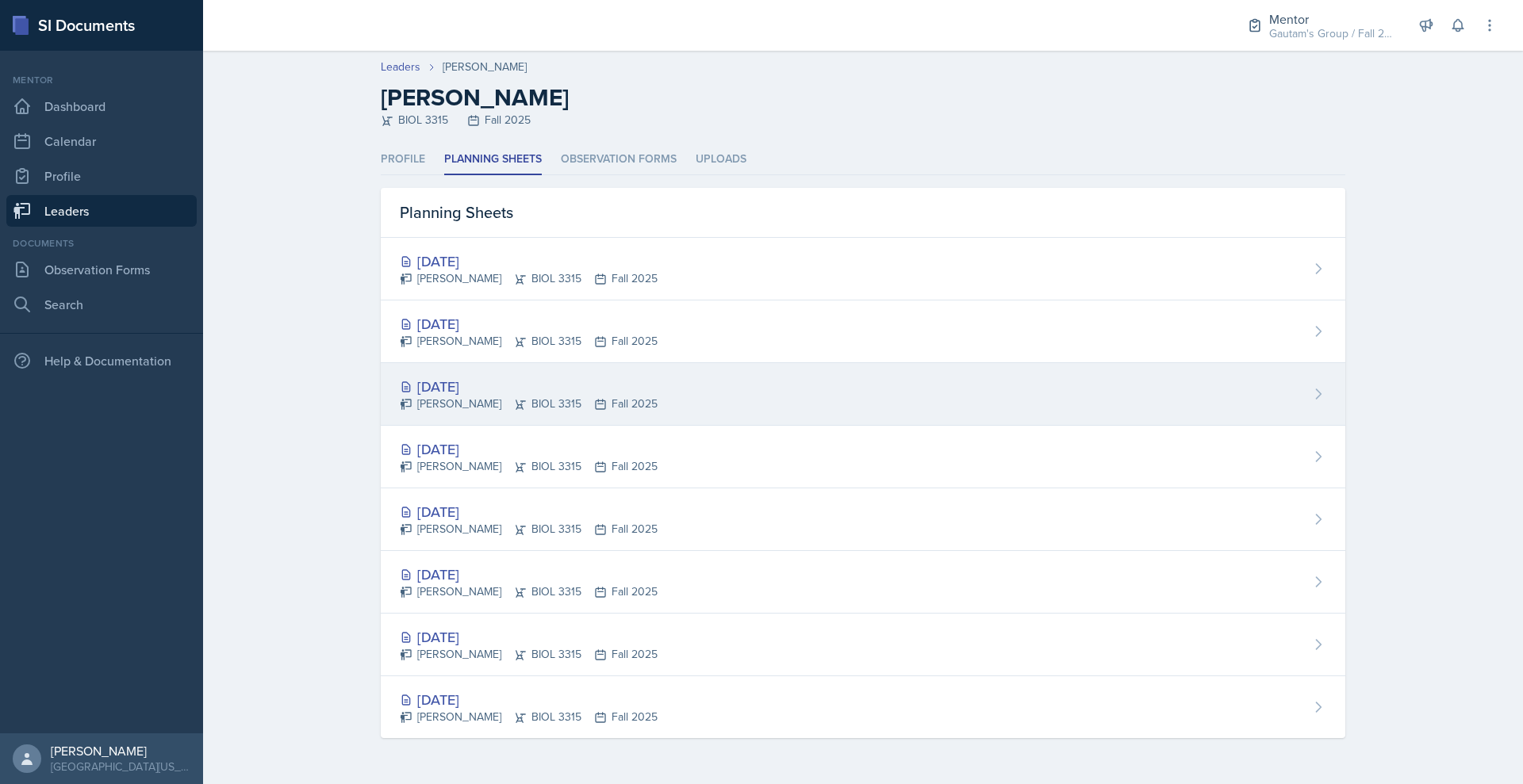
click at [400, 397] on div "[DATE]" at bounding box center [528, 386] width 257 height 21
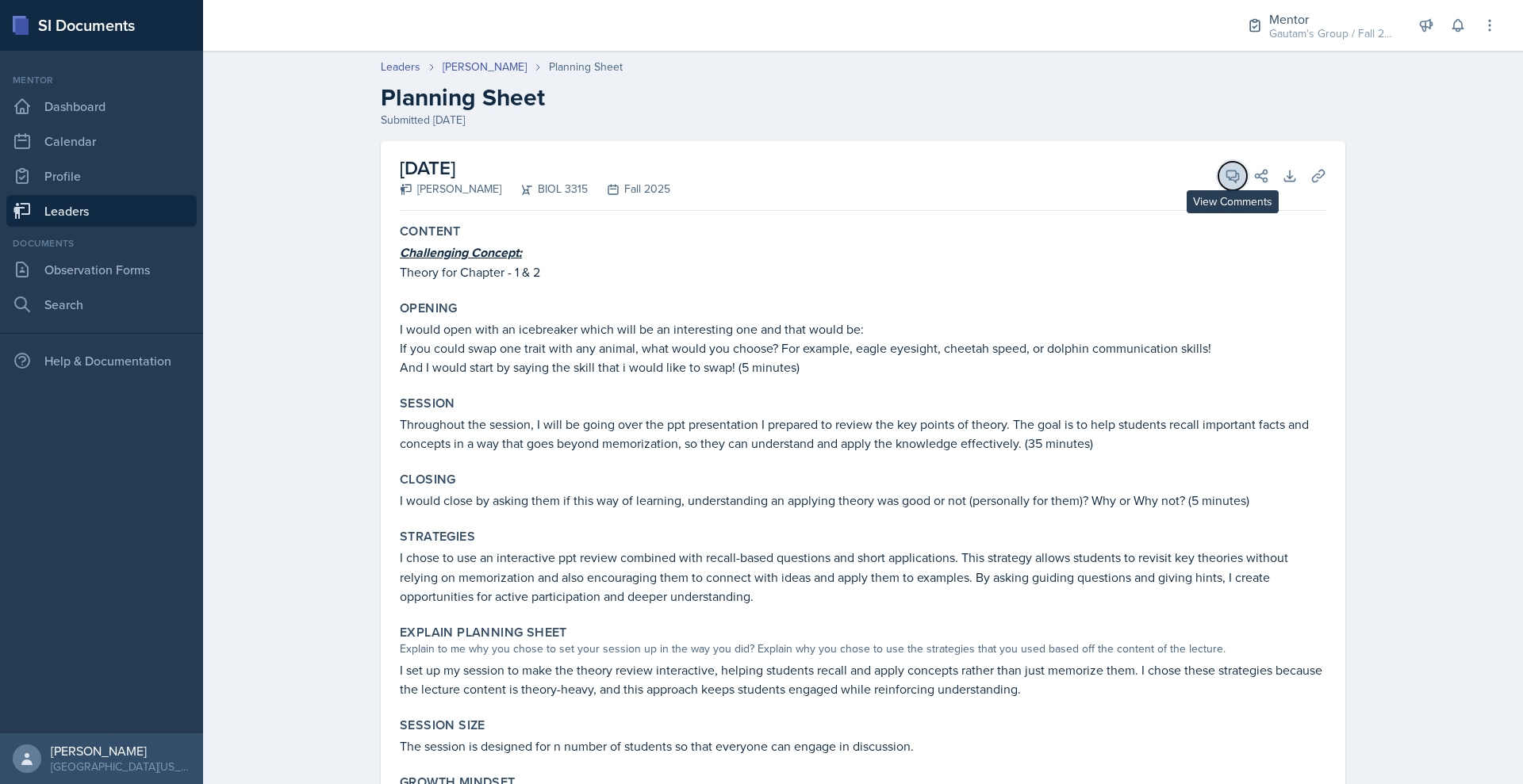
click at [1247, 191] on button "View Comments" at bounding box center [1233, 176] width 28 height 28
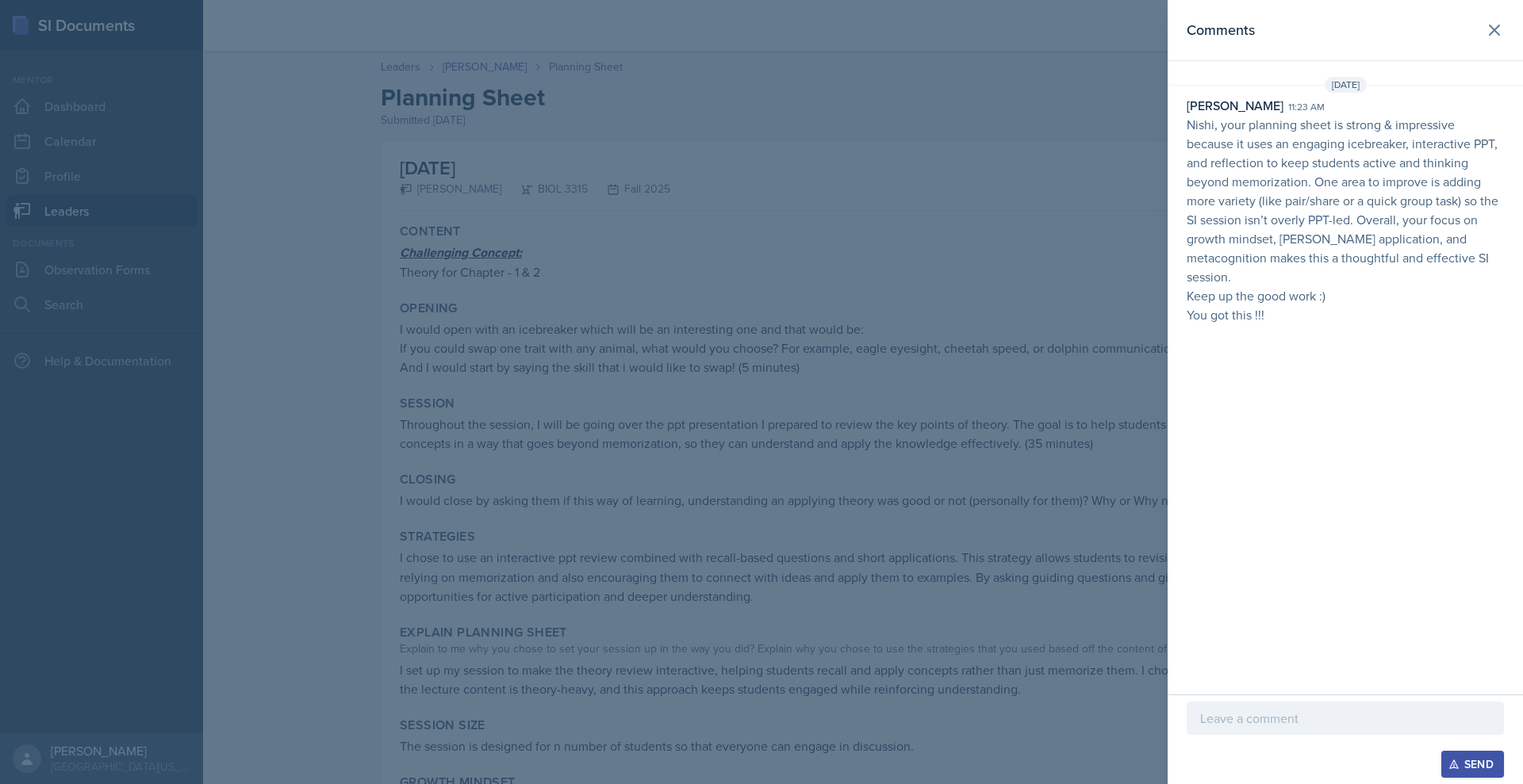
click at [973, 345] on div at bounding box center [762, 392] width 1523 height 784
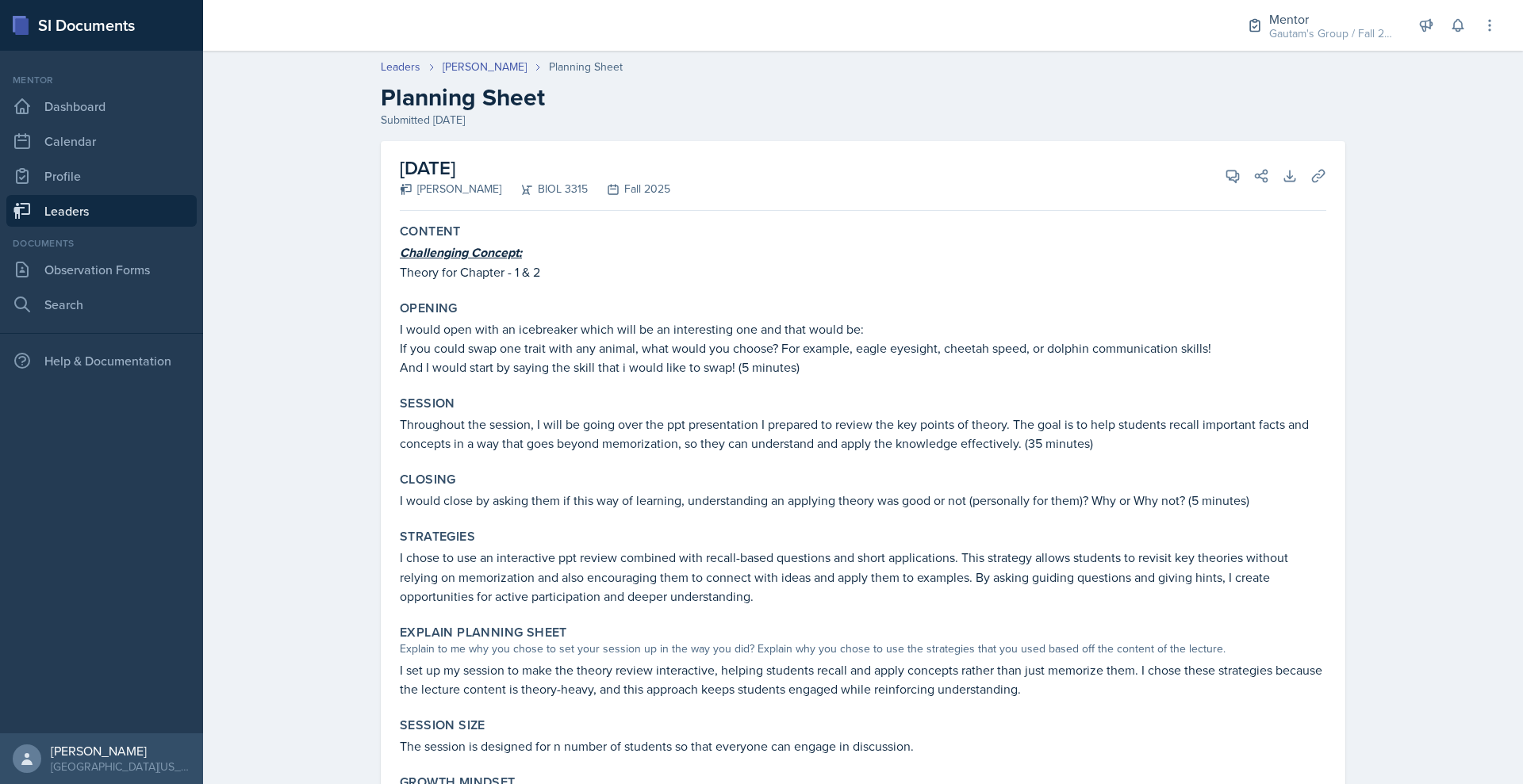
click at [110, 227] on link "Leaders" at bounding box center [102, 211] width 191 height 32
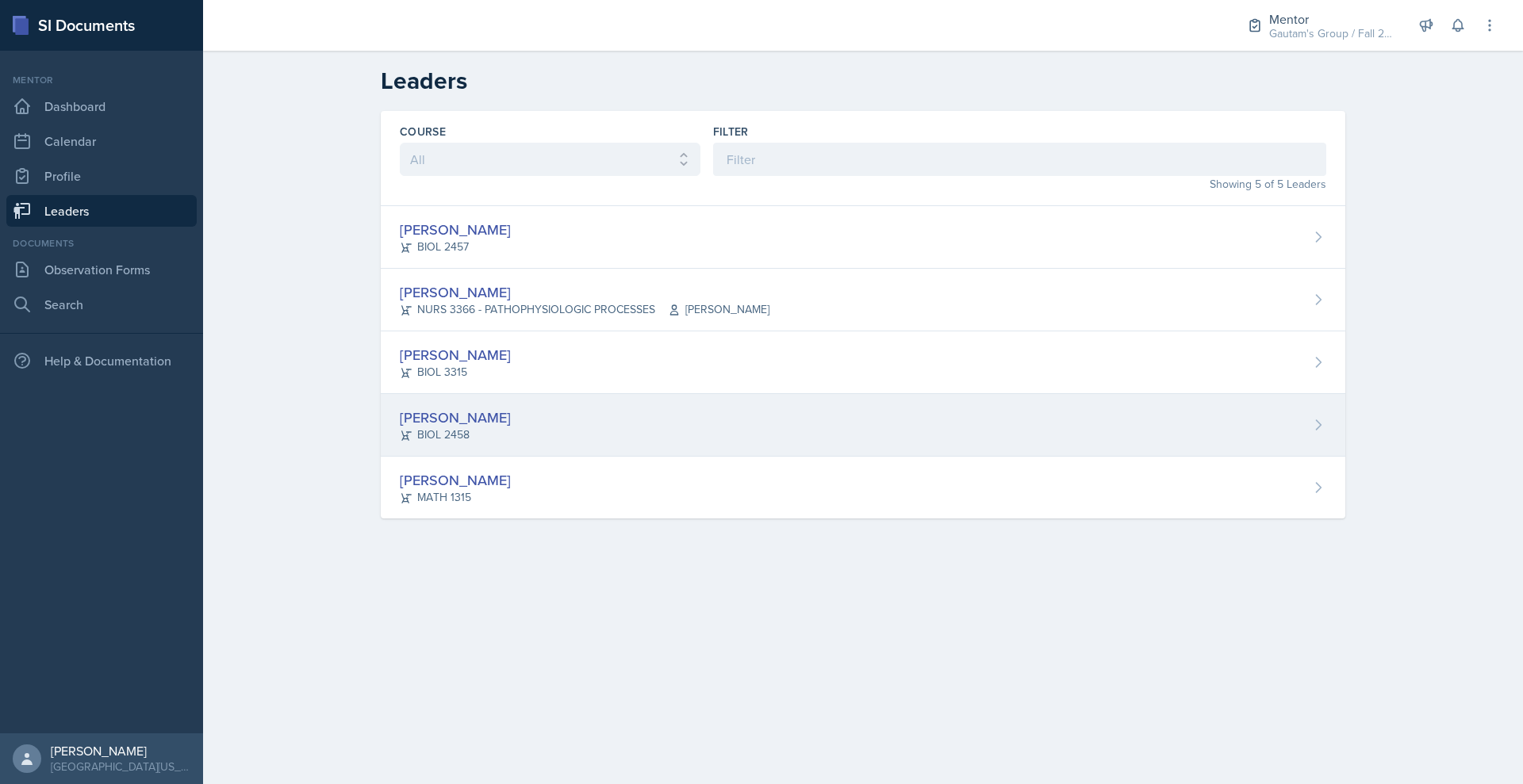
click at [400, 428] on div "Chelsea Olowodola" at bounding box center [455, 417] width 111 height 21
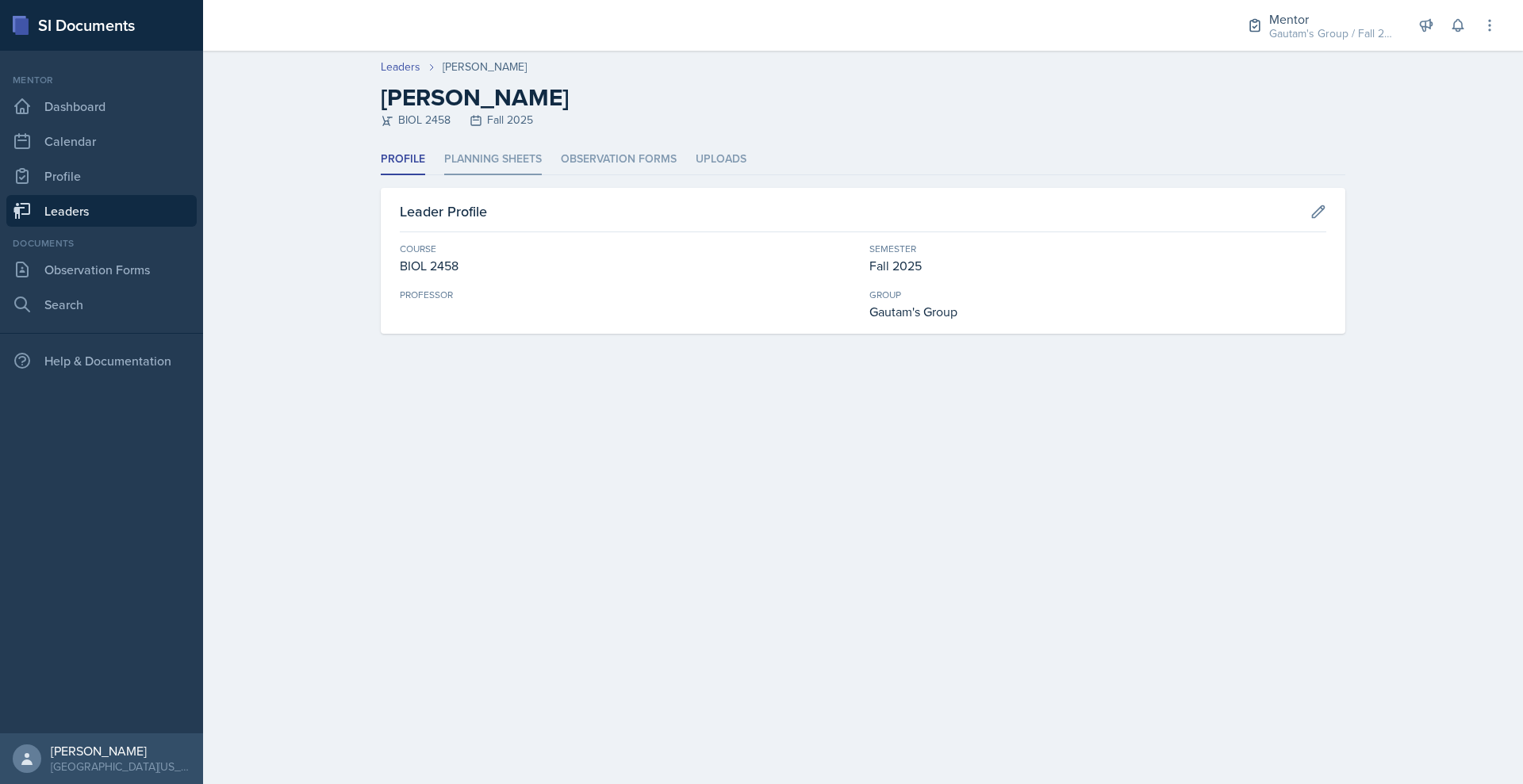
click at [447, 175] on li "Planning Sheets" at bounding box center [493, 160] width 97 height 31
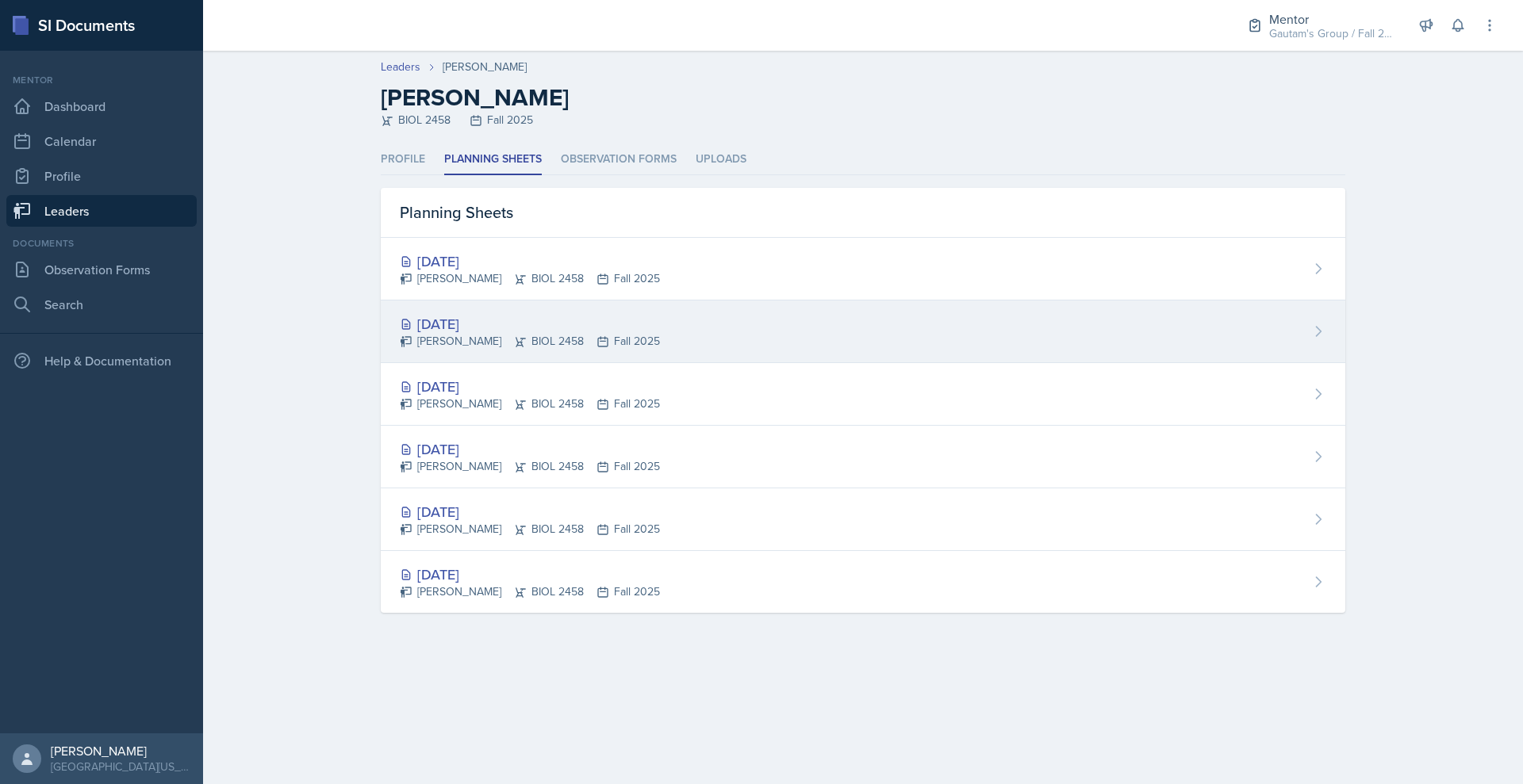
click at [400, 334] on div "Sep 10th, 2025" at bounding box center [530, 323] width 260 height 21
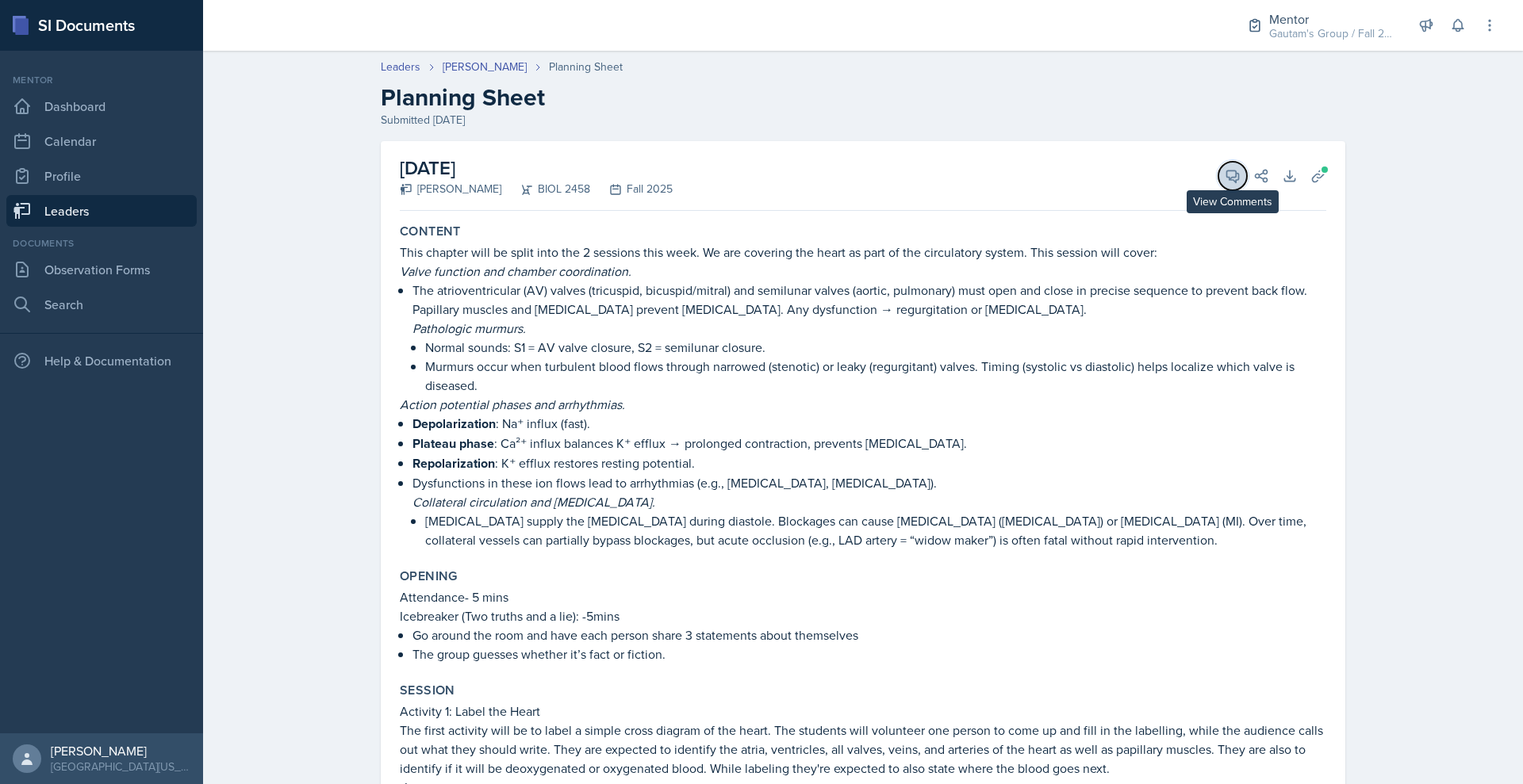
click at [1239, 182] on icon at bounding box center [1233, 176] width 12 height 12
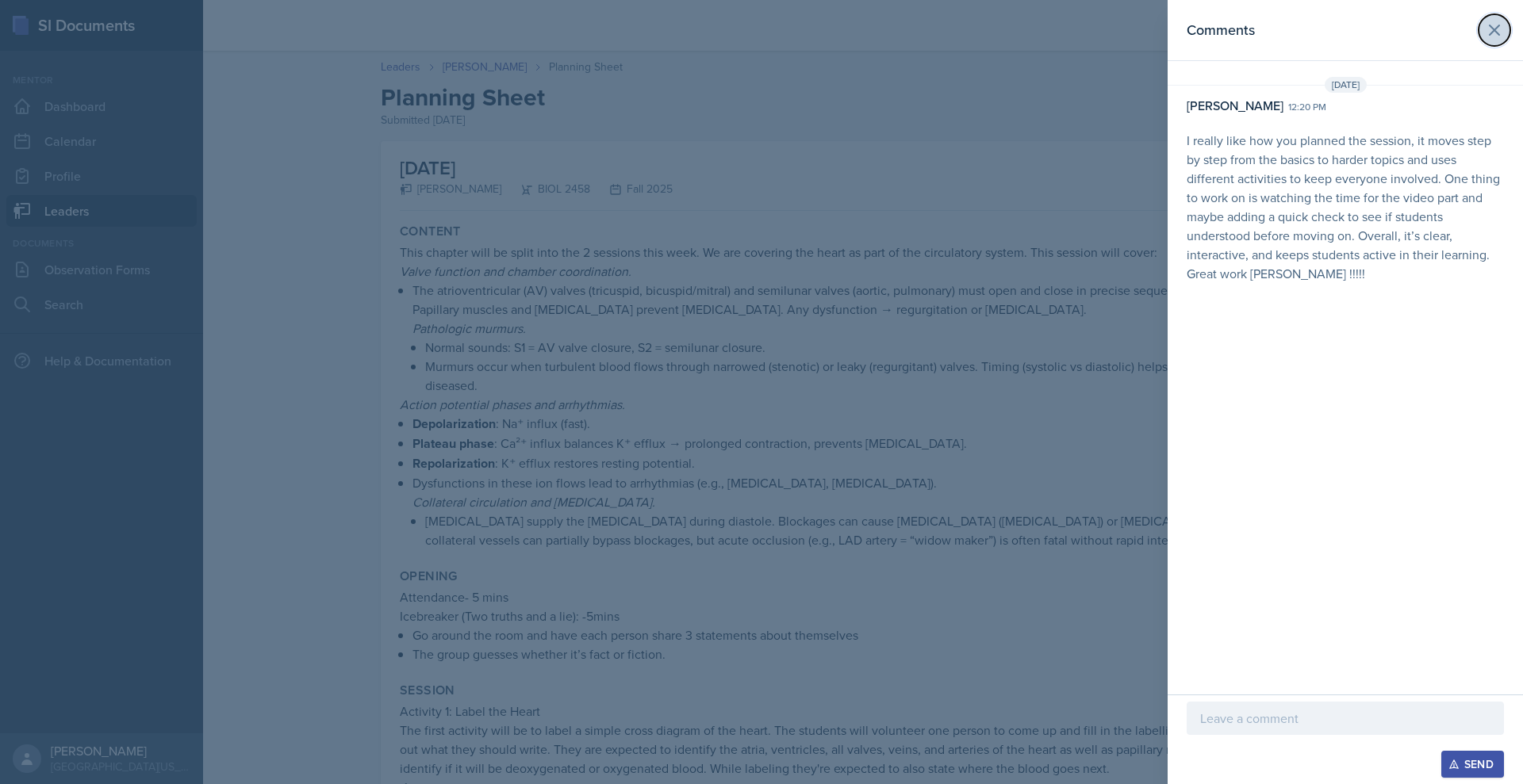
click at [1490, 35] on icon at bounding box center [1495, 30] width 9 height 9
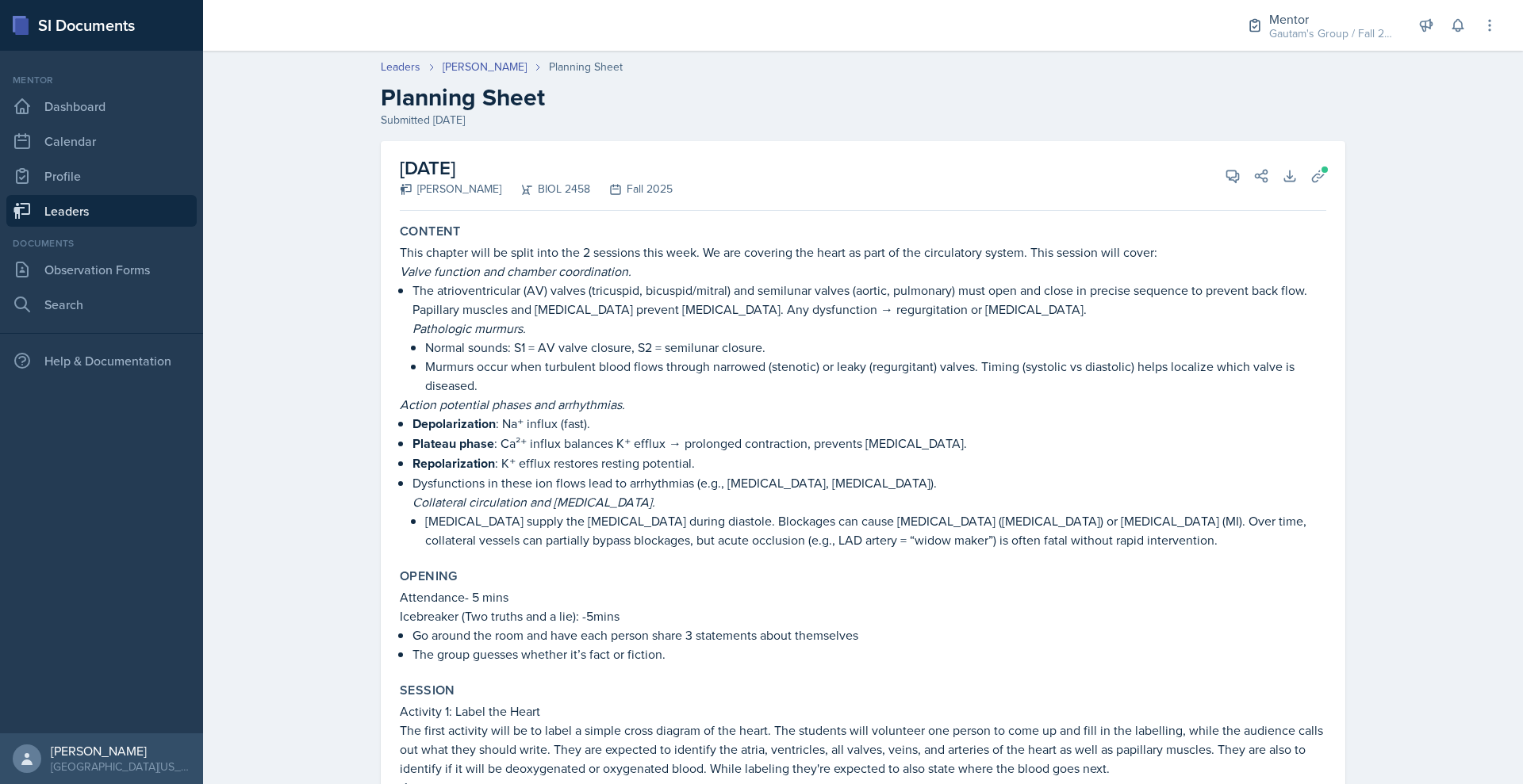
click at [95, 227] on link "Leaders" at bounding box center [102, 211] width 191 height 32
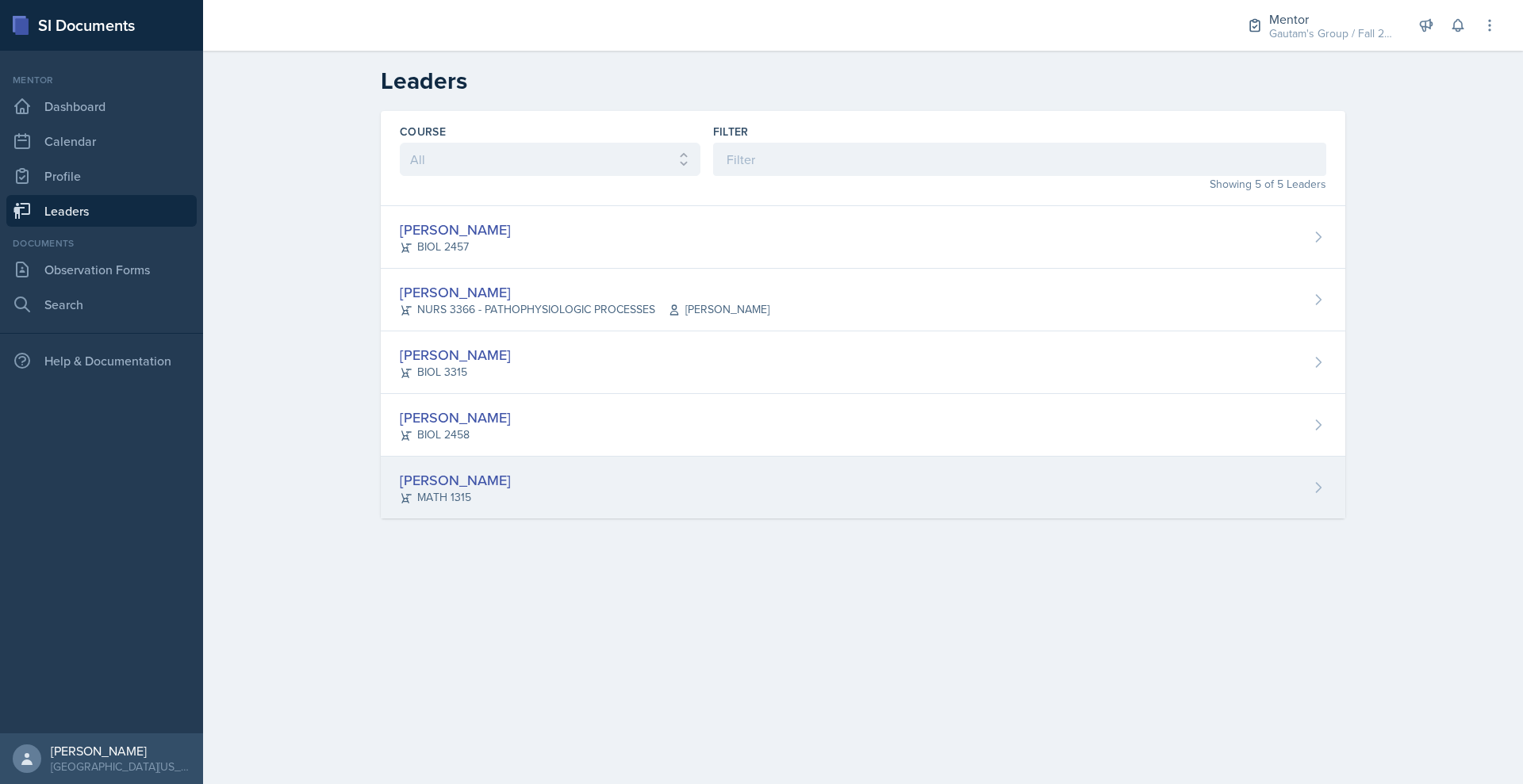
click at [400, 491] on div "Vy Pham" at bounding box center [455, 479] width 111 height 21
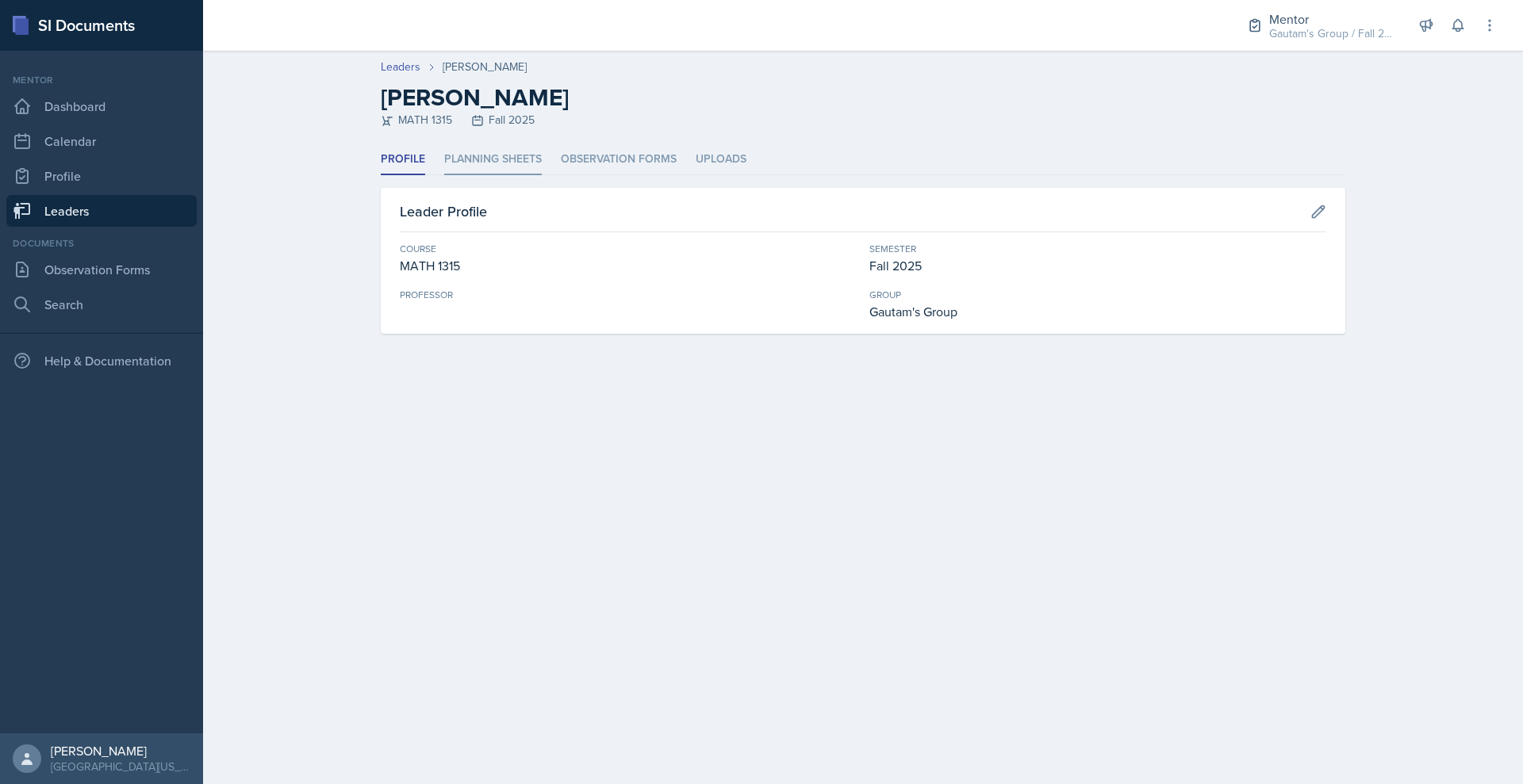
click at [444, 175] on li "Planning Sheets" at bounding box center [493, 160] width 97 height 31
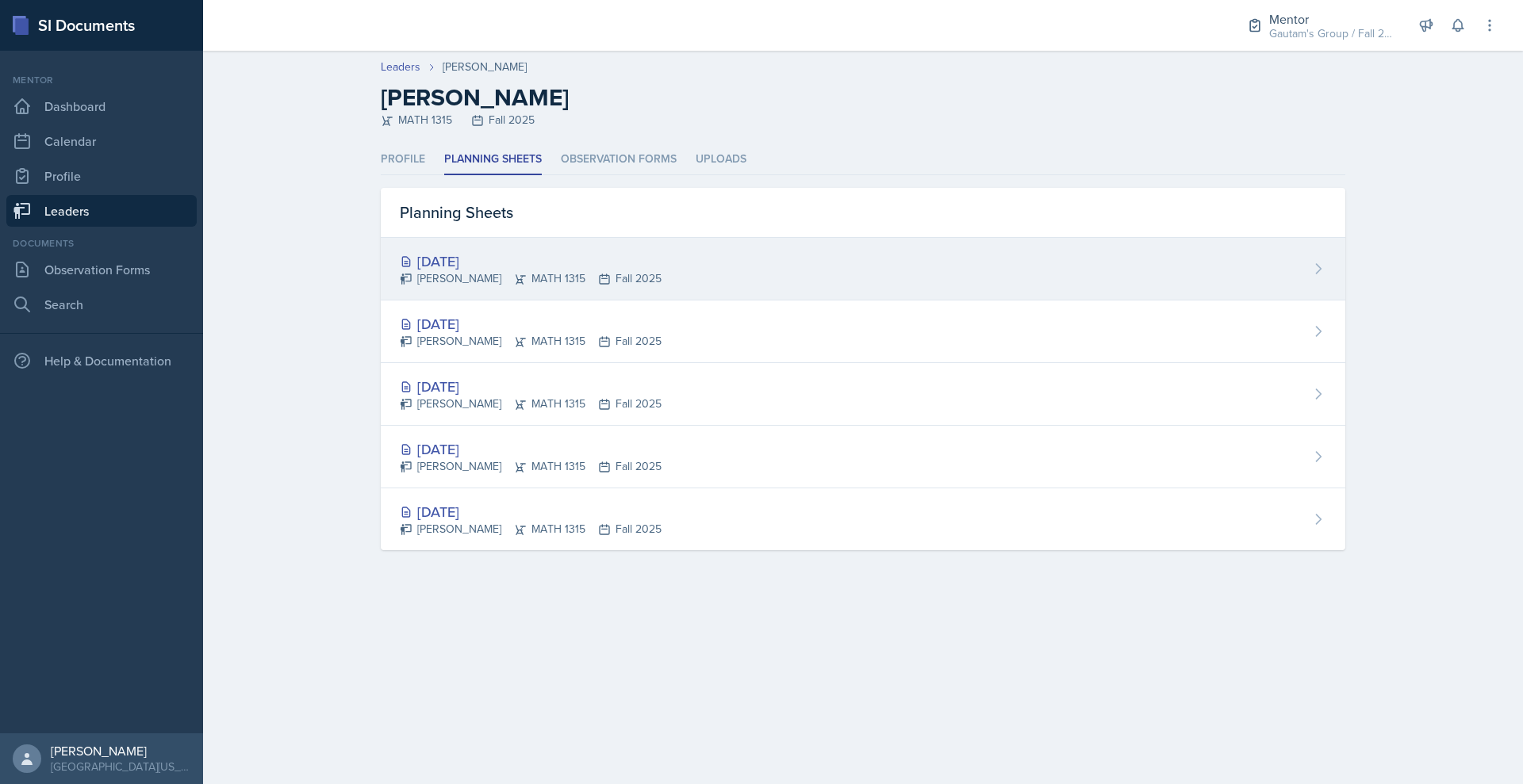
click at [400, 272] on div "Sep 9th, 2025" at bounding box center [531, 261] width 262 height 21
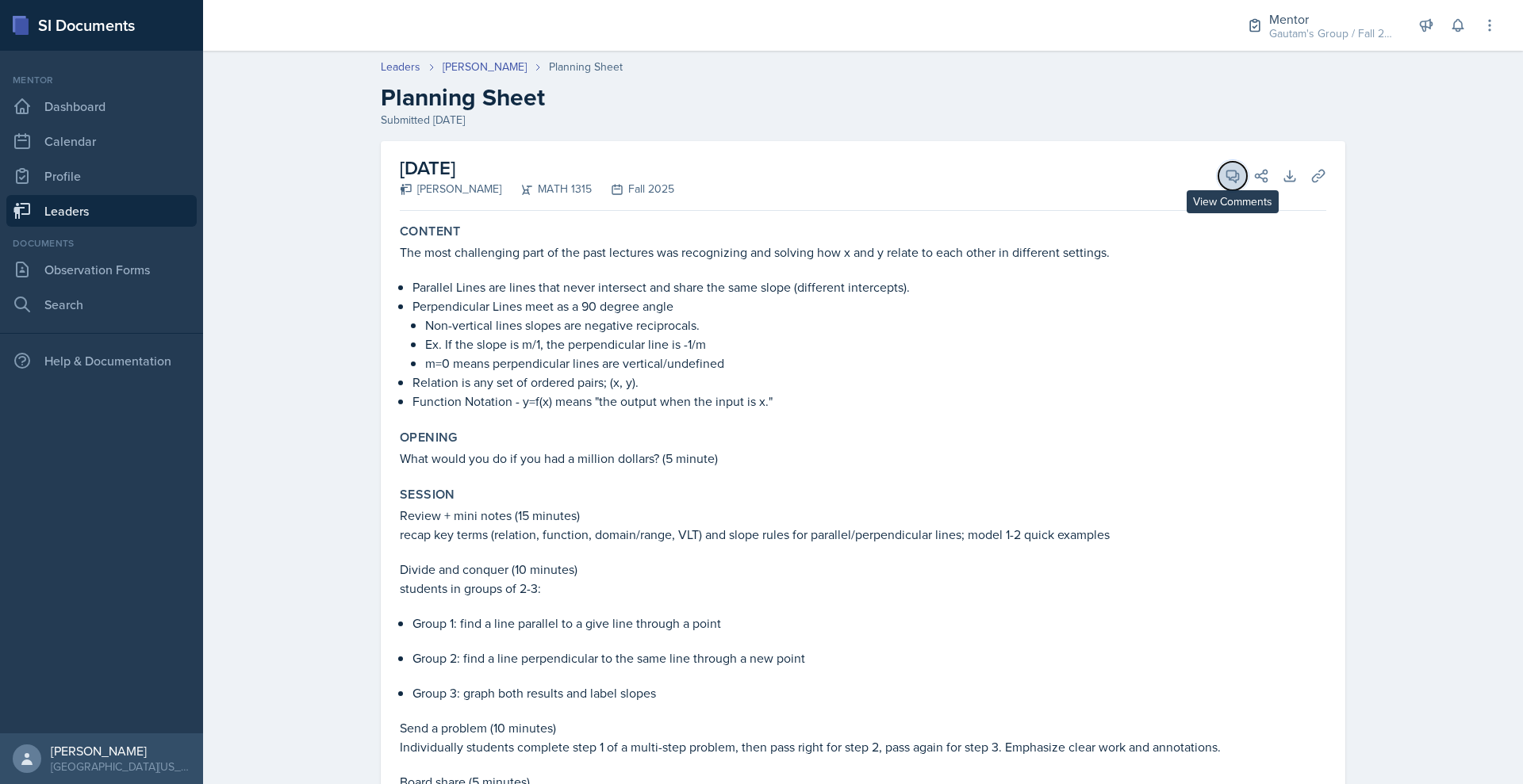
click at [1239, 182] on icon at bounding box center [1233, 176] width 12 height 12
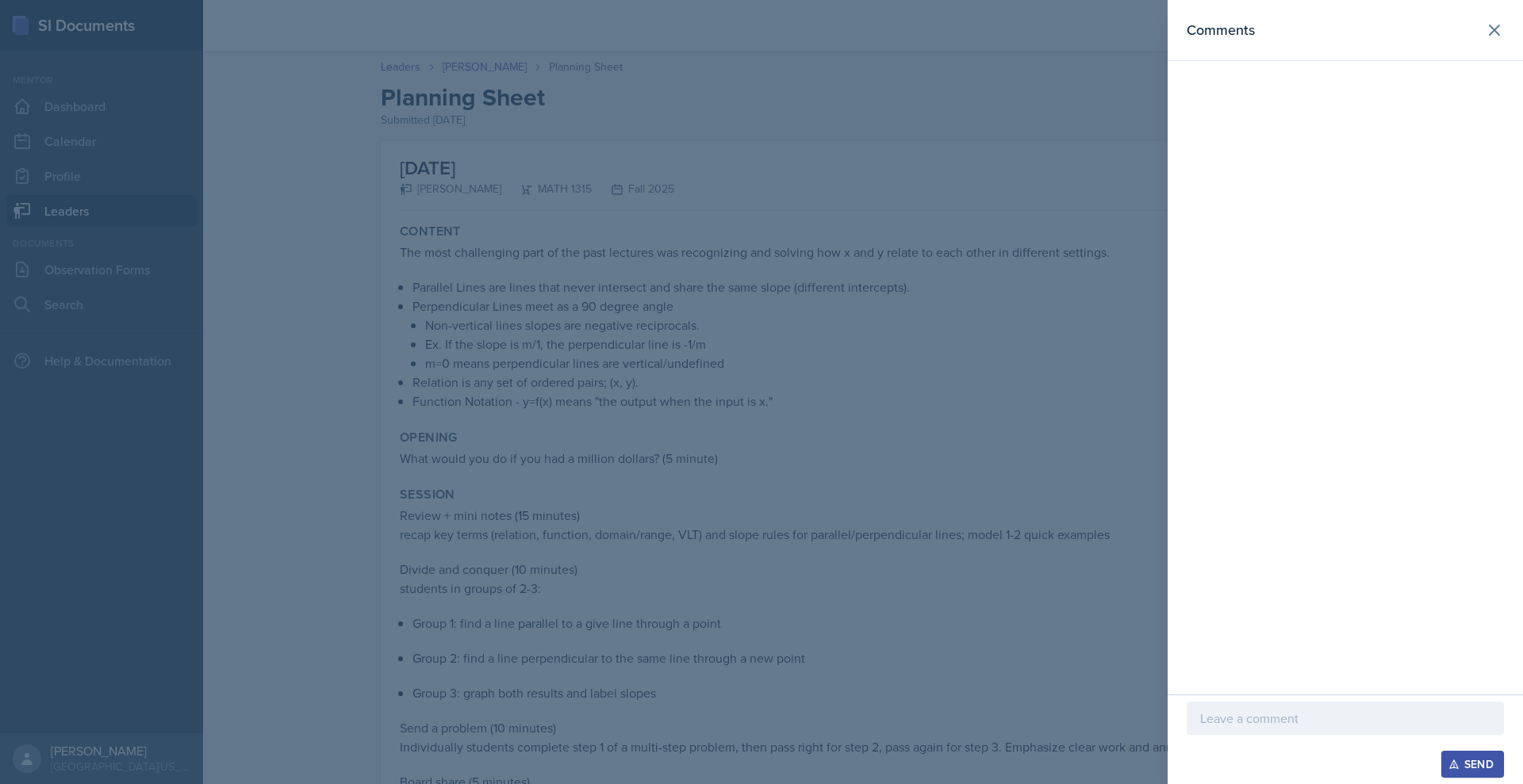
click at [1200, 709] on p at bounding box center [1345, 718] width 290 height 19
click at [714, 517] on div at bounding box center [762, 392] width 1523 height 784
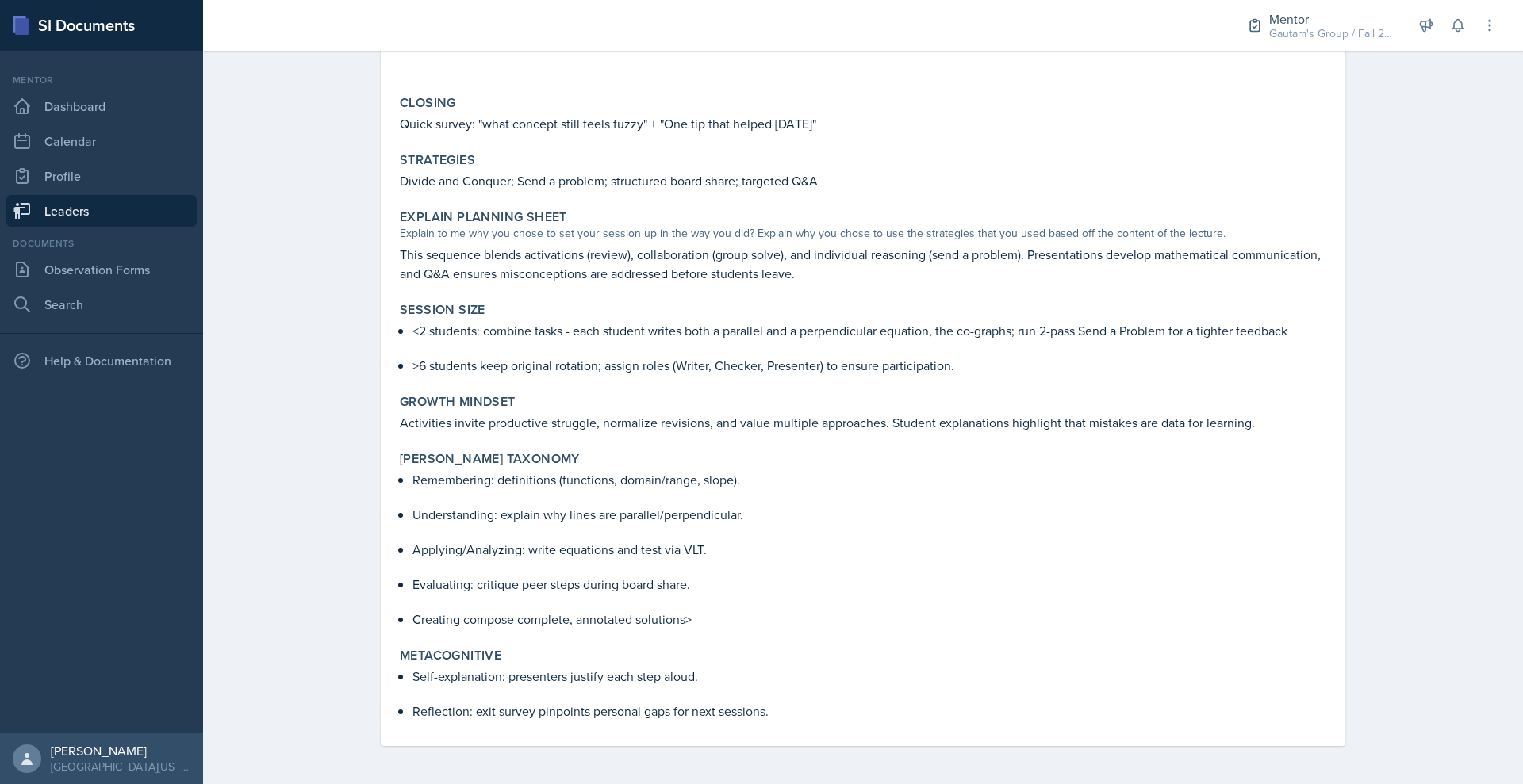
scroll to position [840, 0]
click at [714, 283] on p "This sequence blends activations (review), collaboration (group solve), and ind…" at bounding box center [862, 264] width 926 height 38
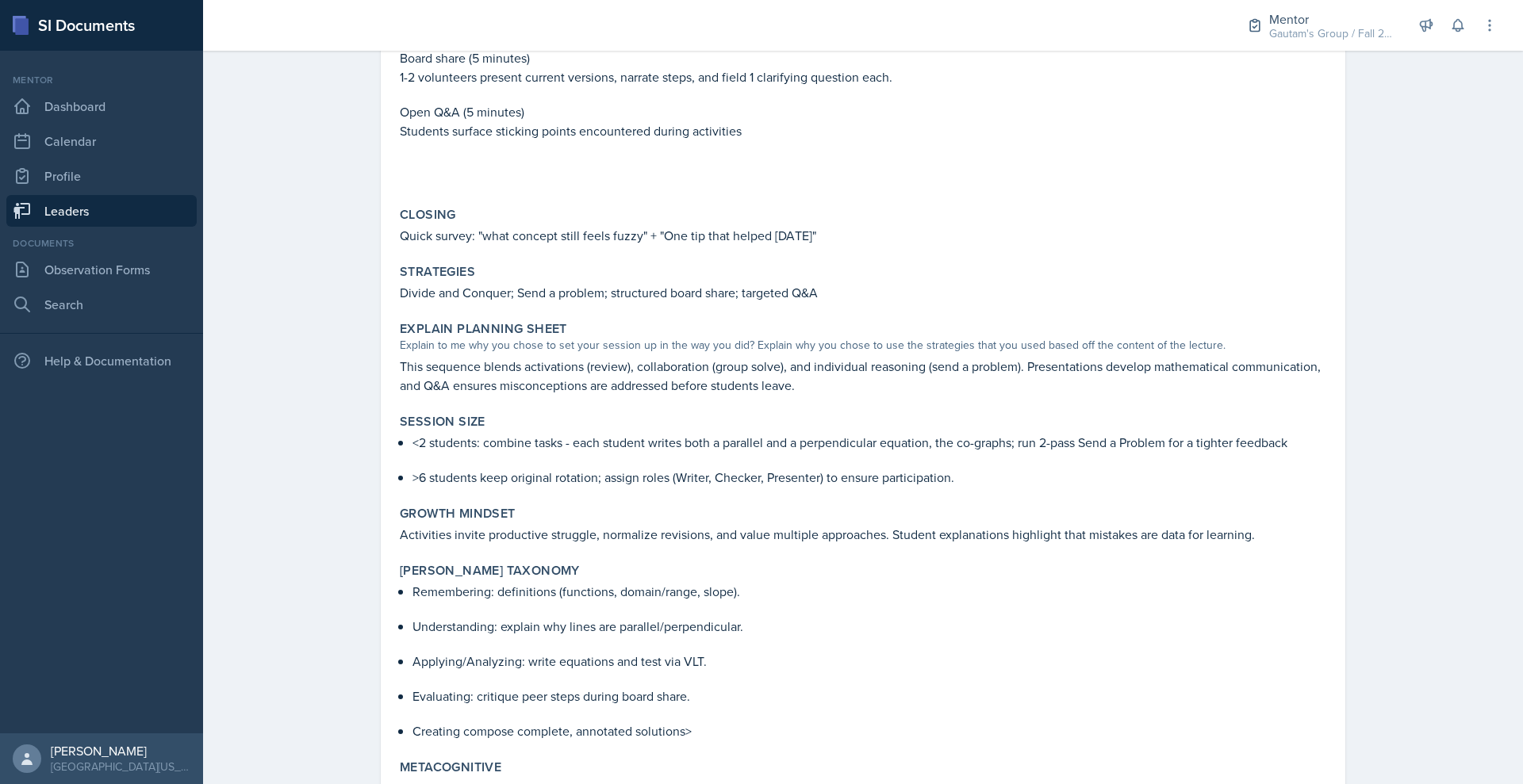
scroll to position [729, 0]
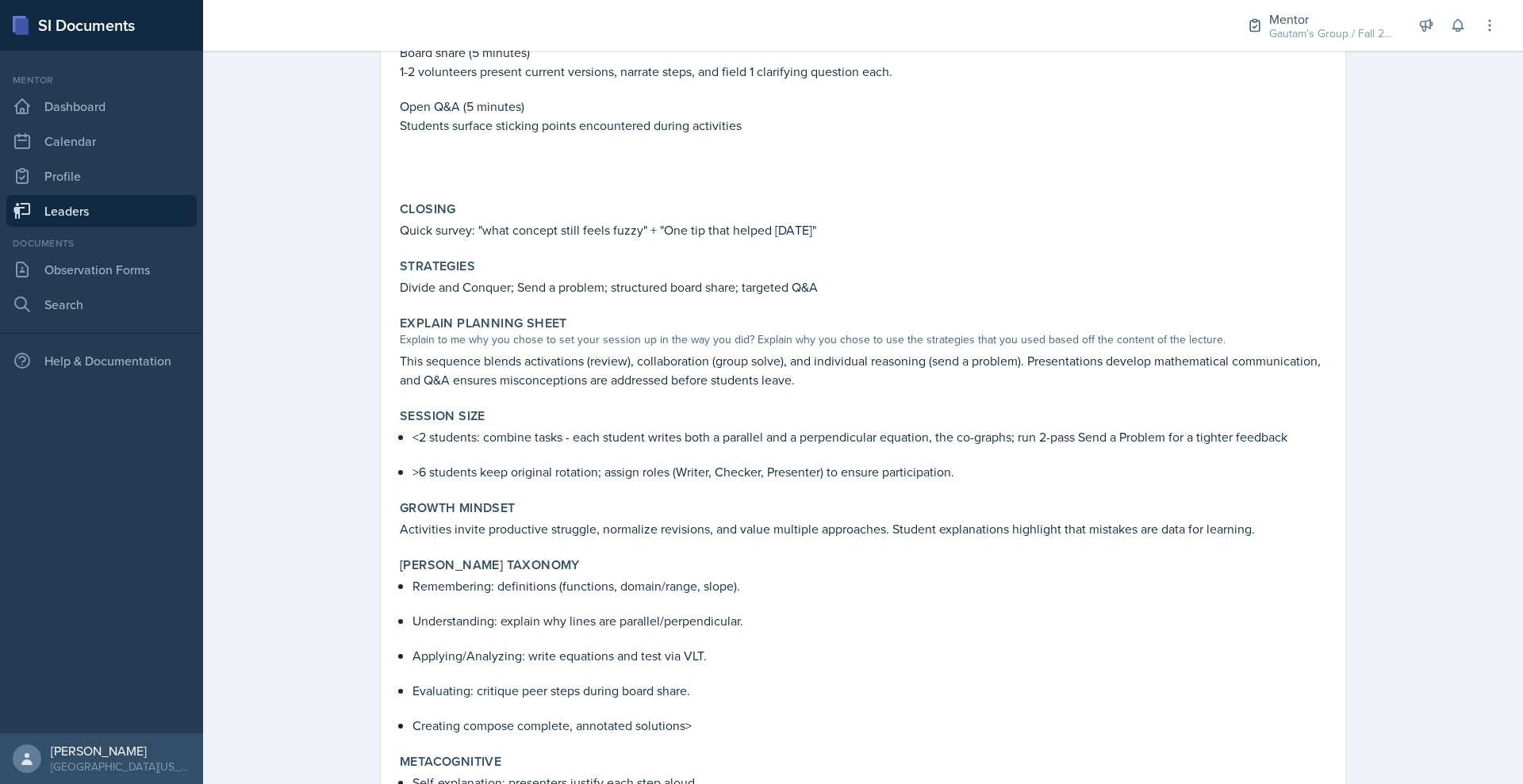
click at [91, 400] on nav "Mentor Dashboard Calendar Profile Leaders Documents Observation Forms Search He…" at bounding box center [102, 391] width 203 height 682
click at [95, 321] on link "Search" at bounding box center [102, 304] width 191 height 32
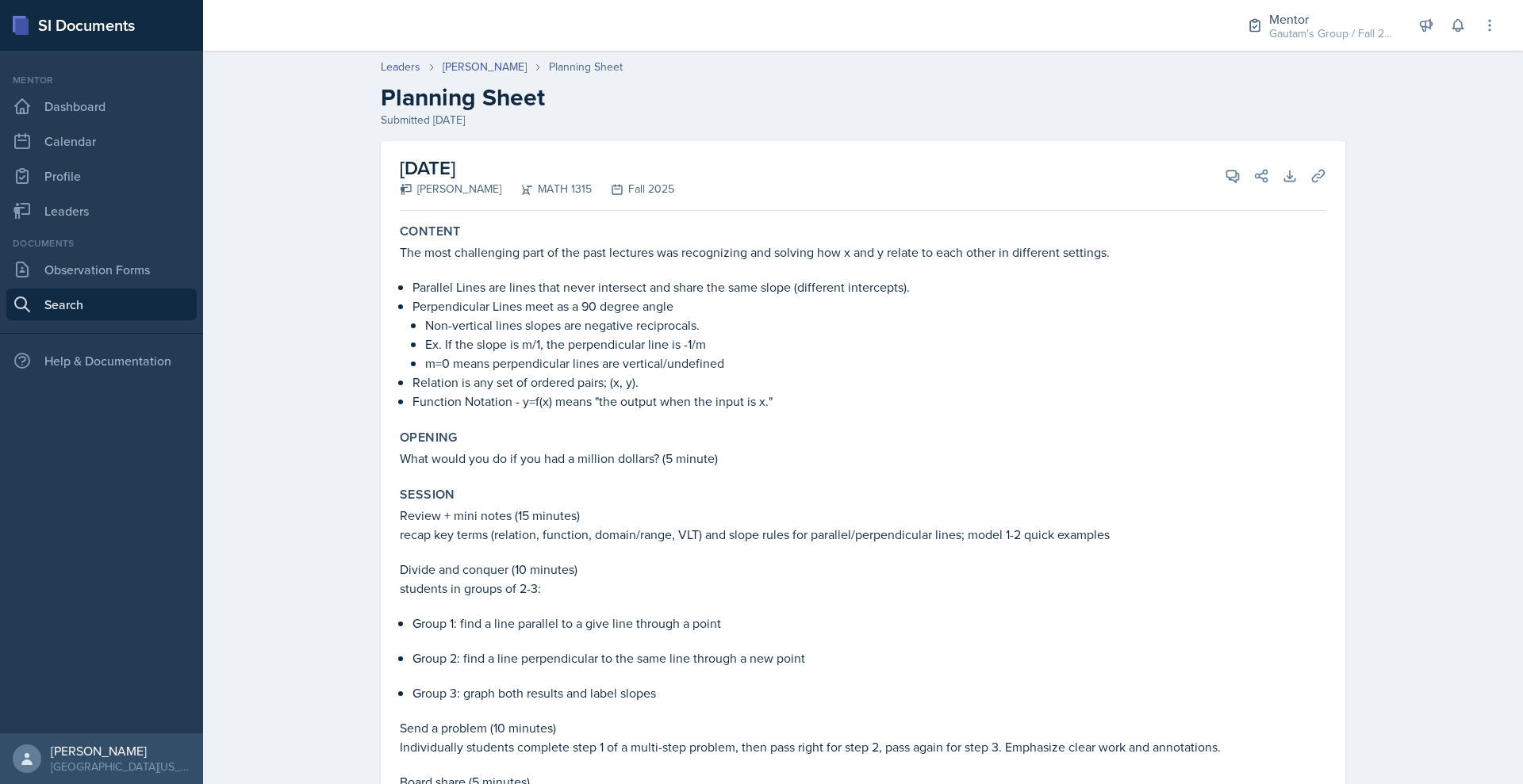
select select "all"
select select "1"
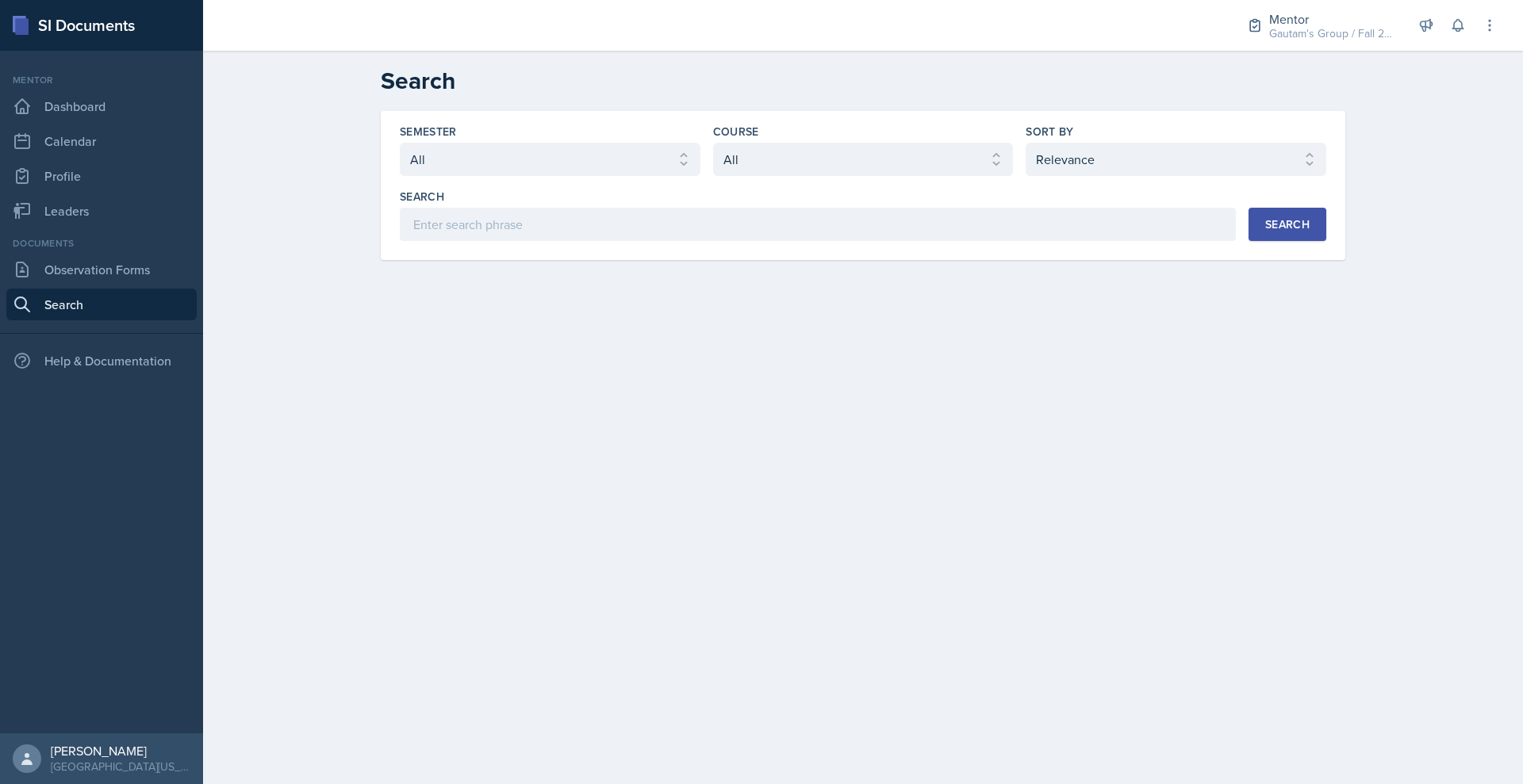
click at [711, 486] on main "Search Semester Select semester All Fall 2025 Spring 2025 Fall 2024 Spring 2024…" at bounding box center [863, 417] width 1320 height 734
click at [632, 381] on main "Search Semester Select semester All Fall 2025 Spring 2025 Fall 2024 Spring 2024…" at bounding box center [863, 417] width 1320 height 734
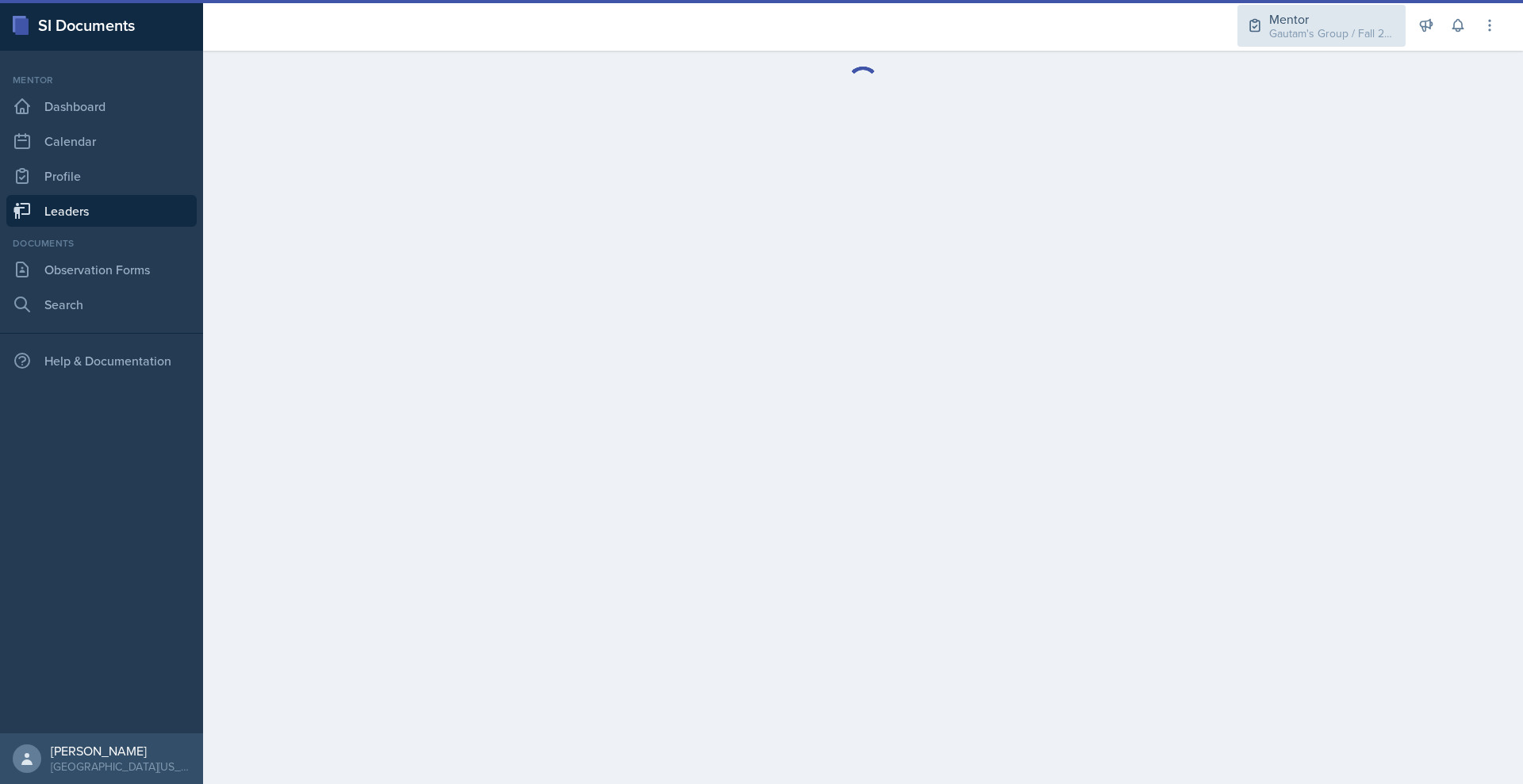
click at [1304, 42] on div "Gautam's Group / Fall 2025" at bounding box center [1332, 34] width 126 height 16
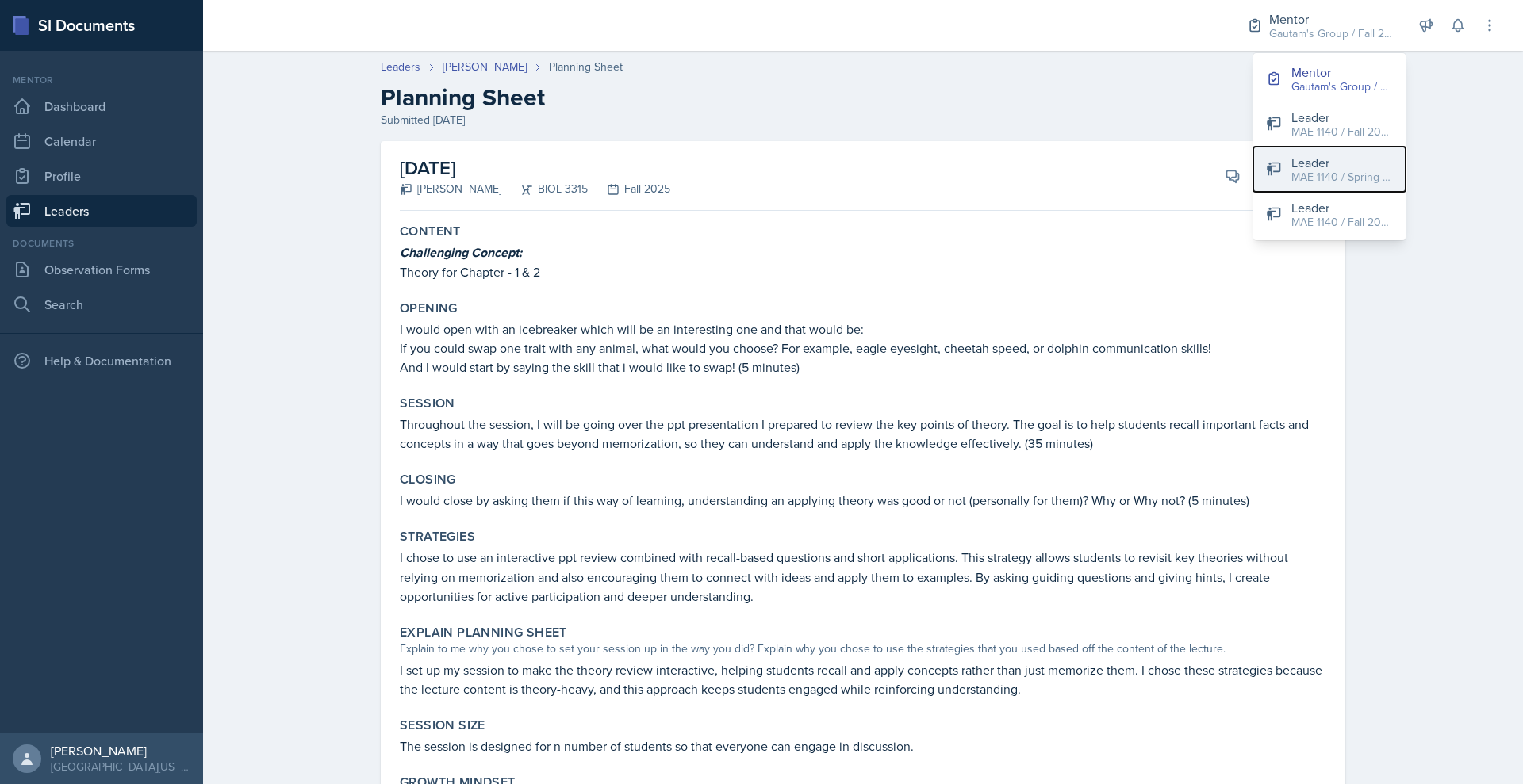
click at [1291, 172] on div "Leader" at bounding box center [1342, 162] width 102 height 19
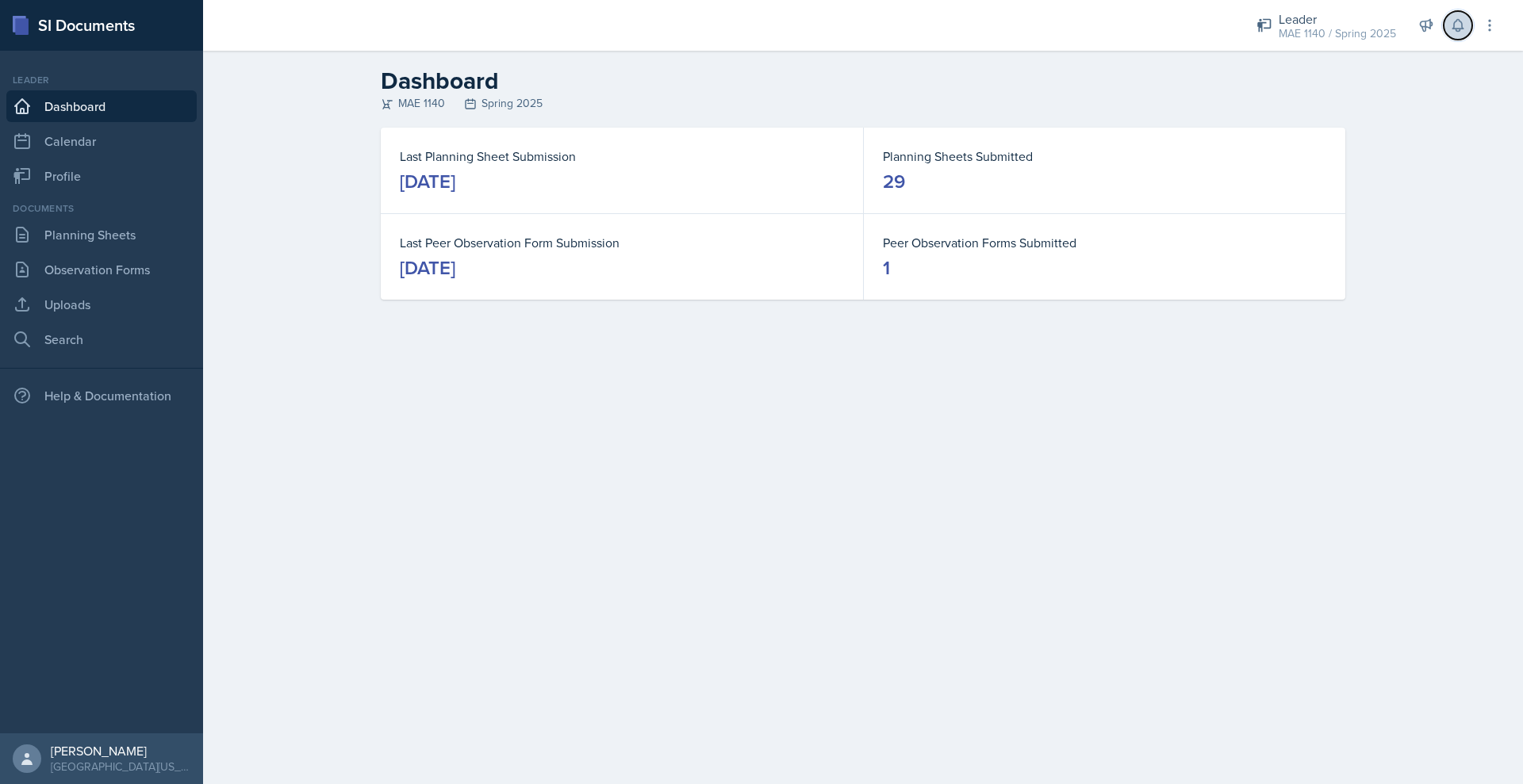
click at [1450, 33] on icon at bounding box center [1457, 25] width 16 height 16
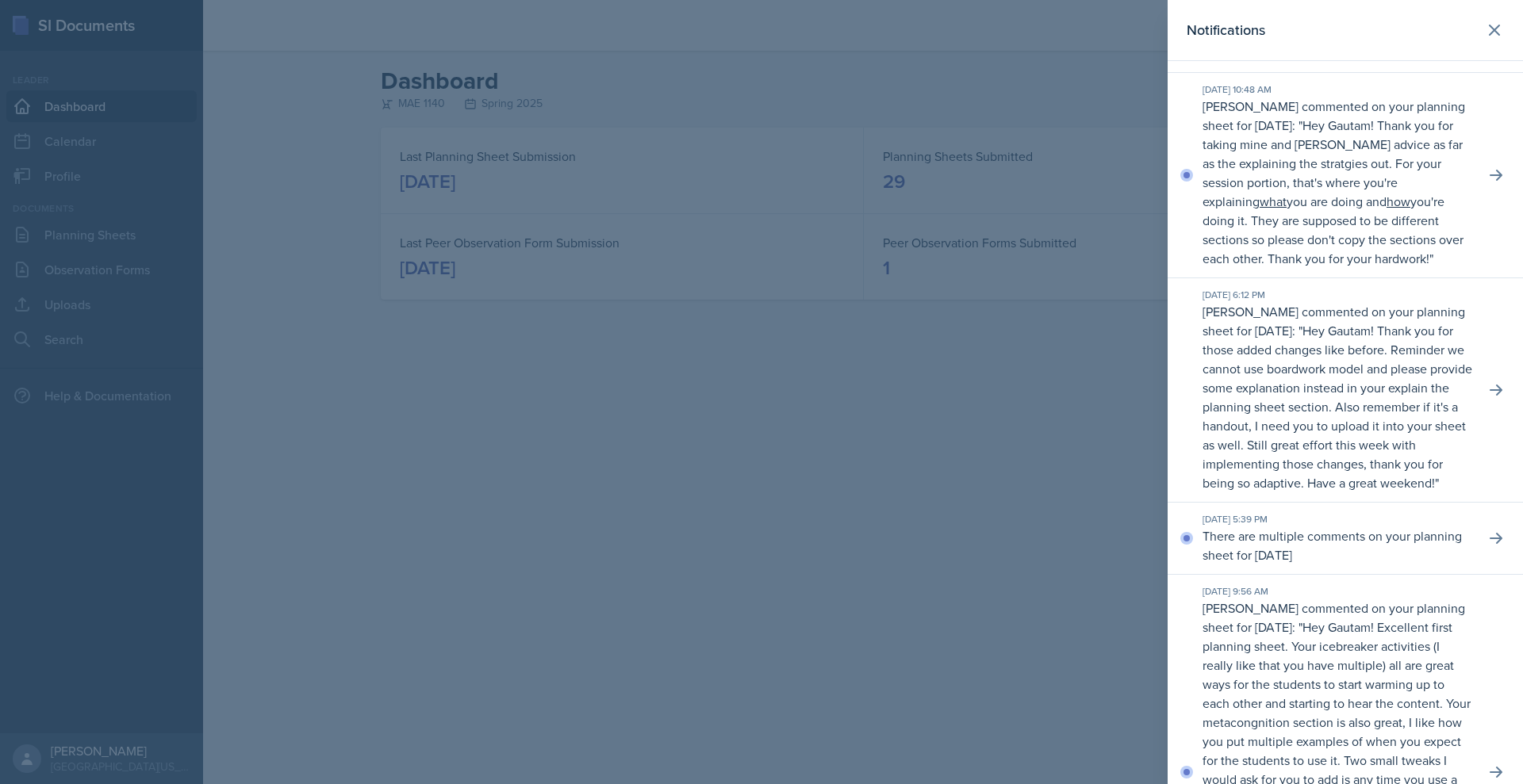
scroll to position [4341, 0]
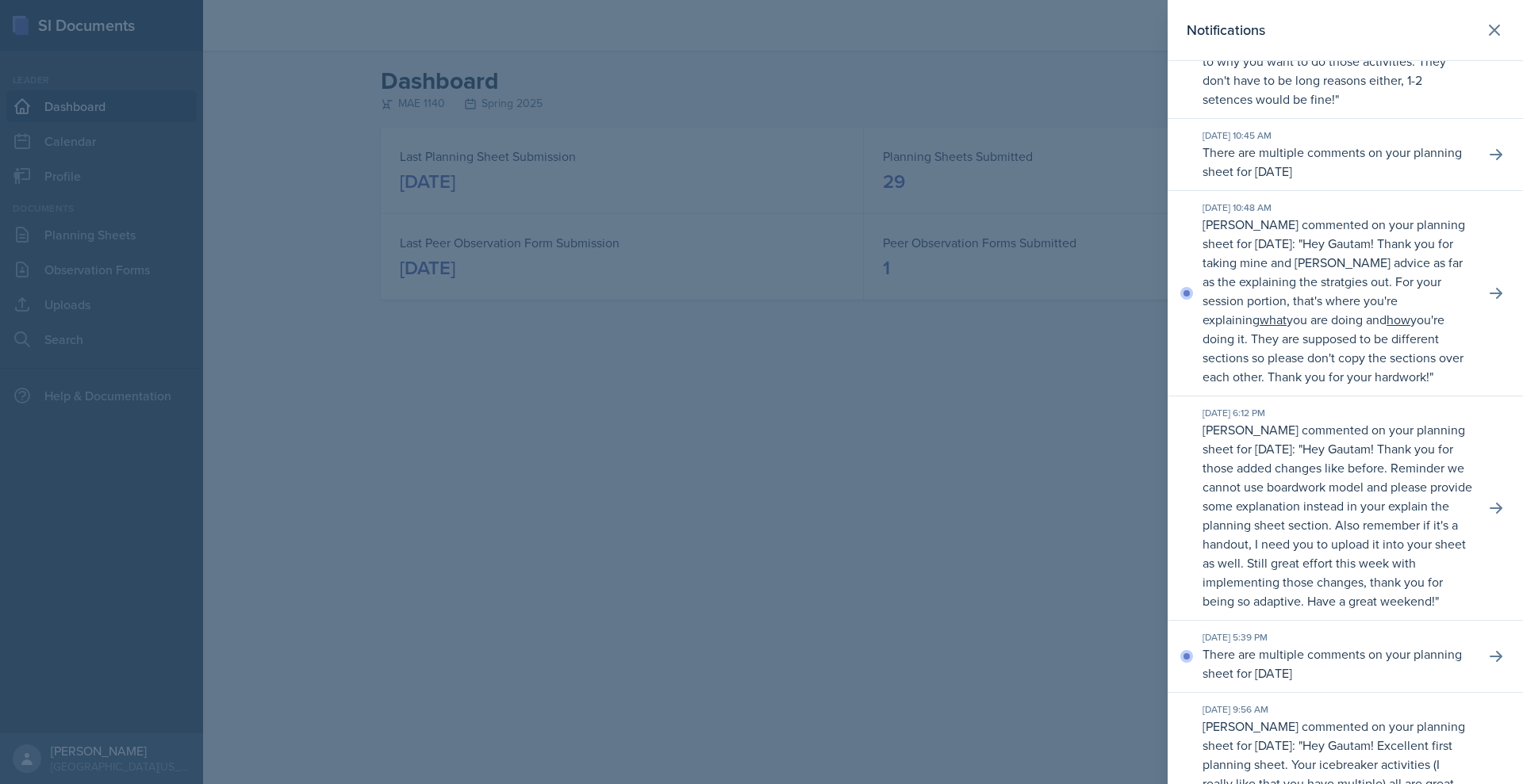
drag, startPoint x: 1326, startPoint y: 217, endPoint x: 1398, endPoint y: 362, distance: 161.9
copy p "Hey Gautam! Great planning sheet again. Thank you for also switching up the act…"
